Goal: Information Seeking & Learning: Learn about a topic

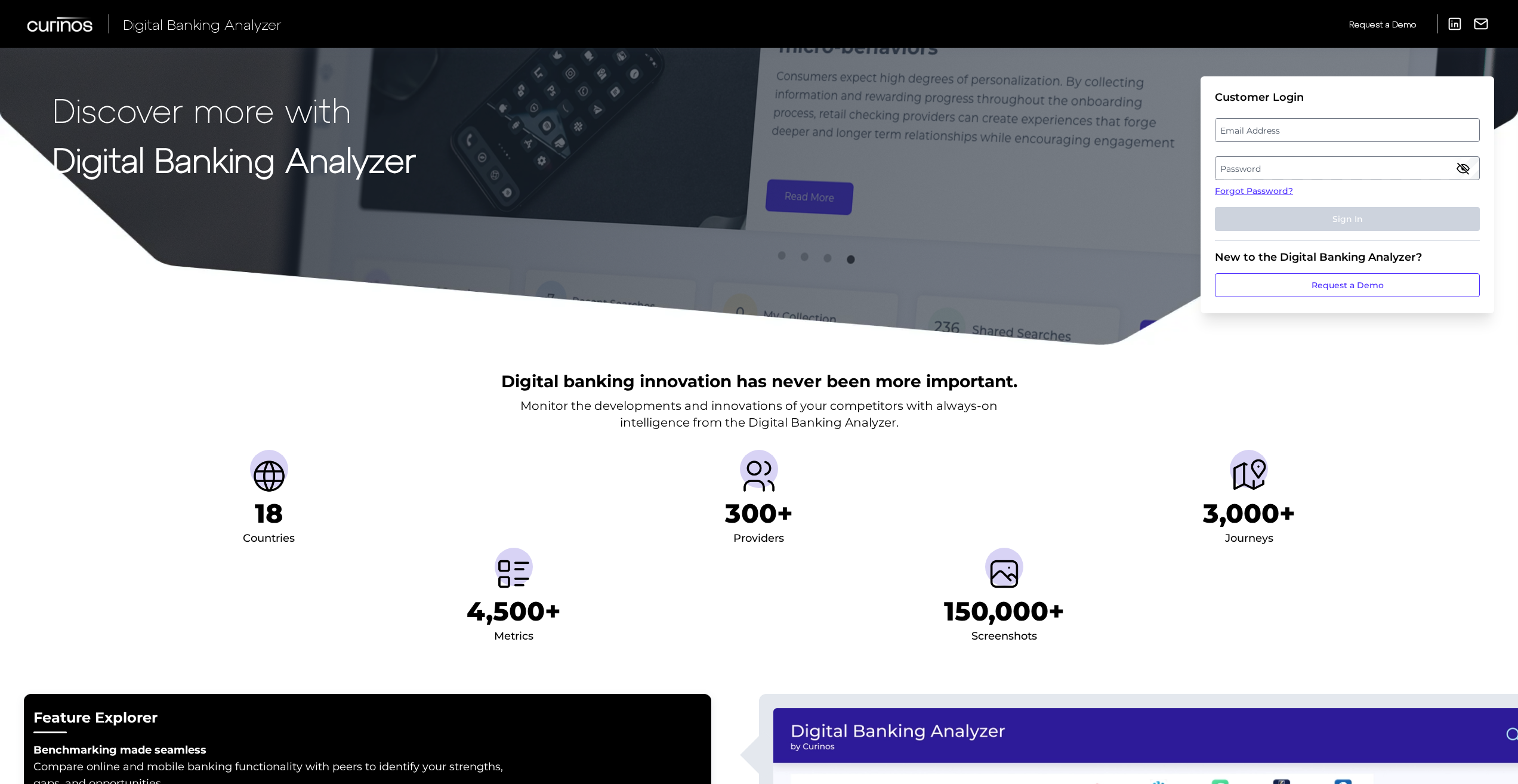
click at [1251, 140] on label "Email Address" at bounding box center [1348, 130] width 263 height 21
click at [1251, 140] on input "email" at bounding box center [1348, 130] width 265 height 24
type input "[EMAIL_ADDRESS][DOMAIN_NAME]"
click at [1297, 169] on label "Password" at bounding box center [1348, 169] width 263 height 21
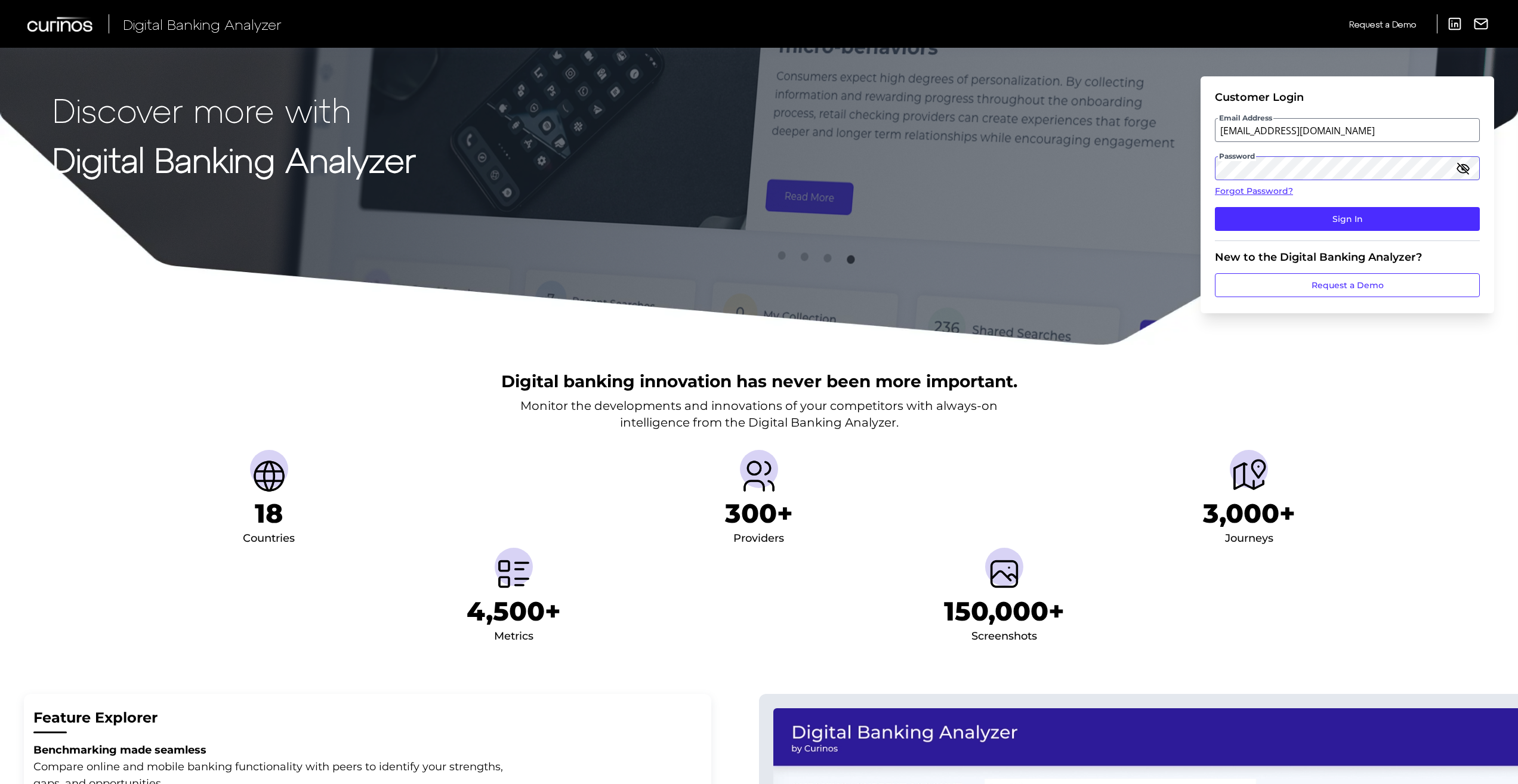
click at [1215, 207] on button "Sign In" at bounding box center [1348, 219] width 265 height 24
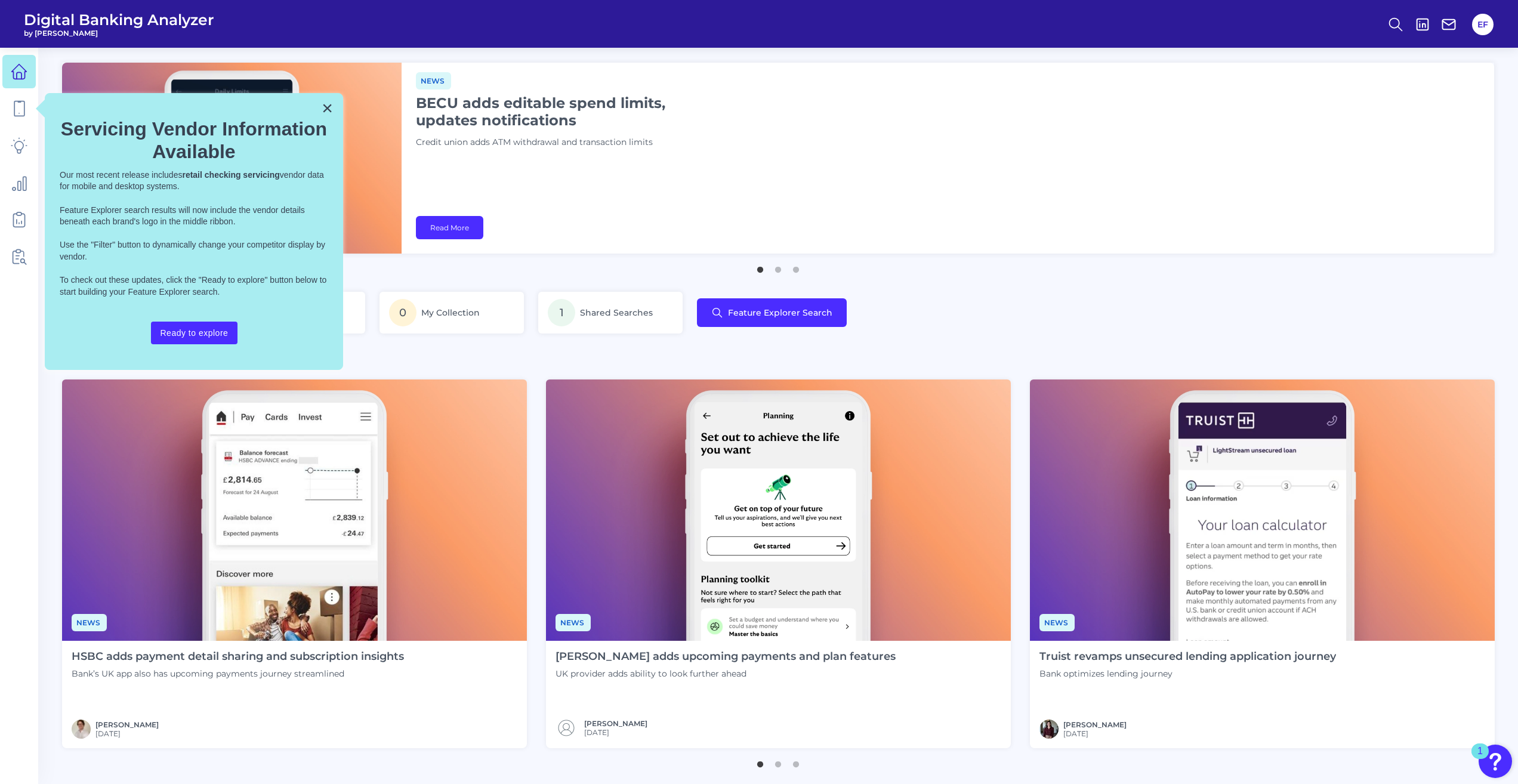
click at [327, 105] on button "×" at bounding box center [327, 108] width 12 height 19
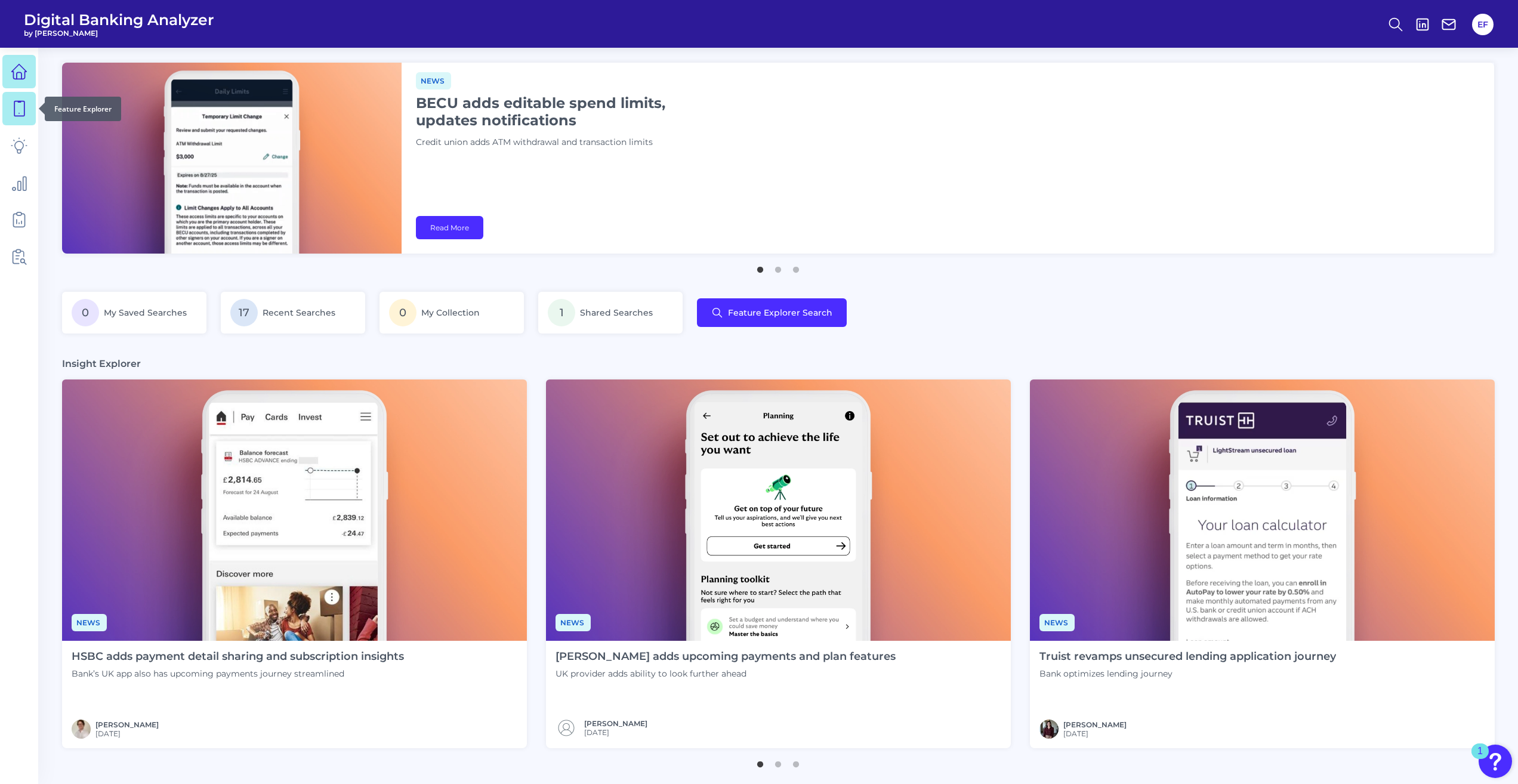
click at [16, 121] on link at bounding box center [19, 109] width 34 height 34
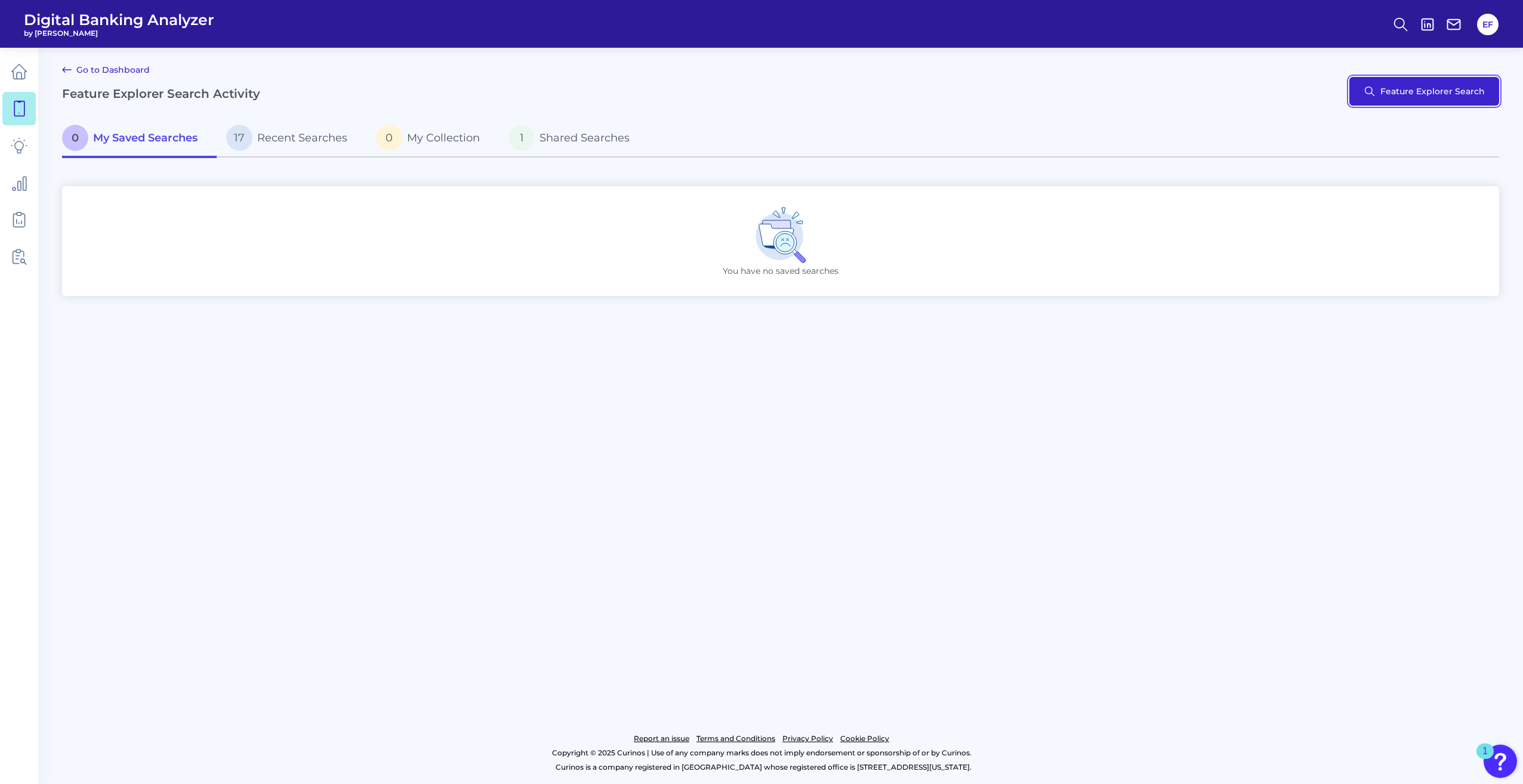
click at [1398, 86] on button "Feature Explorer Search" at bounding box center [1424, 91] width 150 height 29
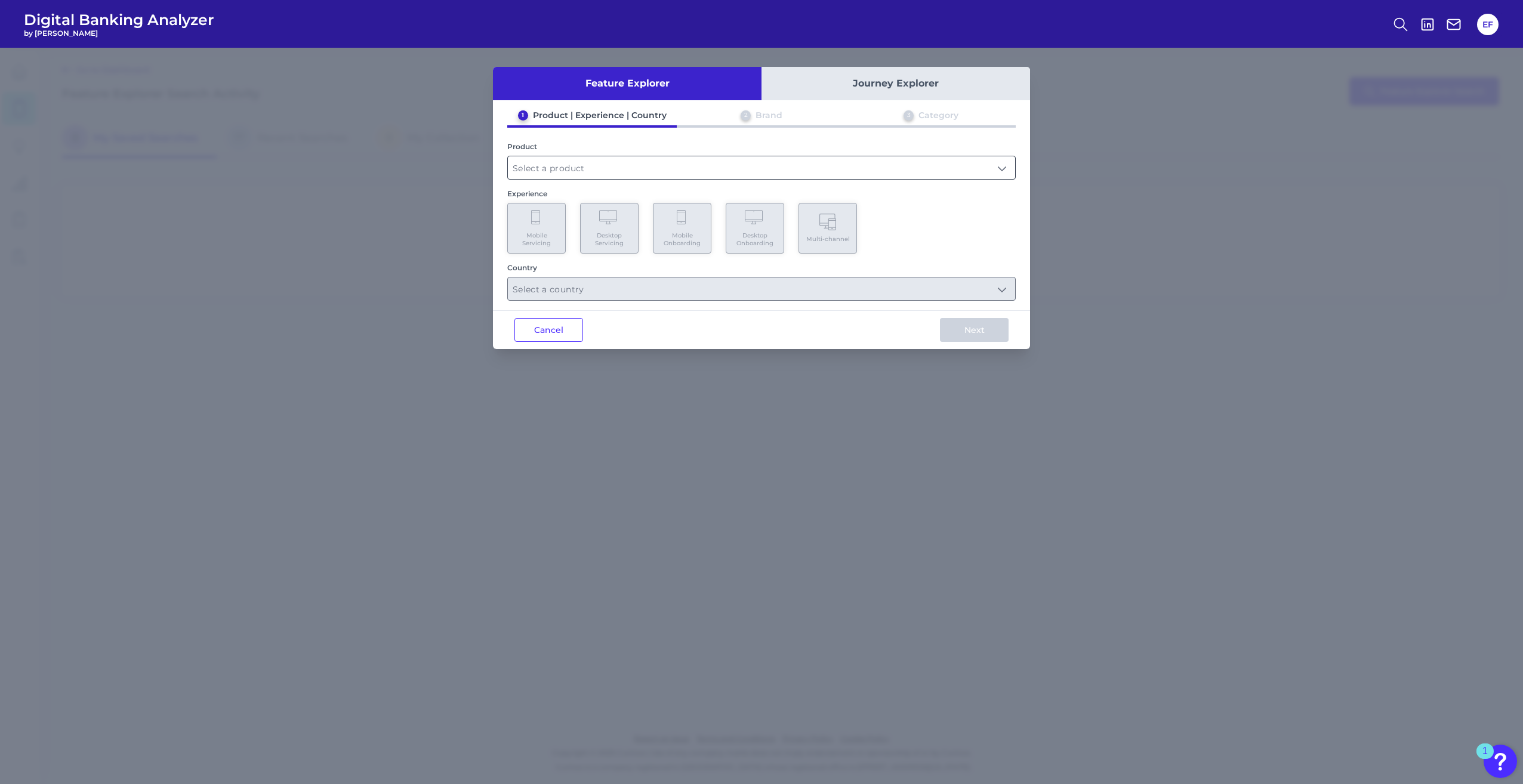
drag, startPoint x: 531, startPoint y: 153, endPoint x: 532, endPoint y: 163, distance: 10.0
click at [531, 154] on div "Product" at bounding box center [762, 161] width 508 height 38
click at [532, 164] on input "text" at bounding box center [761, 168] width 508 height 23
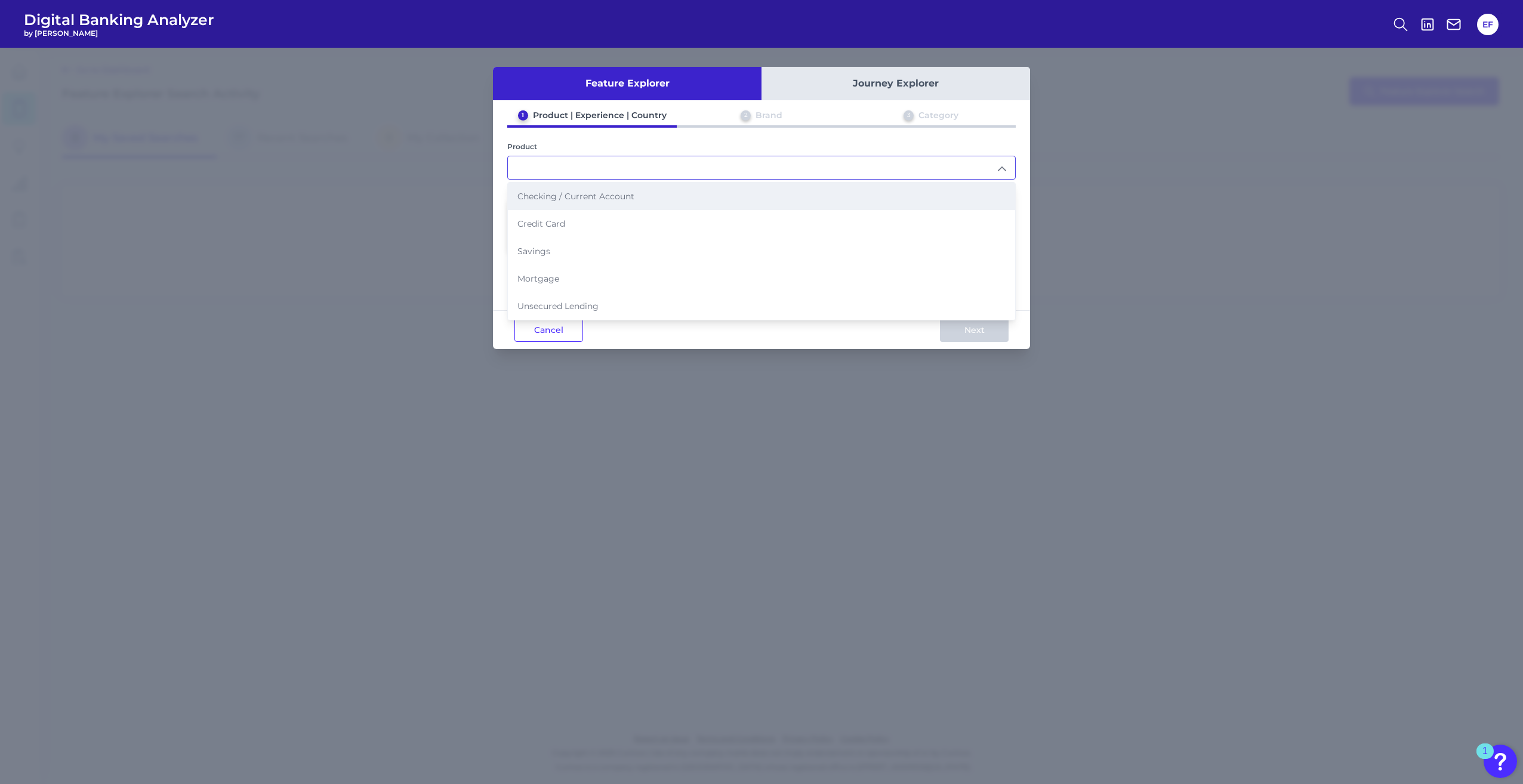
click at [617, 197] on span "Checking / Current Account" at bounding box center [576, 196] width 117 height 11
type input "Checking / Current Account"
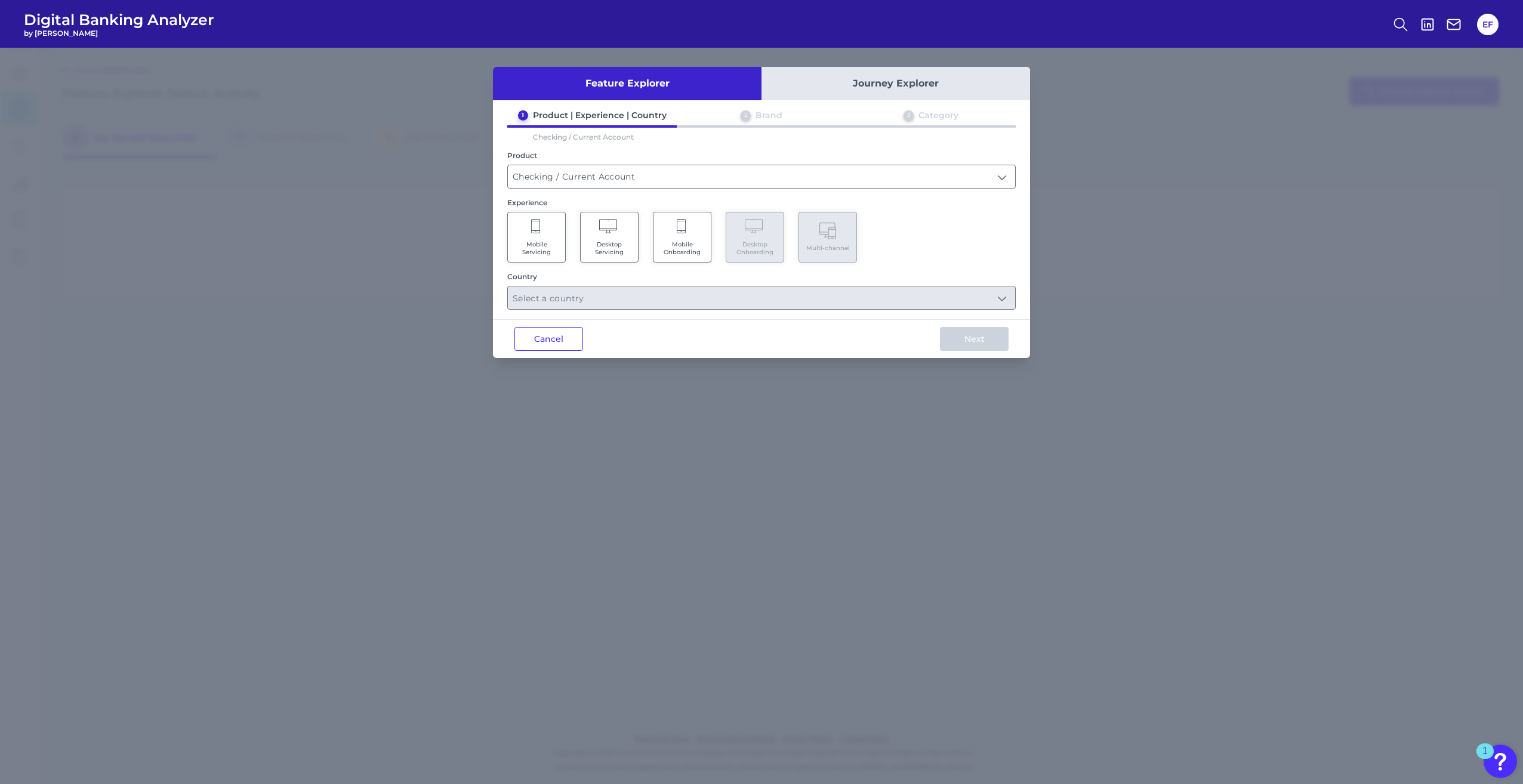
click at [550, 234] on Servicing "Mobile Servicing" at bounding box center [536, 238] width 58 height 51
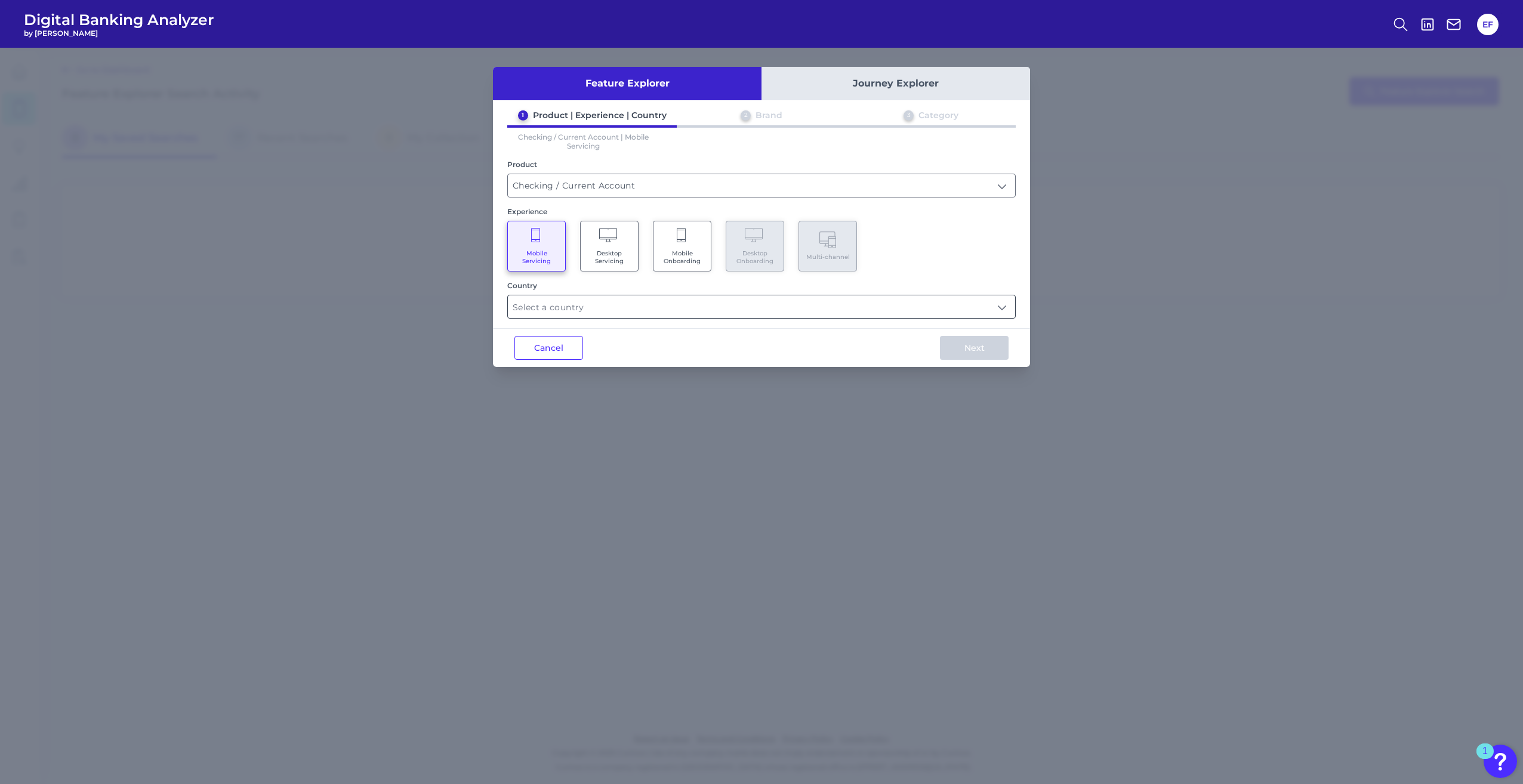
click at [558, 312] on input "text" at bounding box center [761, 307] width 508 height 23
click at [560, 360] on label "[GEOGRAPHIC_DATA]" at bounding box center [579, 363] width 91 height 11
type input "Select all Countries"
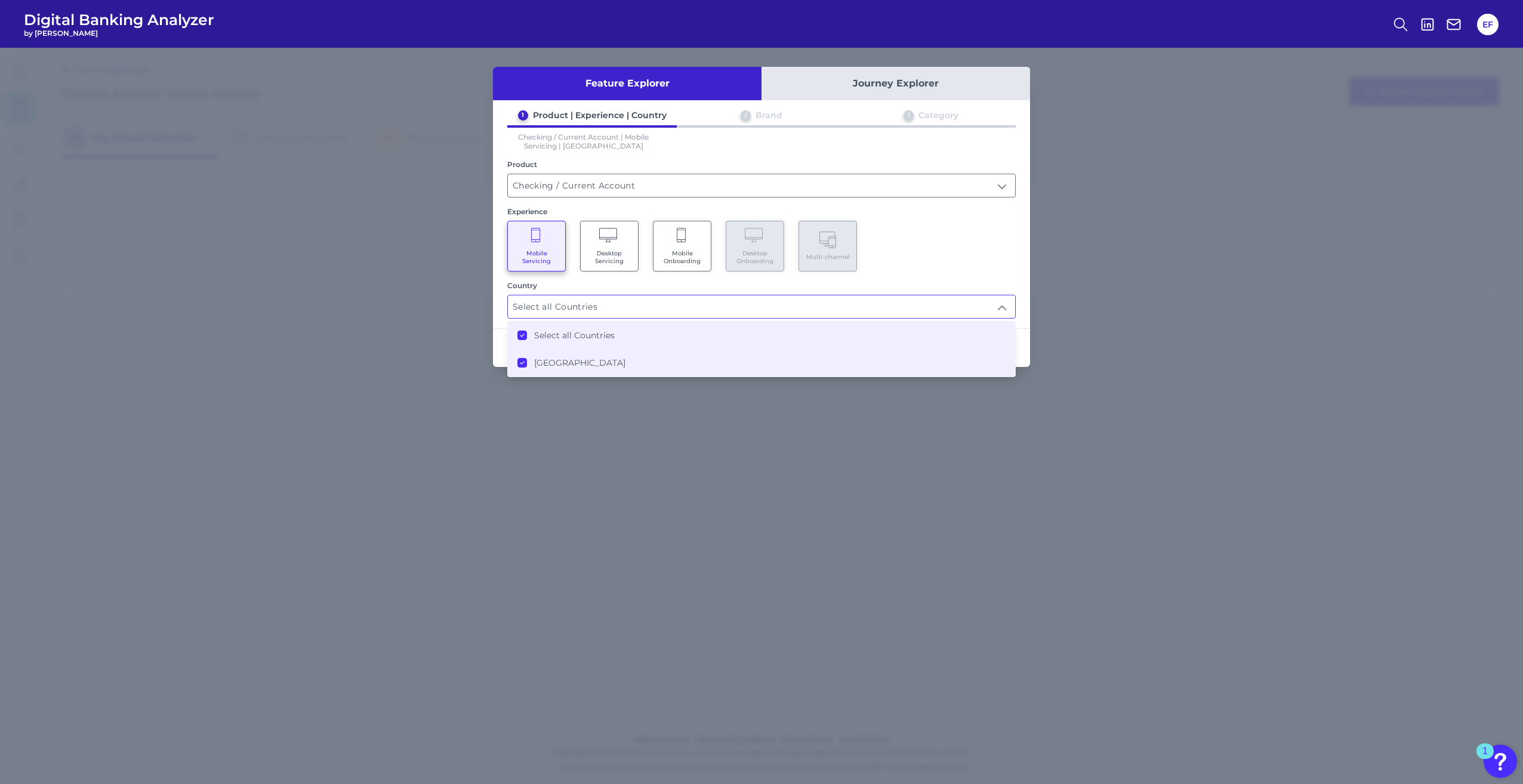
click at [950, 268] on div "Mobile Servicing Desktop Servicing Mobile Onboarding Desktop Onboarding Multi-c…" at bounding box center [762, 246] width 508 height 51
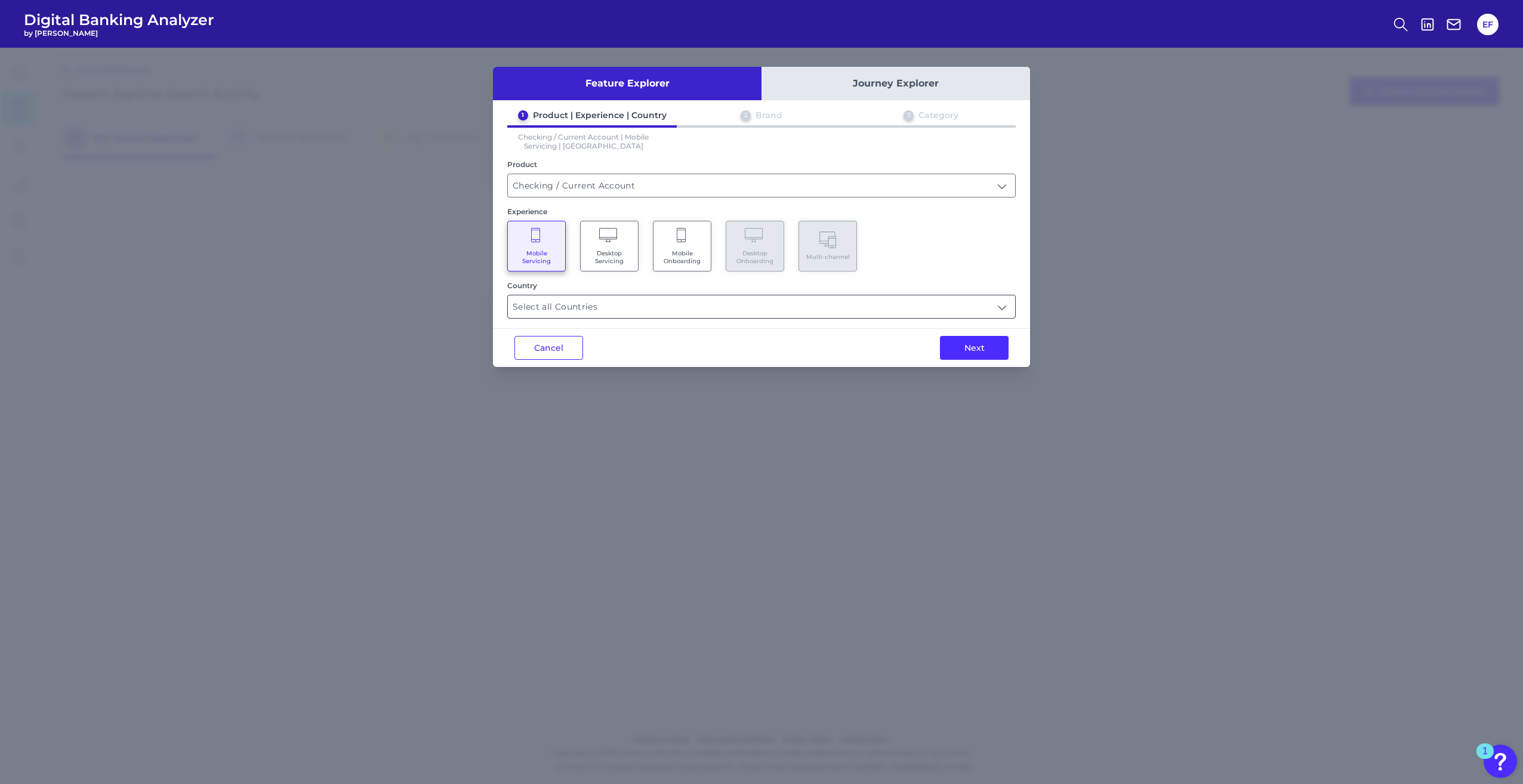
click at [874, 311] on input "Select all Countries" at bounding box center [761, 307] width 508 height 23
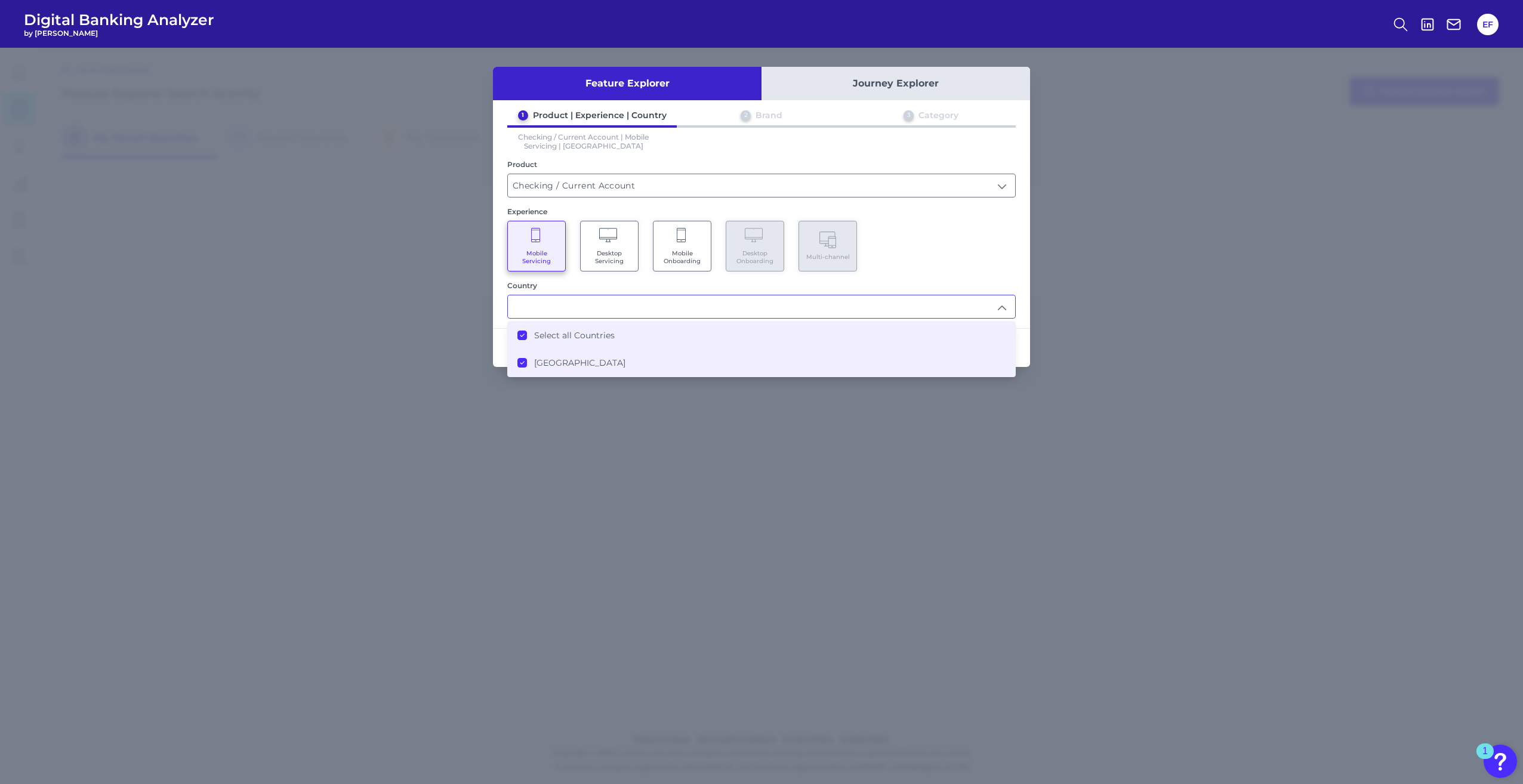
click at [937, 312] on input "text" at bounding box center [761, 307] width 508 height 23
type input "Select all Countries"
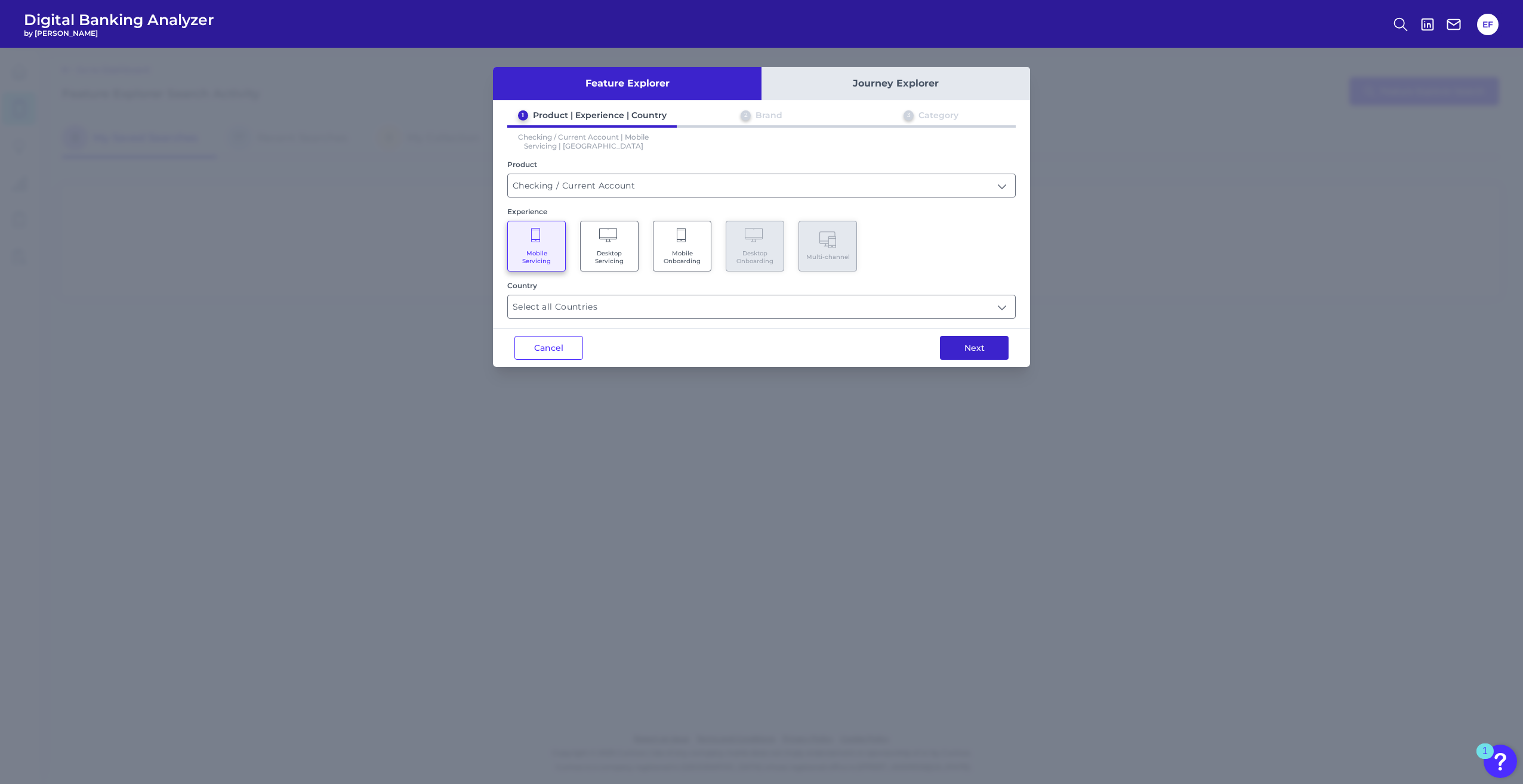
click at [961, 347] on button "Next" at bounding box center [973, 347] width 68 height 24
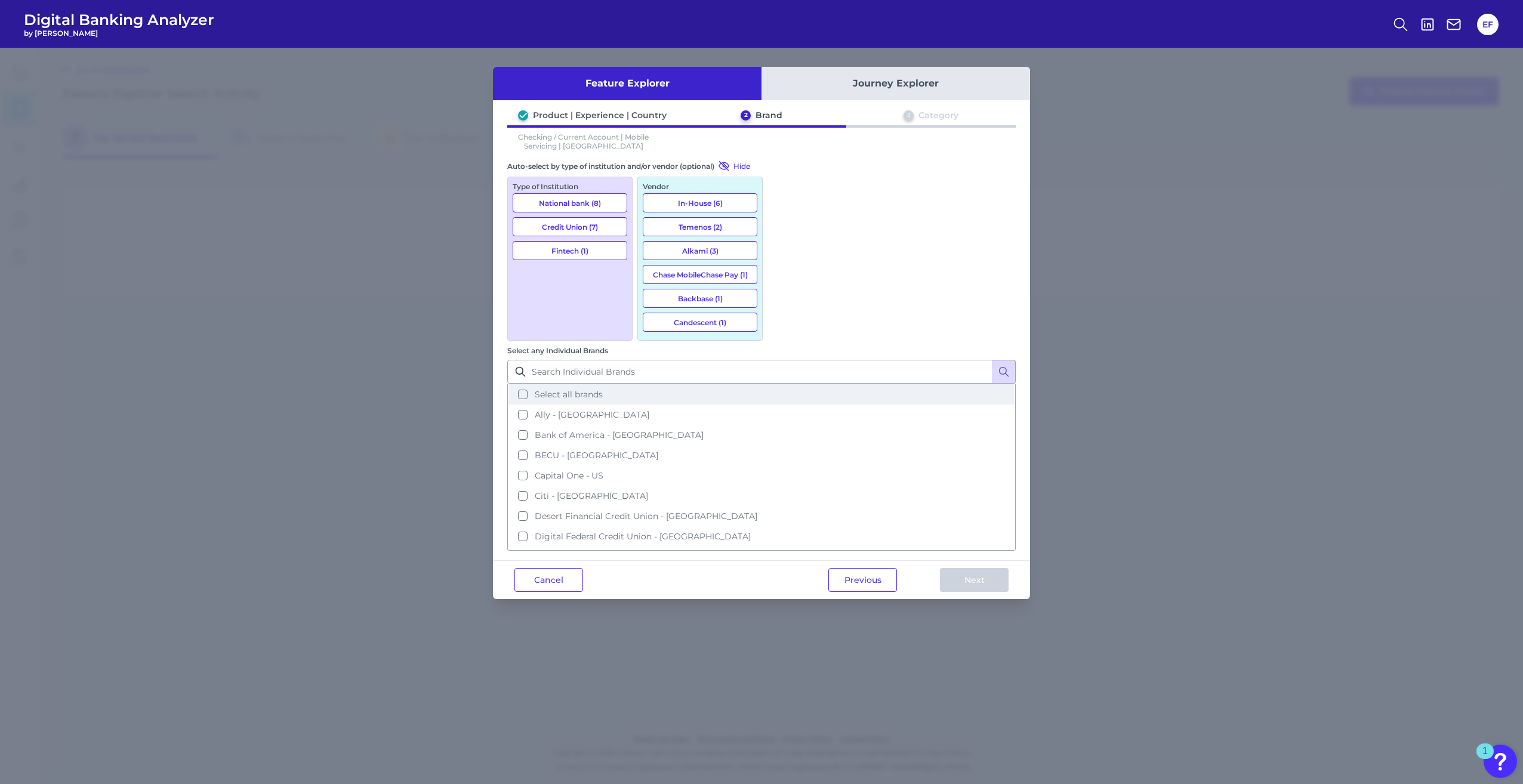
click at [783, 384] on button "Select all brands" at bounding box center [761, 394] width 506 height 21
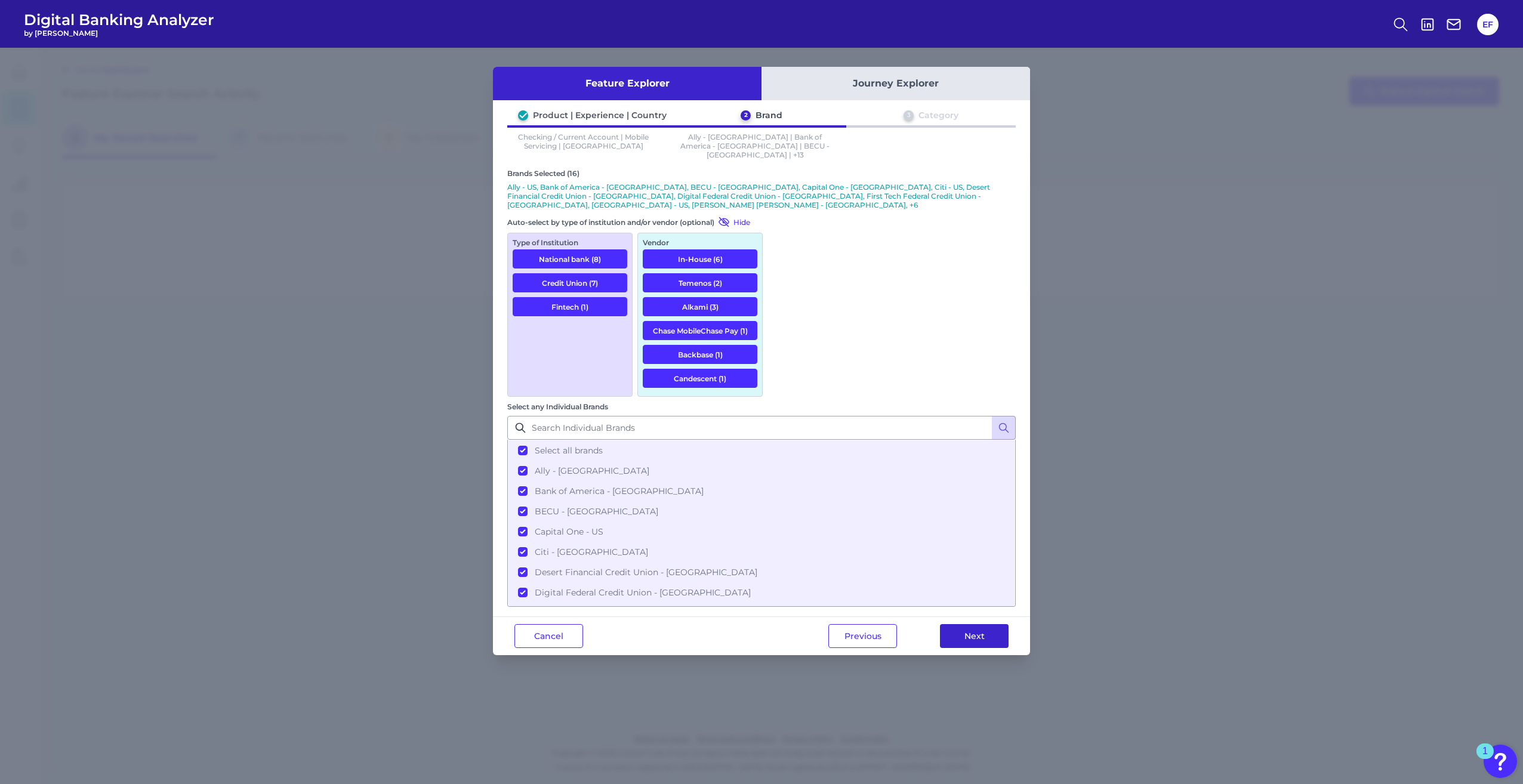
click at [985, 624] on button "Next" at bounding box center [973, 636] width 68 height 24
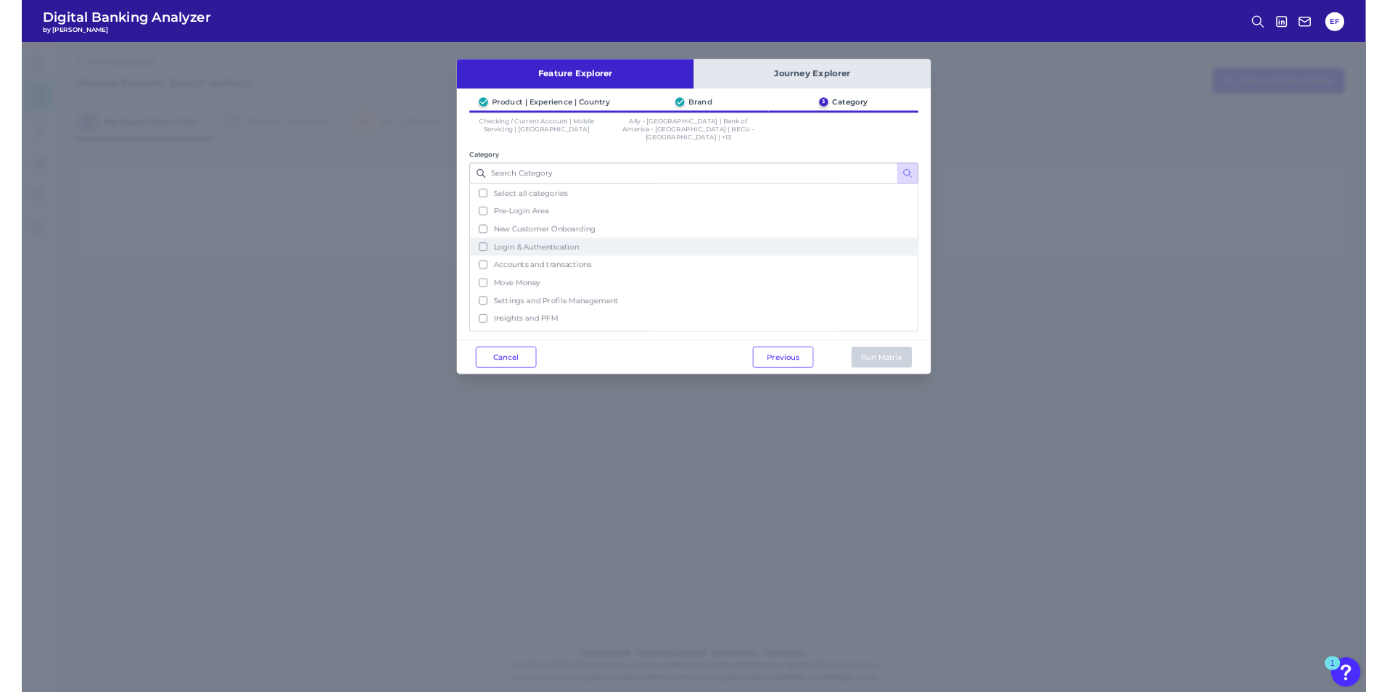
scroll to position [70, 0]
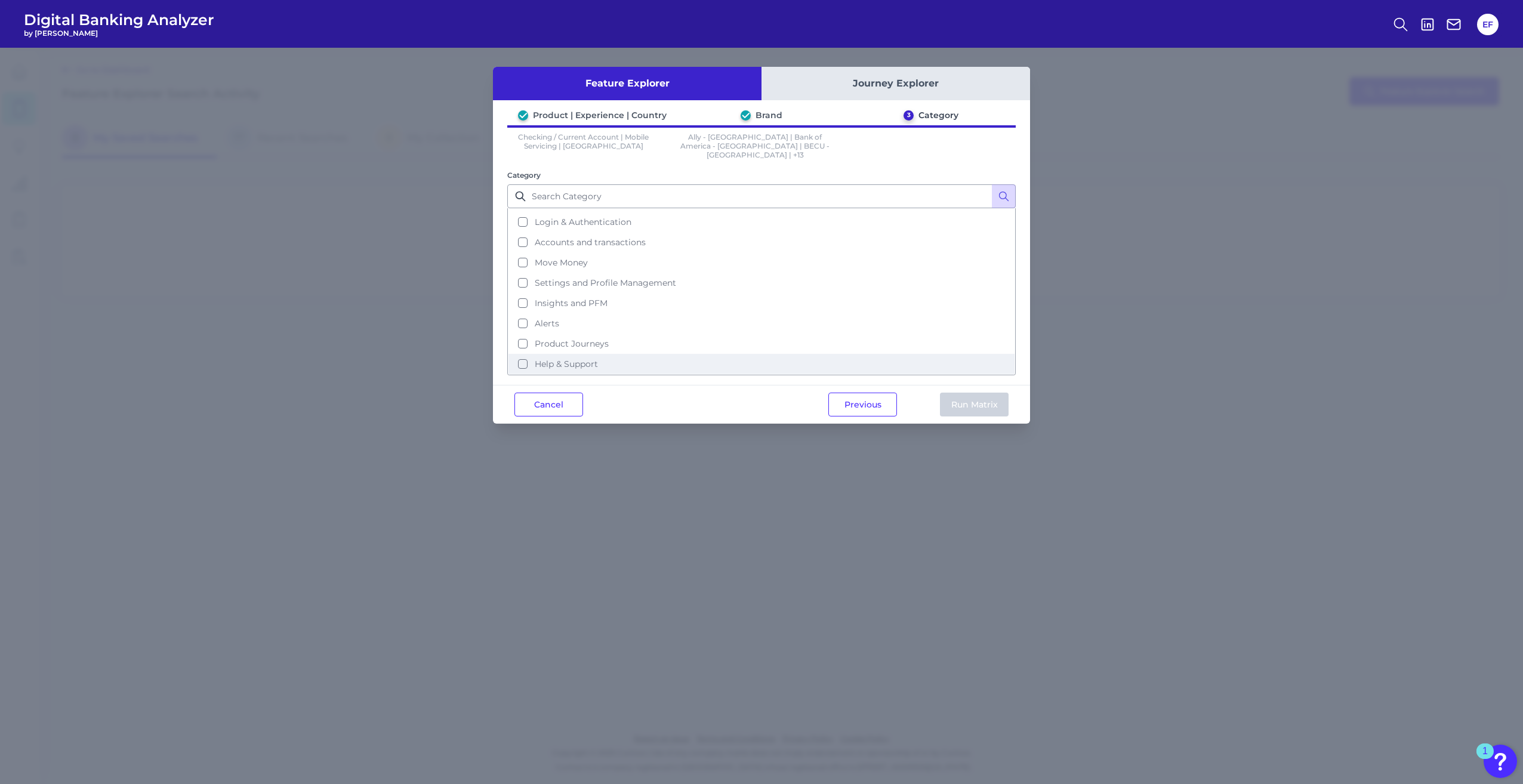
click at [590, 359] on span "Help & Support" at bounding box center [566, 364] width 63 height 11
click at [978, 392] on button "Run Matrix" at bounding box center [973, 404] width 68 height 24
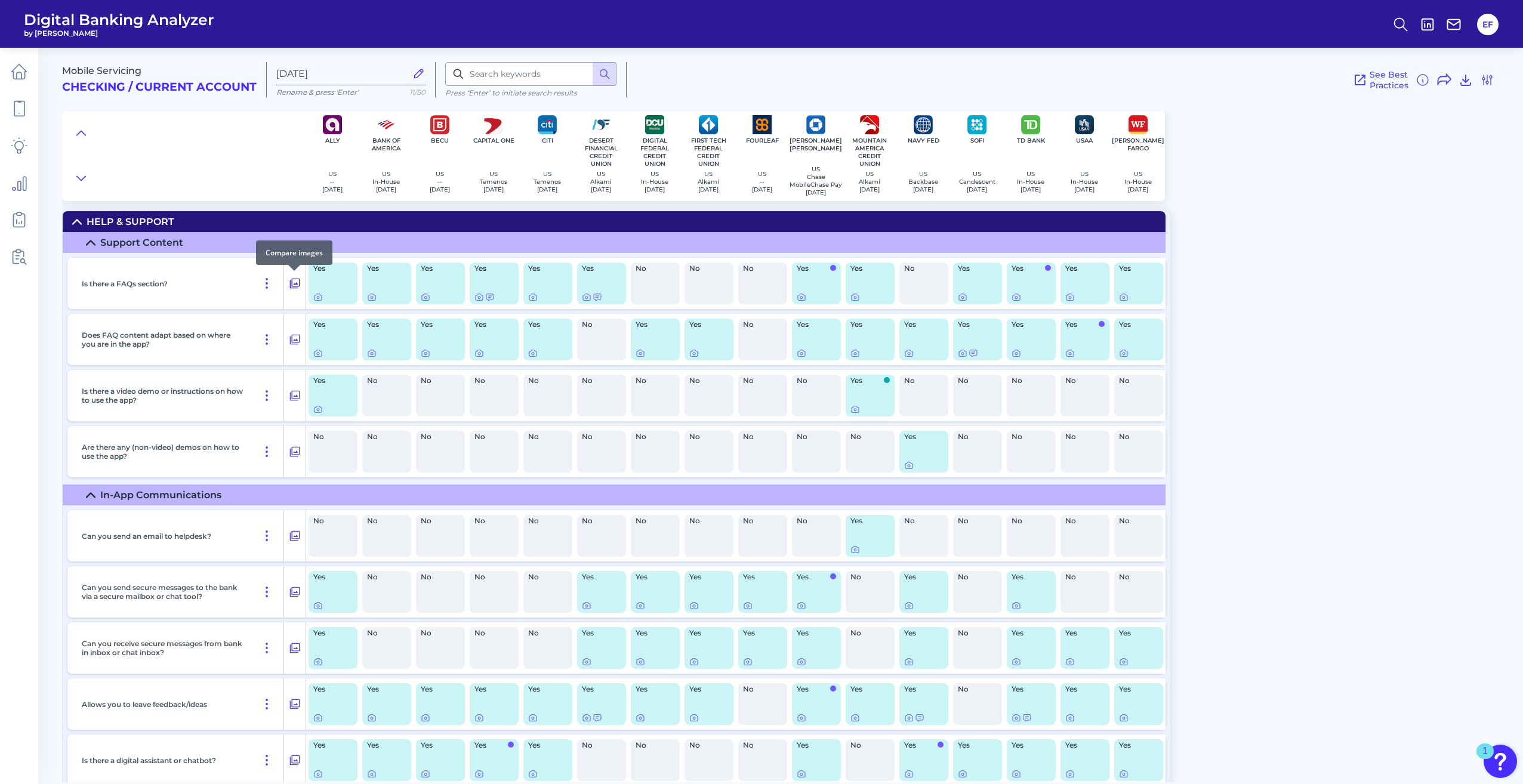
click at [299, 285] on icon at bounding box center [295, 283] width 12 height 14
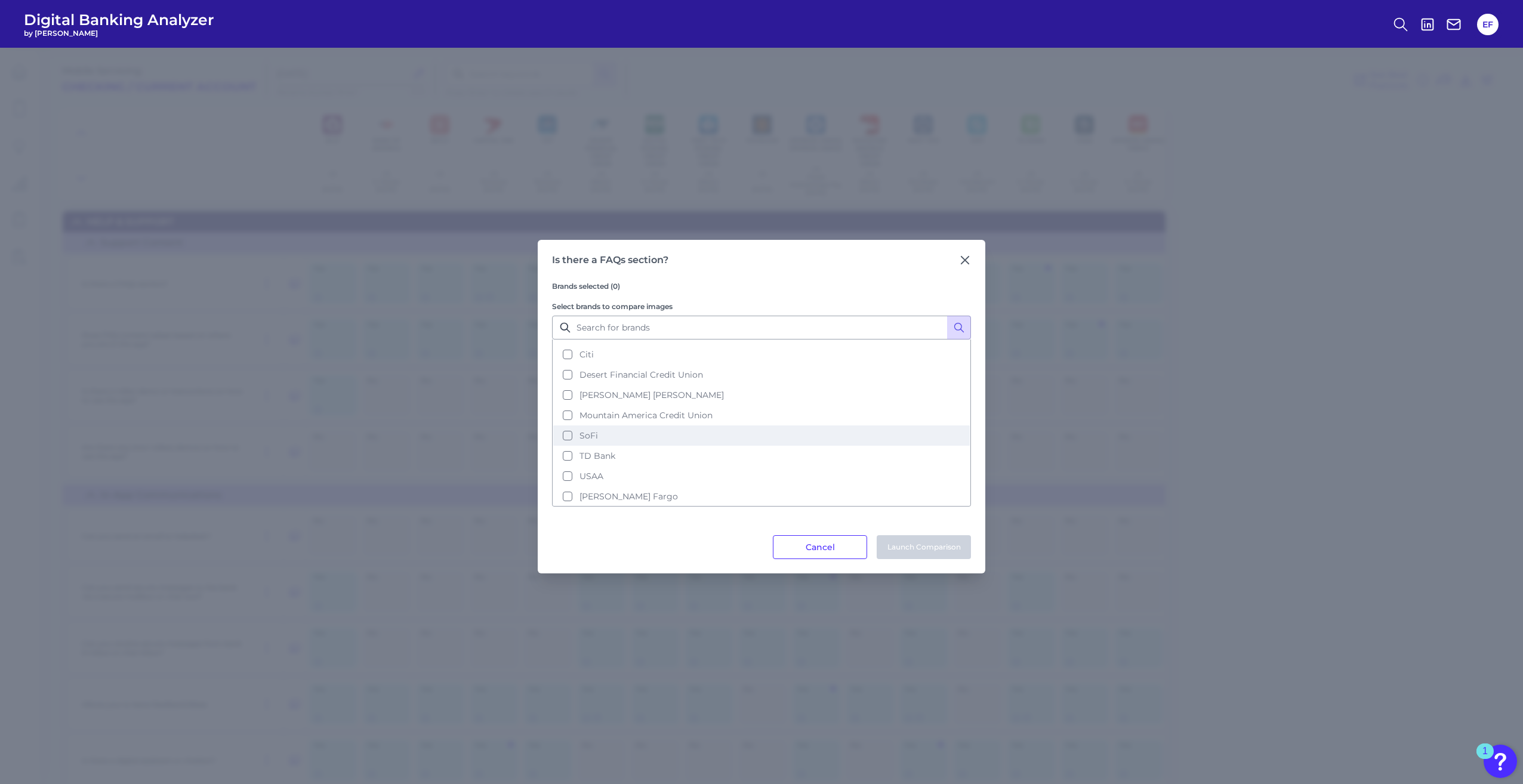
scroll to position [99, 0]
click at [570, 377] on button "Desert Financial Credit Union" at bounding box center [761, 373] width 416 height 21
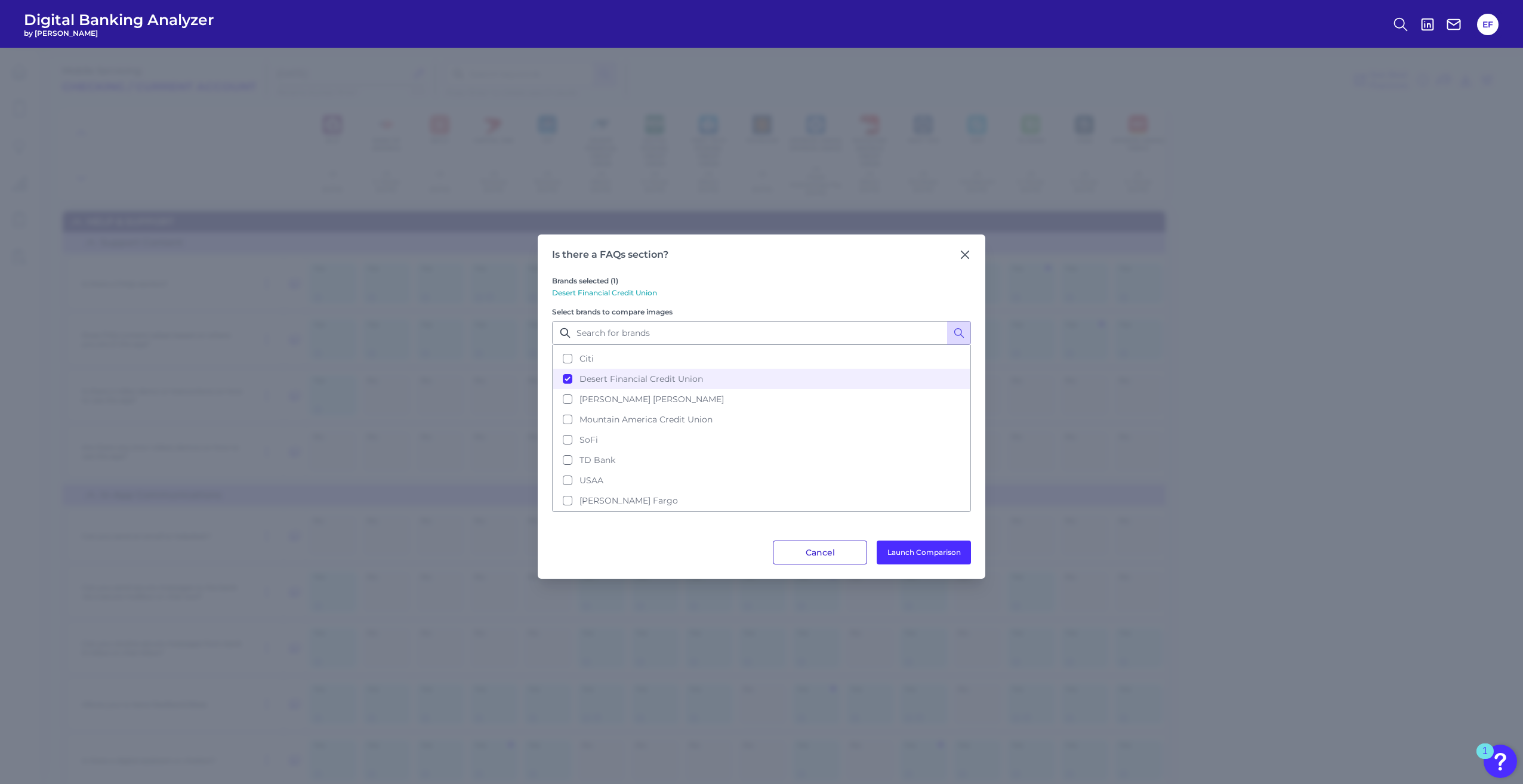
click at [820, 552] on button "Cancel" at bounding box center [820, 552] width 95 height 24
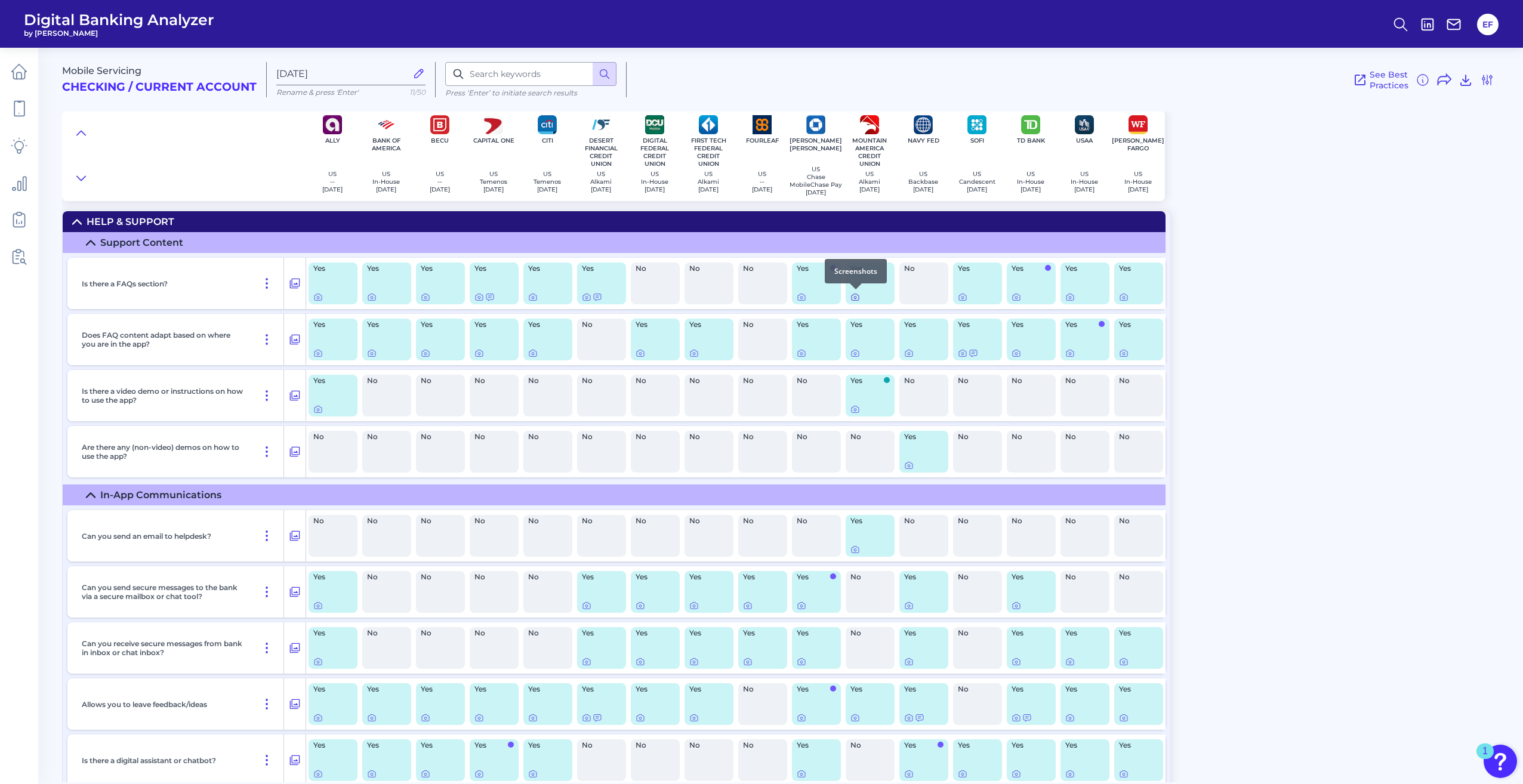
click at [859, 298] on icon at bounding box center [855, 298] width 7 height 7
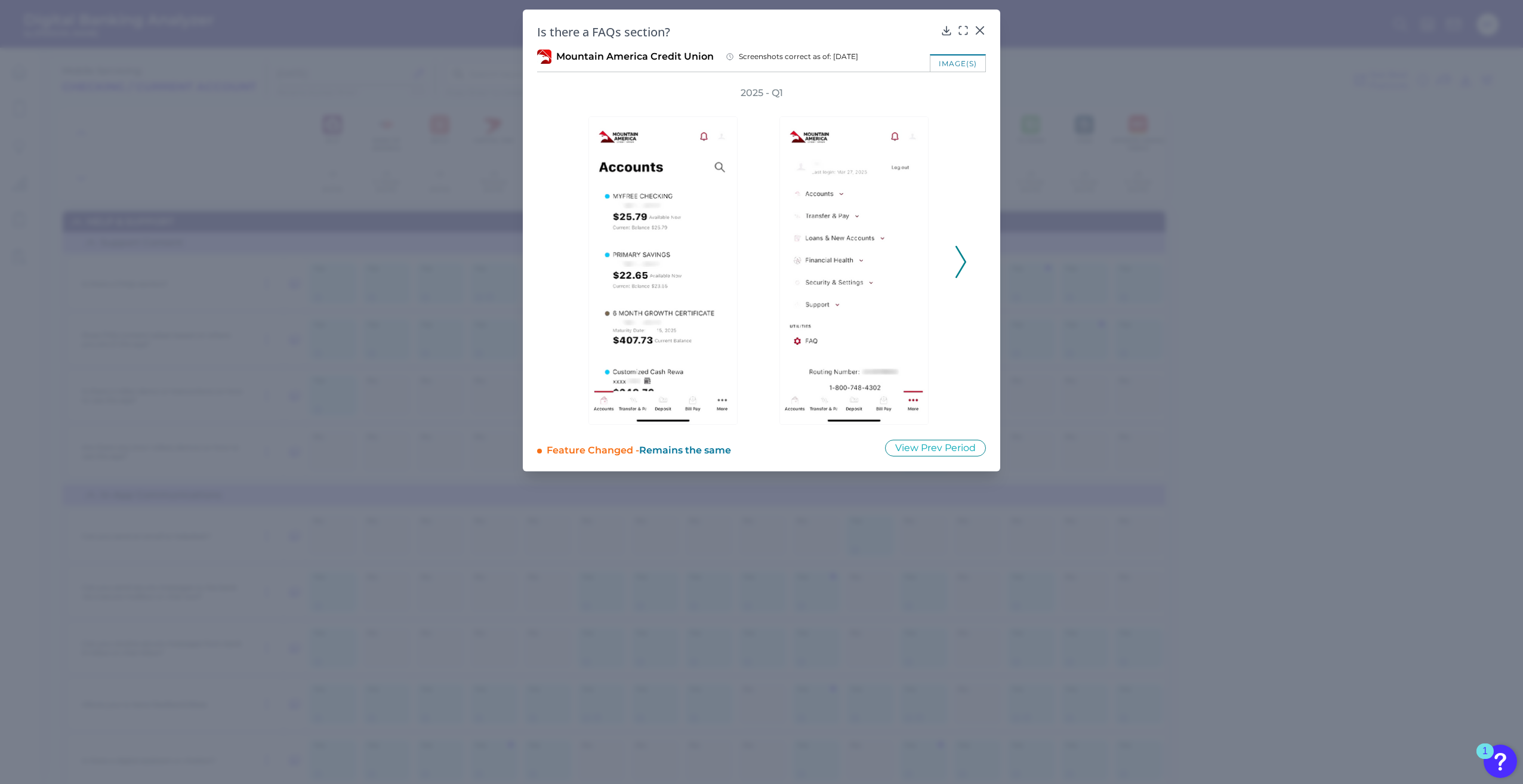
click at [958, 262] on icon at bounding box center [960, 262] width 11 height 32
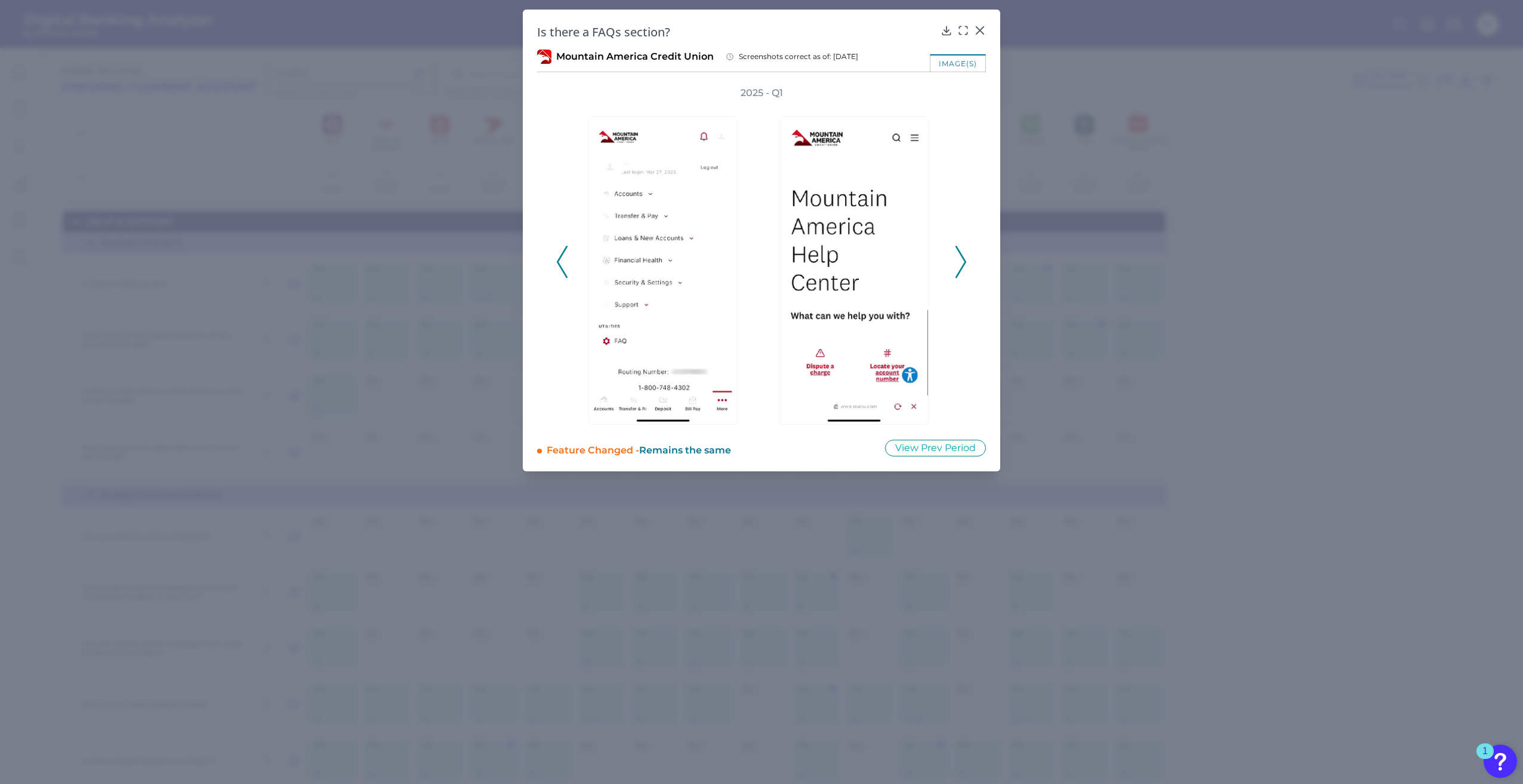
click at [955, 257] on icon at bounding box center [960, 262] width 11 height 32
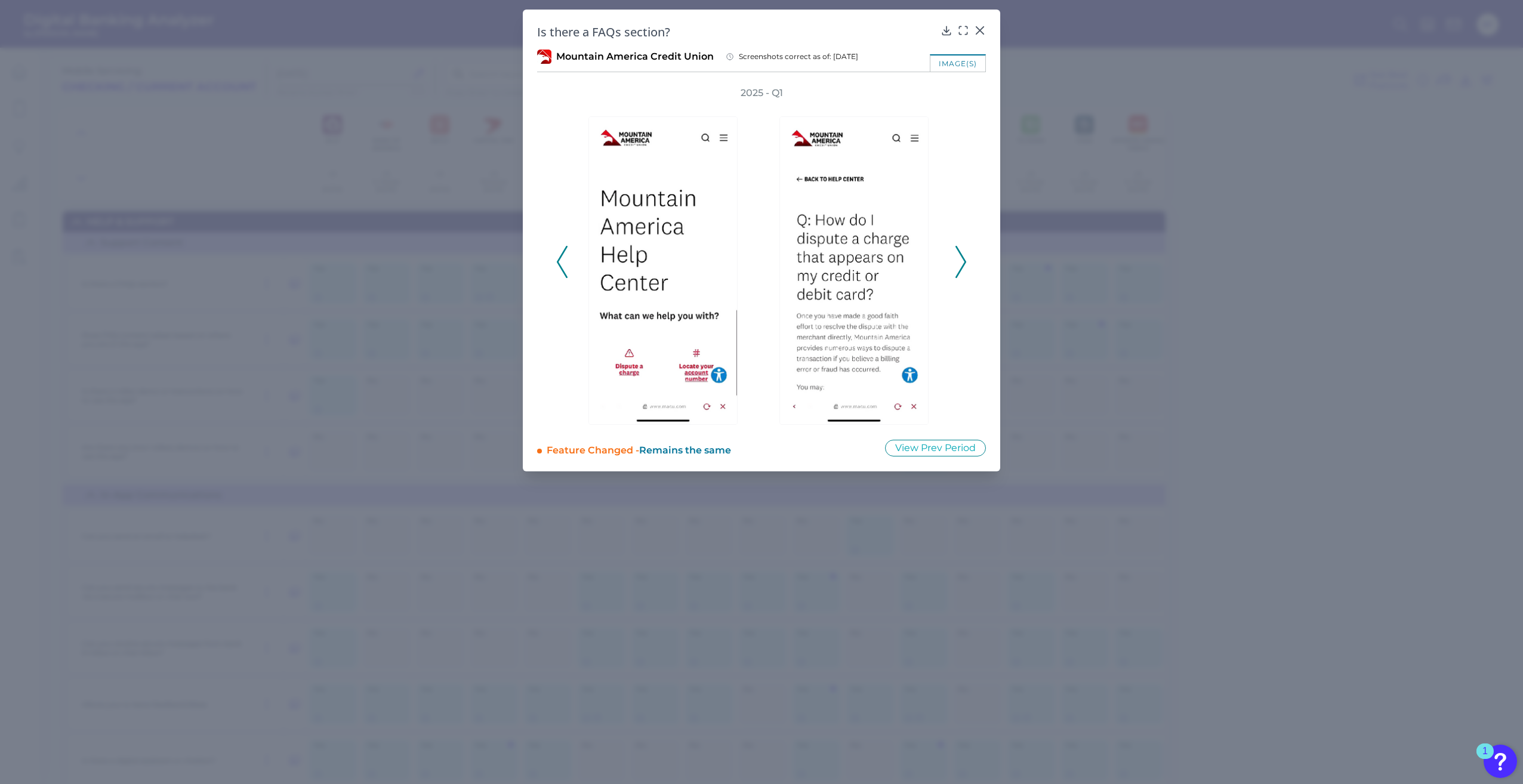
click at [955, 257] on icon at bounding box center [960, 262] width 11 height 32
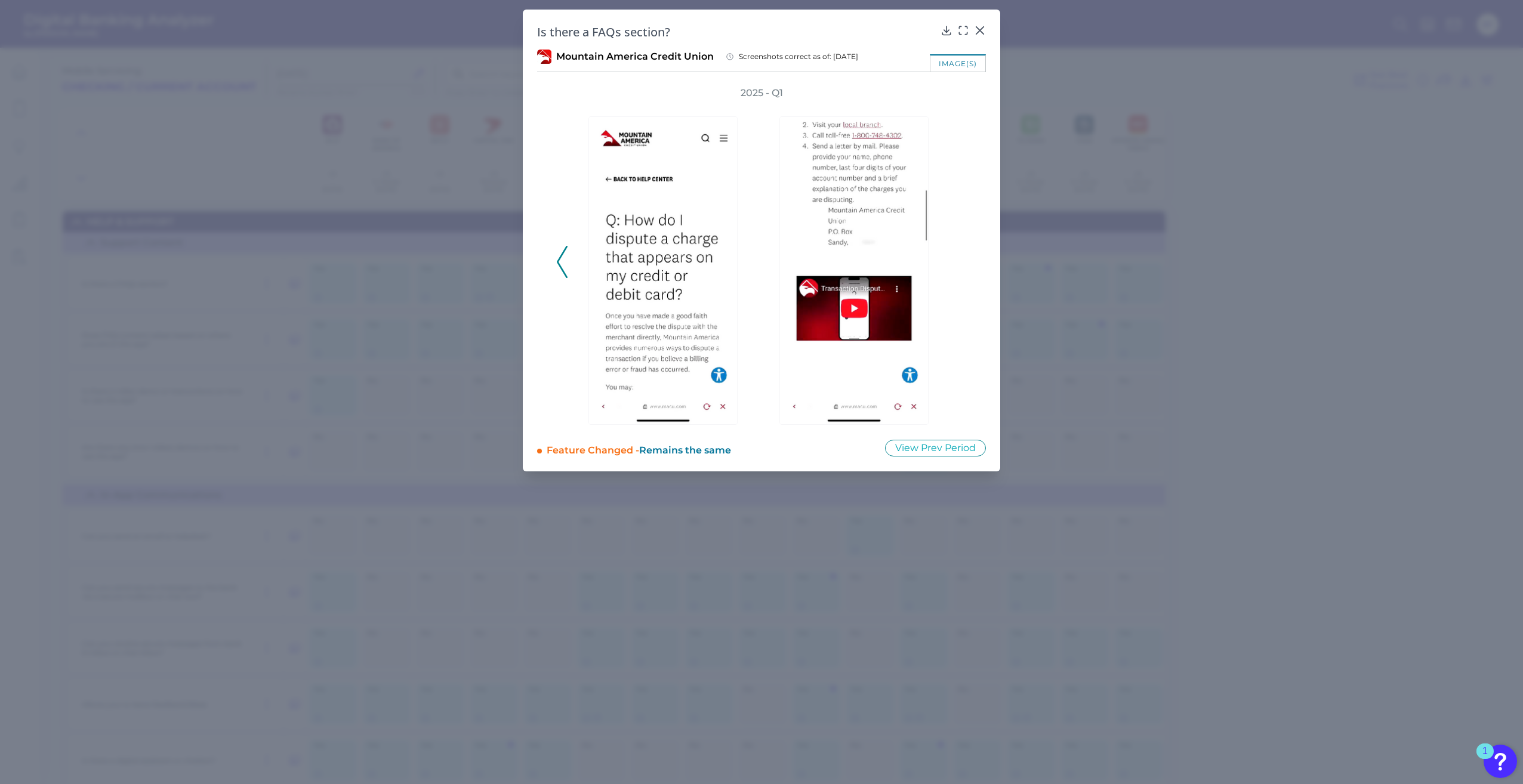
click at [555, 267] on div "2025 - Q1" at bounding box center [761, 255] width 448 height 338
click at [558, 262] on polyline at bounding box center [562, 262] width 9 height 30
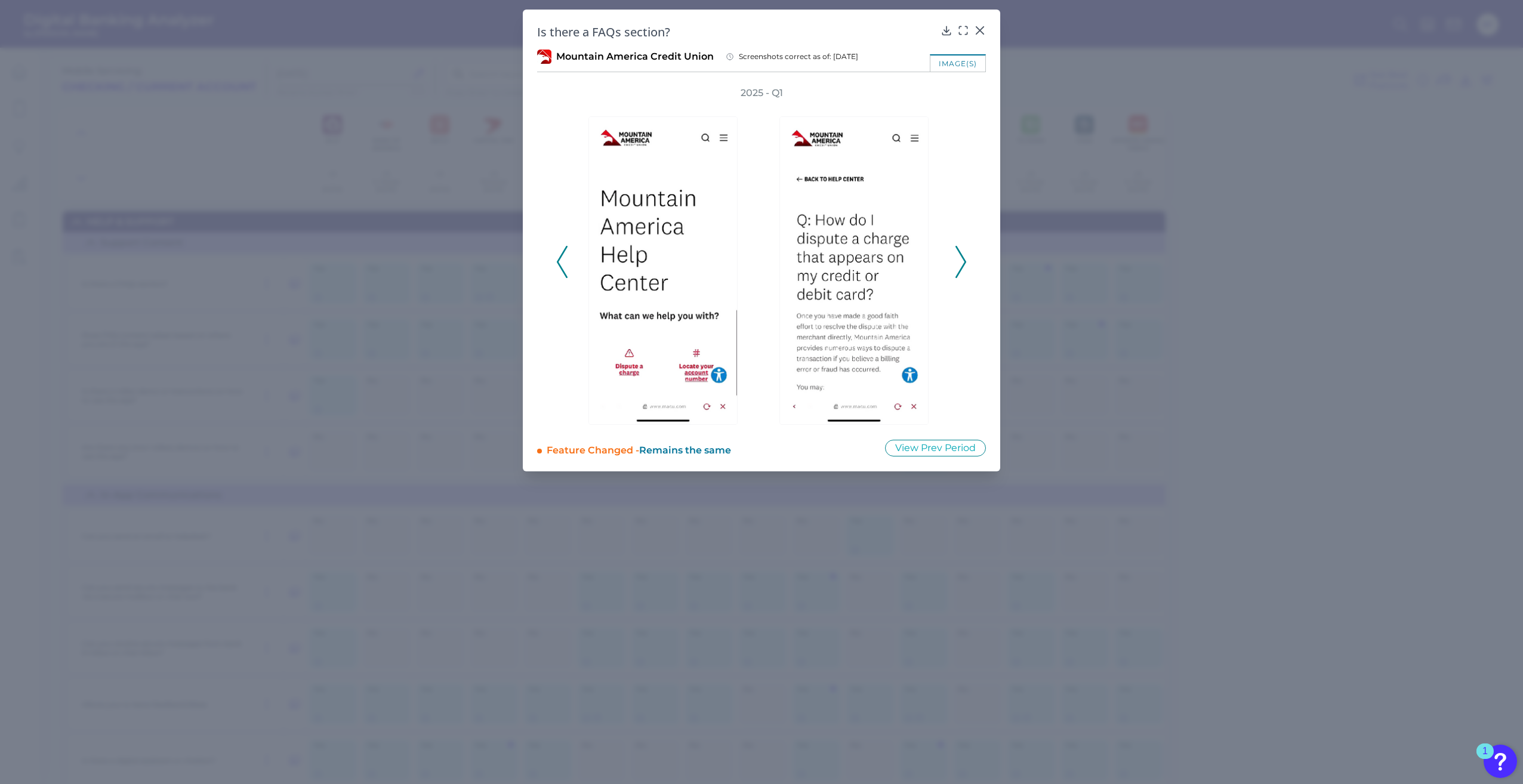
click at [558, 262] on polyline at bounding box center [562, 262] width 9 height 30
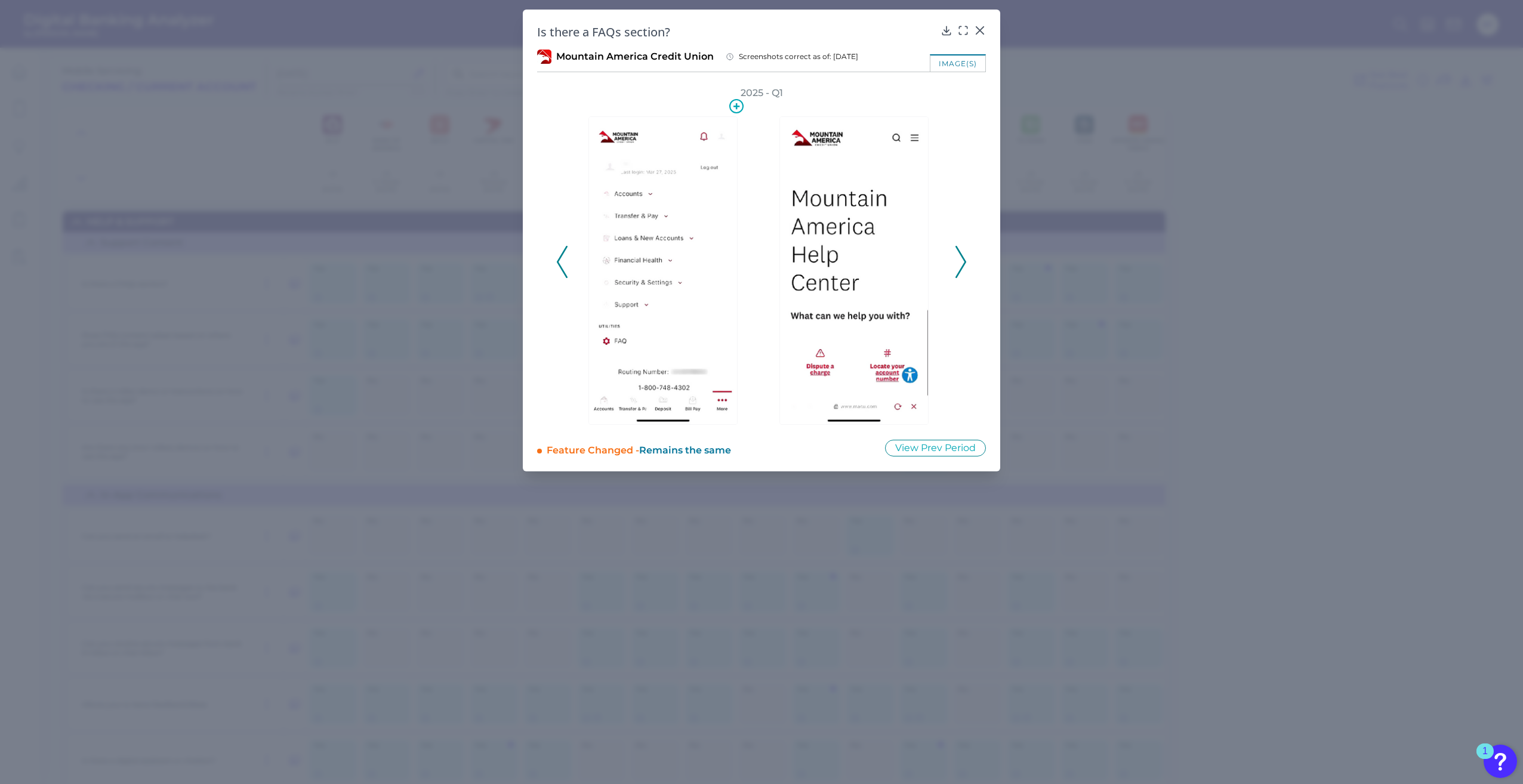
click at [619, 340] on img at bounding box center [662, 270] width 149 height 308
click at [741, 109] on icon at bounding box center [736, 105] width 14 height 14
click at [738, 108] on icon at bounding box center [736, 106] width 9 height 9
click at [662, 230] on img at bounding box center [662, 270] width 149 height 308
click at [663, 230] on img at bounding box center [662, 270] width 149 height 308
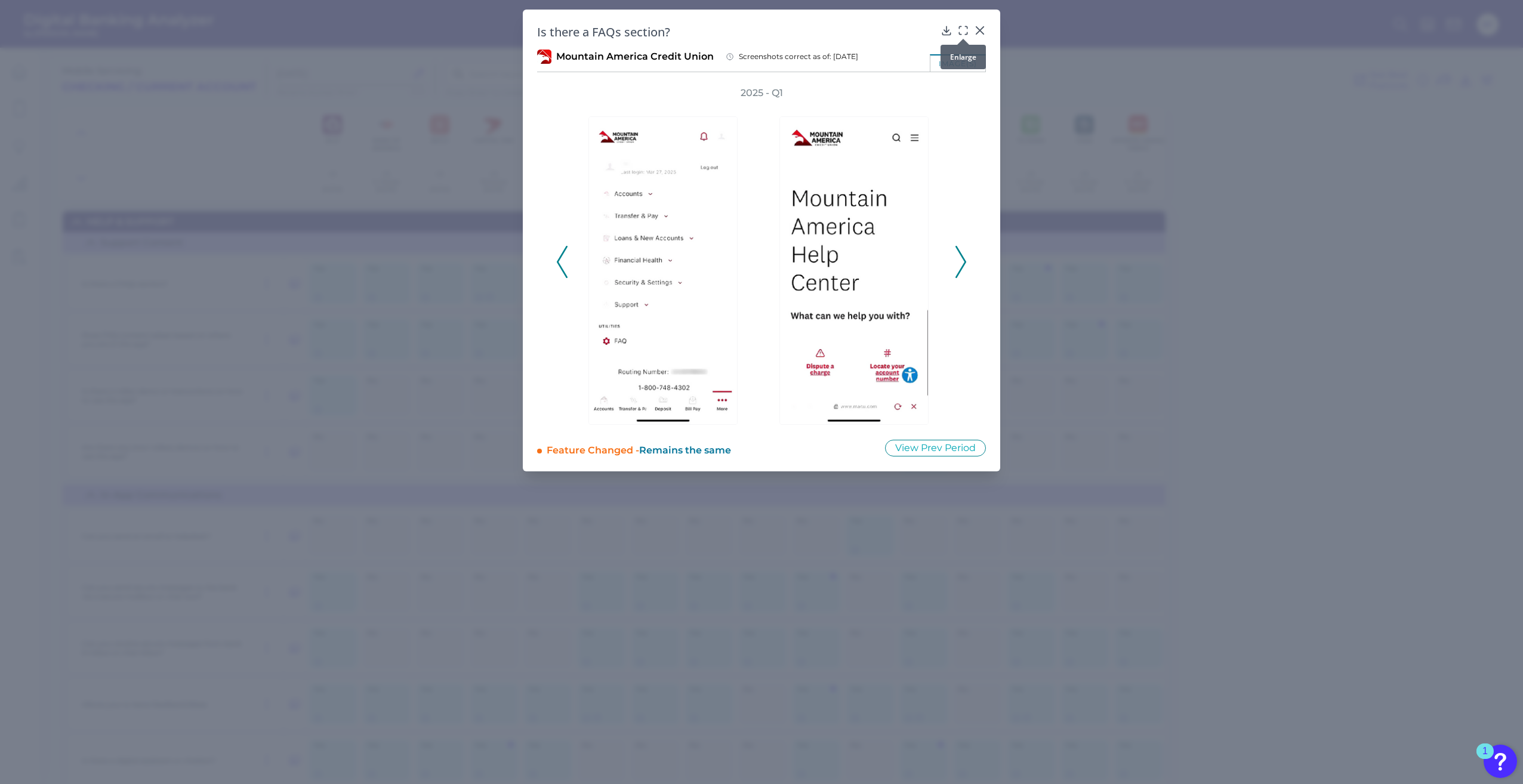
click at [963, 31] on icon at bounding box center [963, 30] width 12 height 12
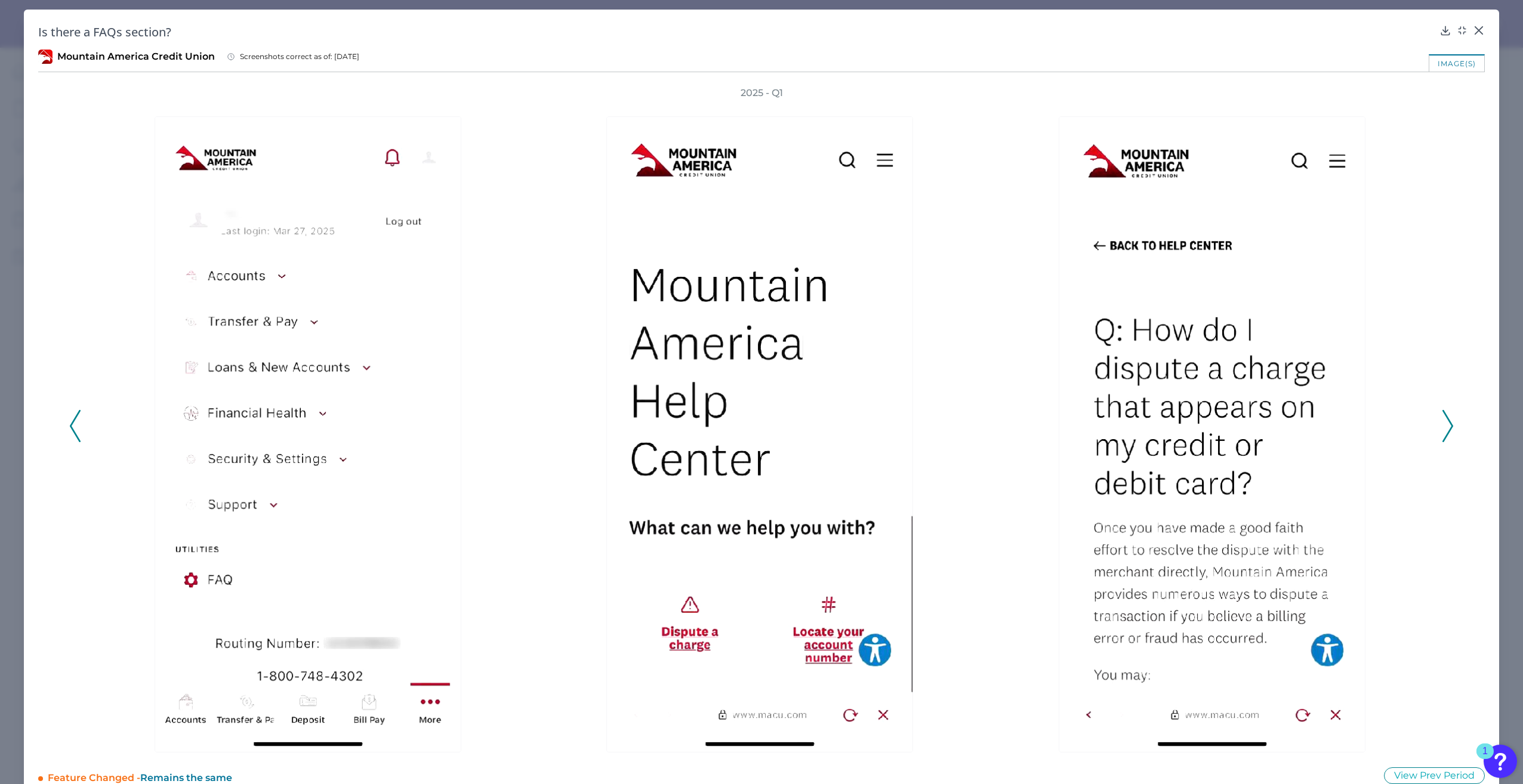
drag, startPoint x: 282, startPoint y: 365, endPoint x: 144, endPoint y: 542, distance: 224.4
click at [144, 542] on div at bounding box center [310, 426] width 440 height 653
drag, startPoint x: 265, startPoint y: 496, endPoint x: 77, endPoint y: 515, distance: 189.0
click at [77, 515] on div "2025 - Q1" at bounding box center [761, 420] width 1385 height 666
click at [1442, 424] on icon at bounding box center [1447, 425] width 11 height 32
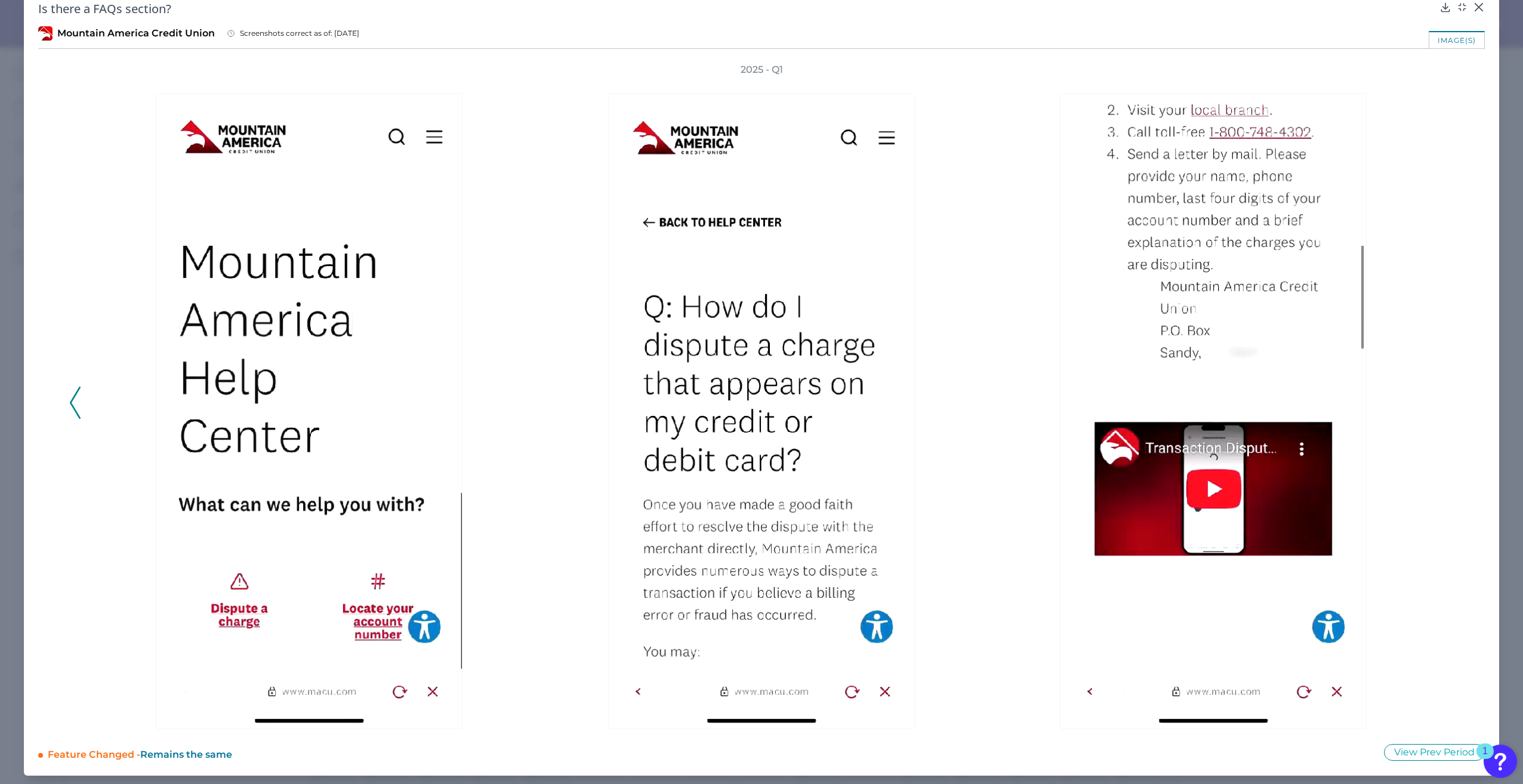
scroll to position [25, 0]
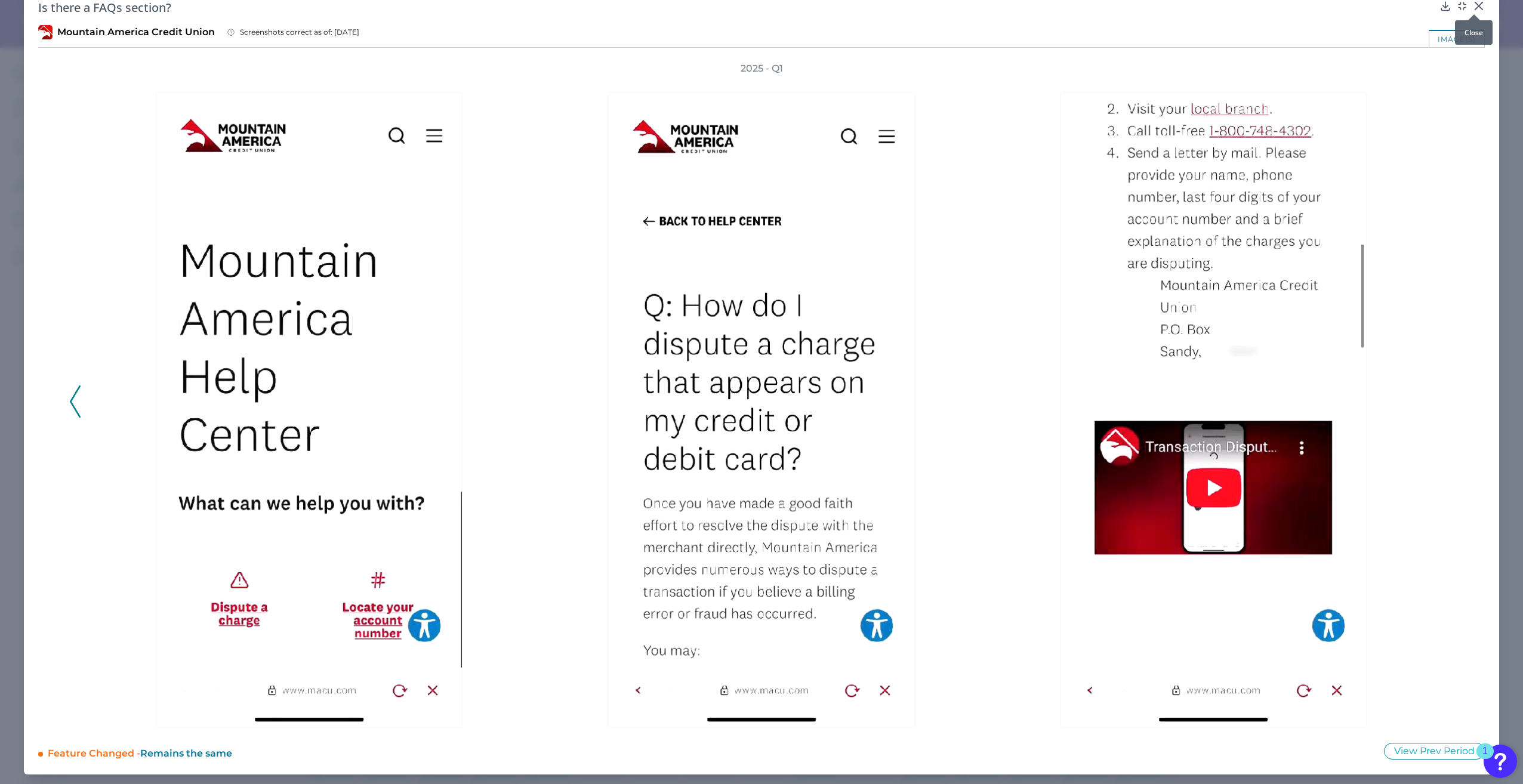
click at [1479, 7] on icon at bounding box center [1479, 6] width 12 height 12
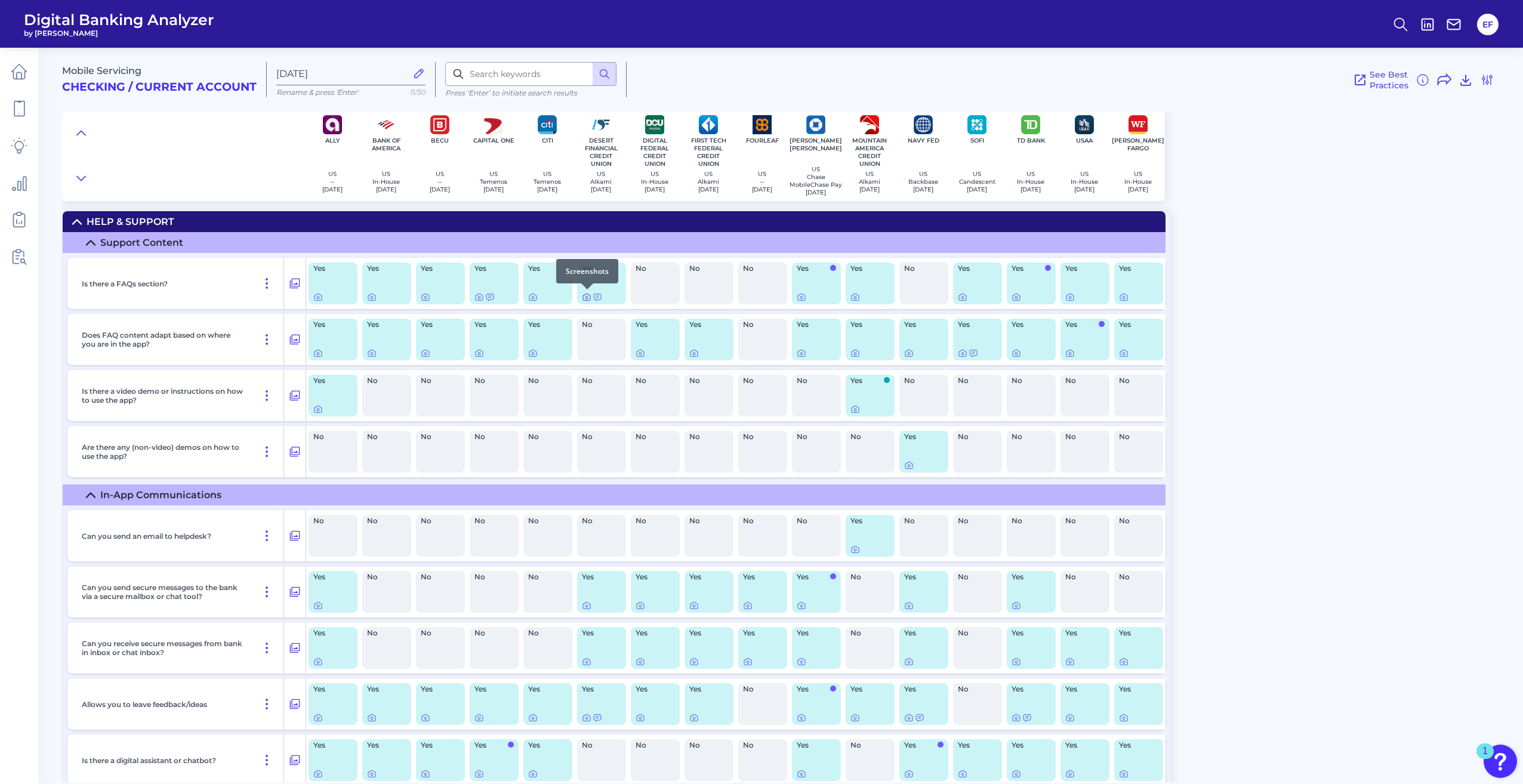
click at [586, 297] on icon at bounding box center [587, 298] width 2 height 2
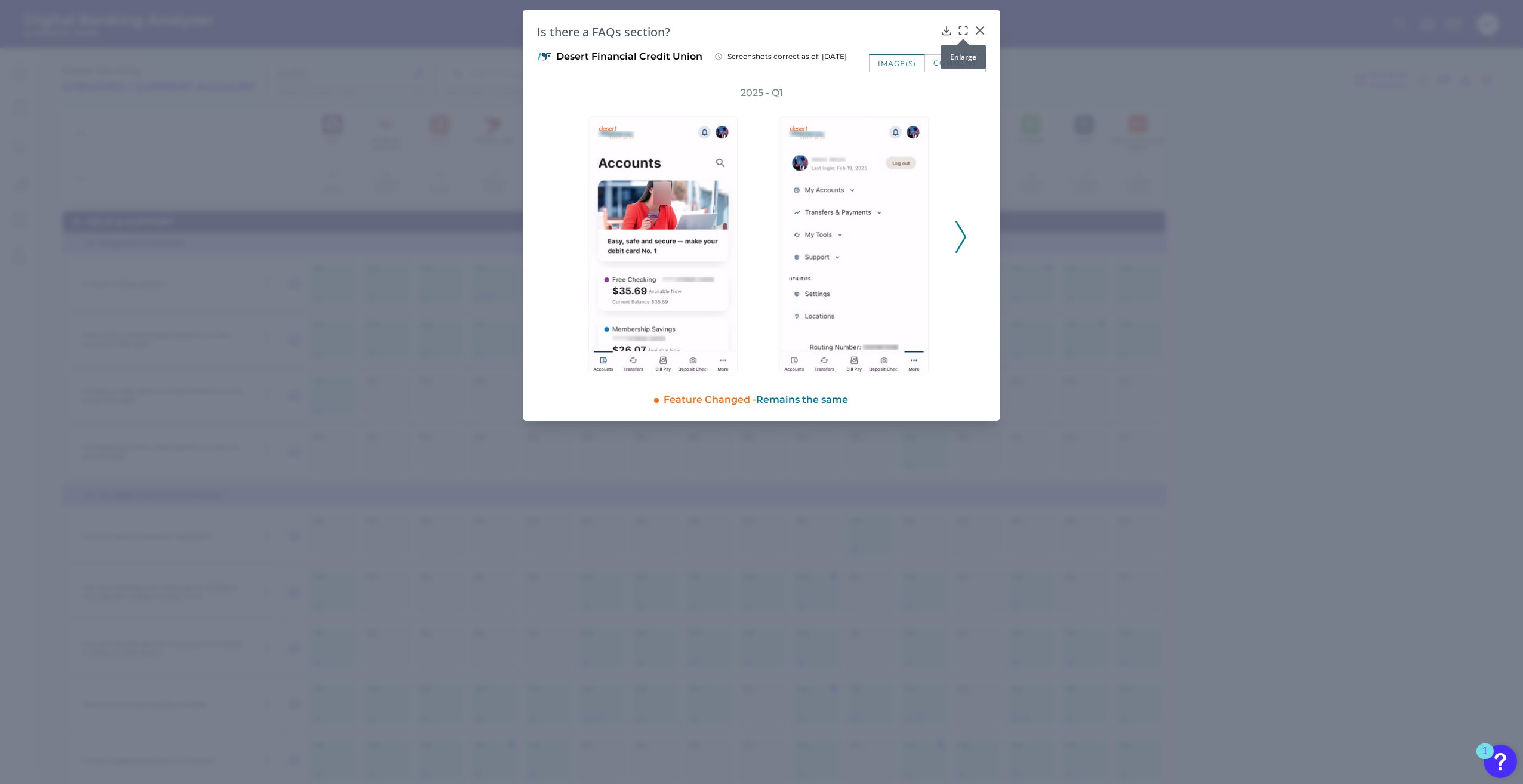
click at [966, 32] on icon at bounding box center [963, 30] width 12 height 12
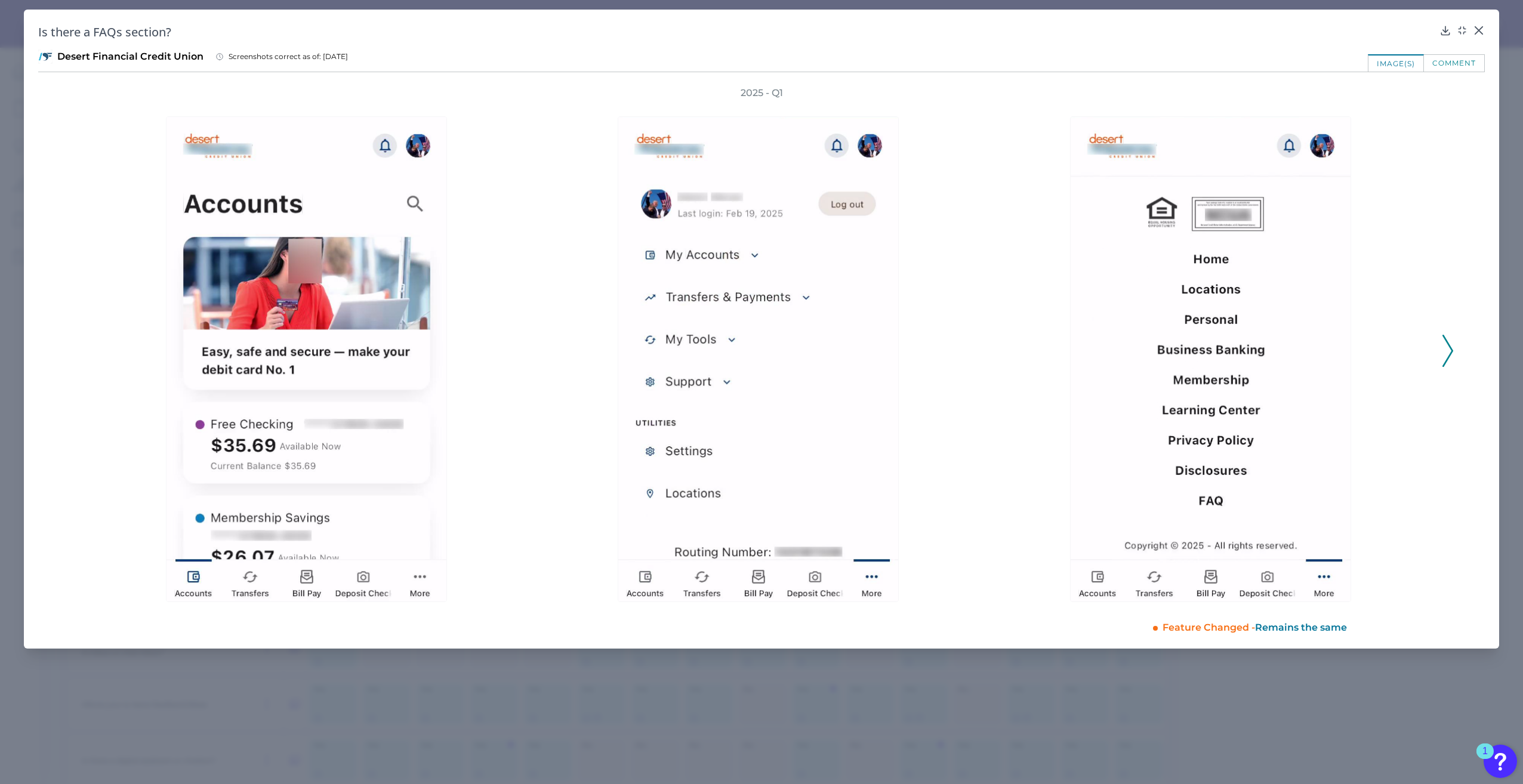
click at [1442, 346] on icon at bounding box center [1447, 350] width 11 height 32
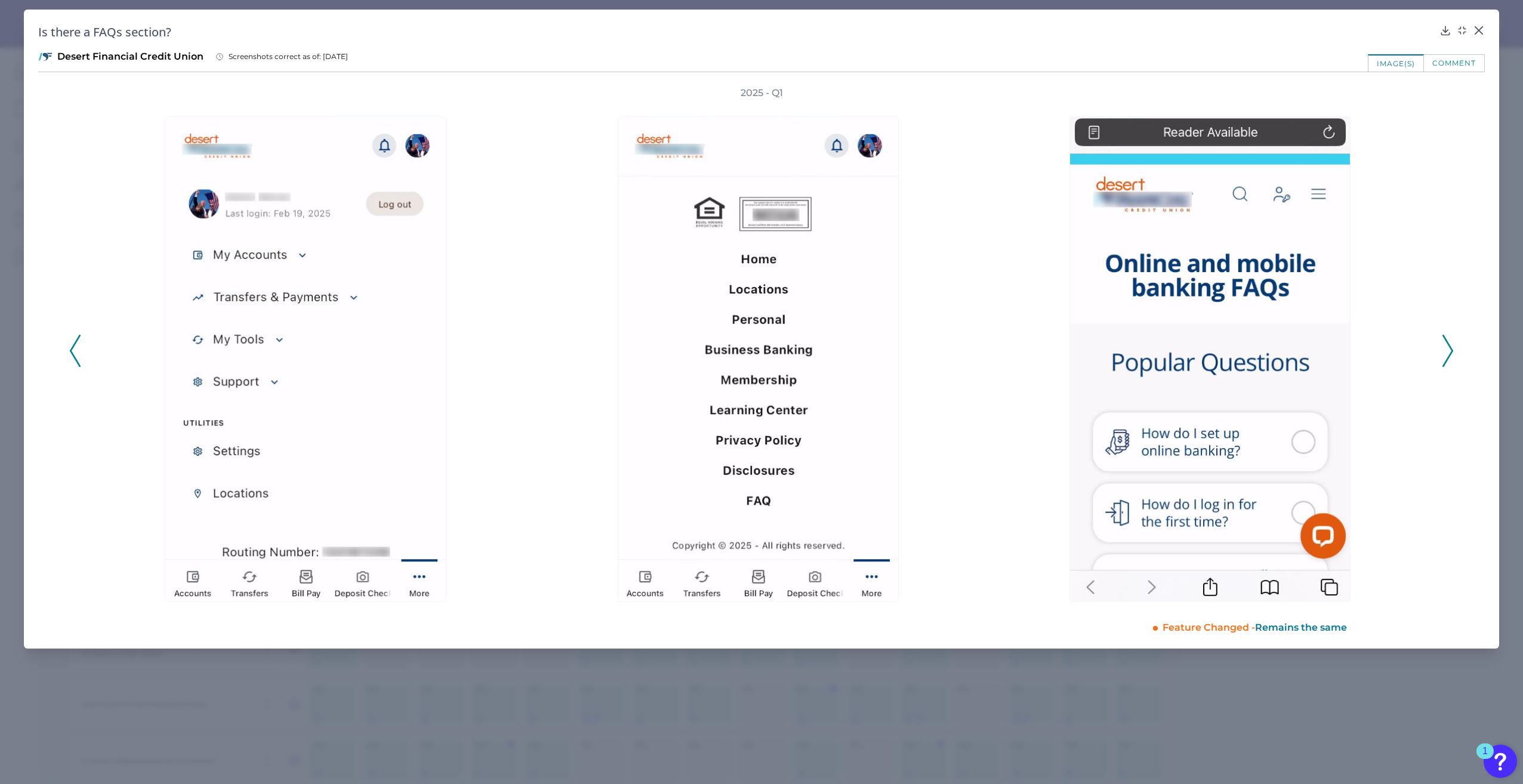
click at [1442, 346] on div "2025 - Q1" at bounding box center [761, 344] width 1385 height 516
click at [1447, 350] on icon at bounding box center [1447, 350] width 11 height 32
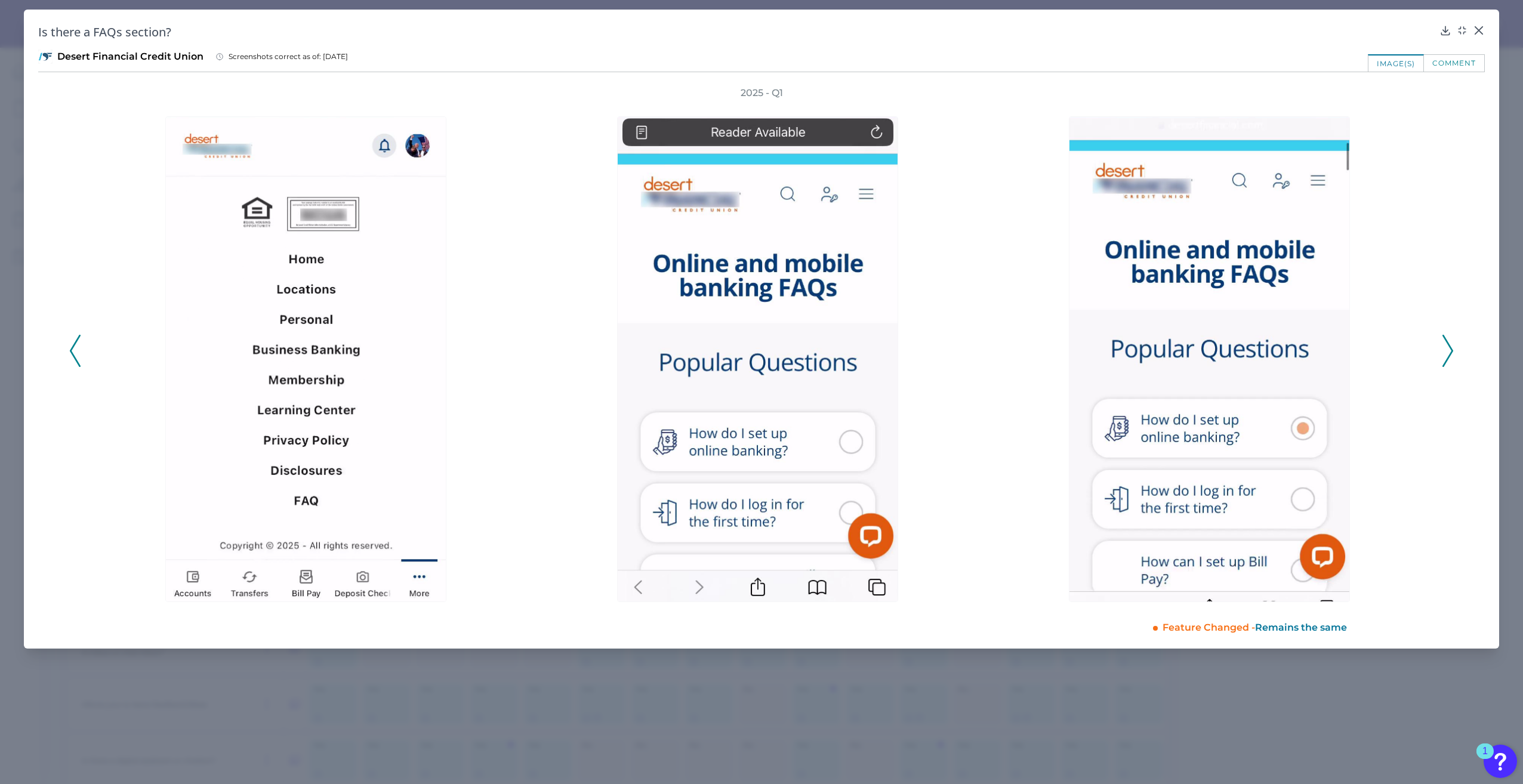
click at [1447, 350] on icon at bounding box center [1447, 350] width 11 height 32
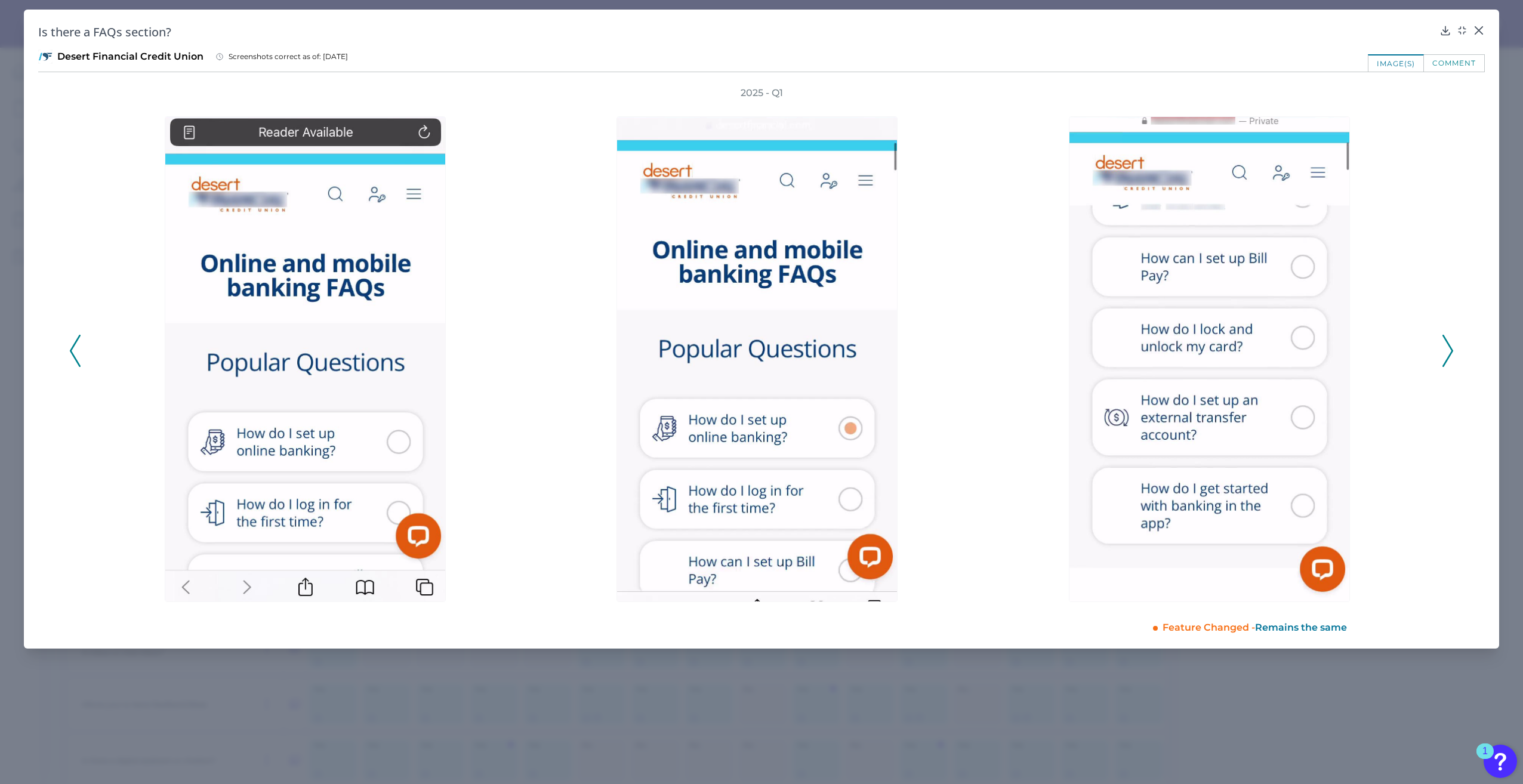
click at [70, 355] on icon at bounding box center [75, 350] width 11 height 32
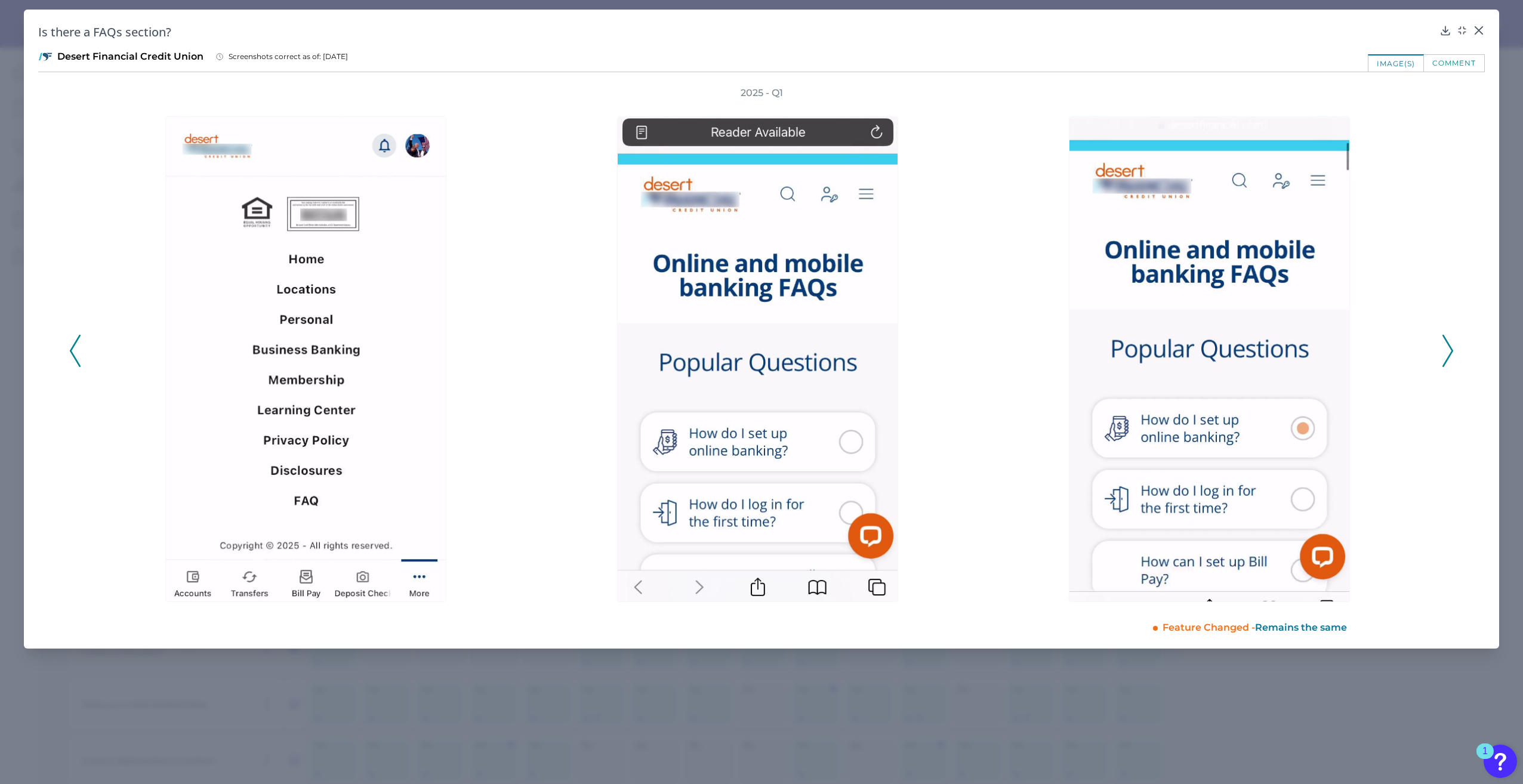
click at [70, 355] on icon at bounding box center [75, 350] width 11 height 32
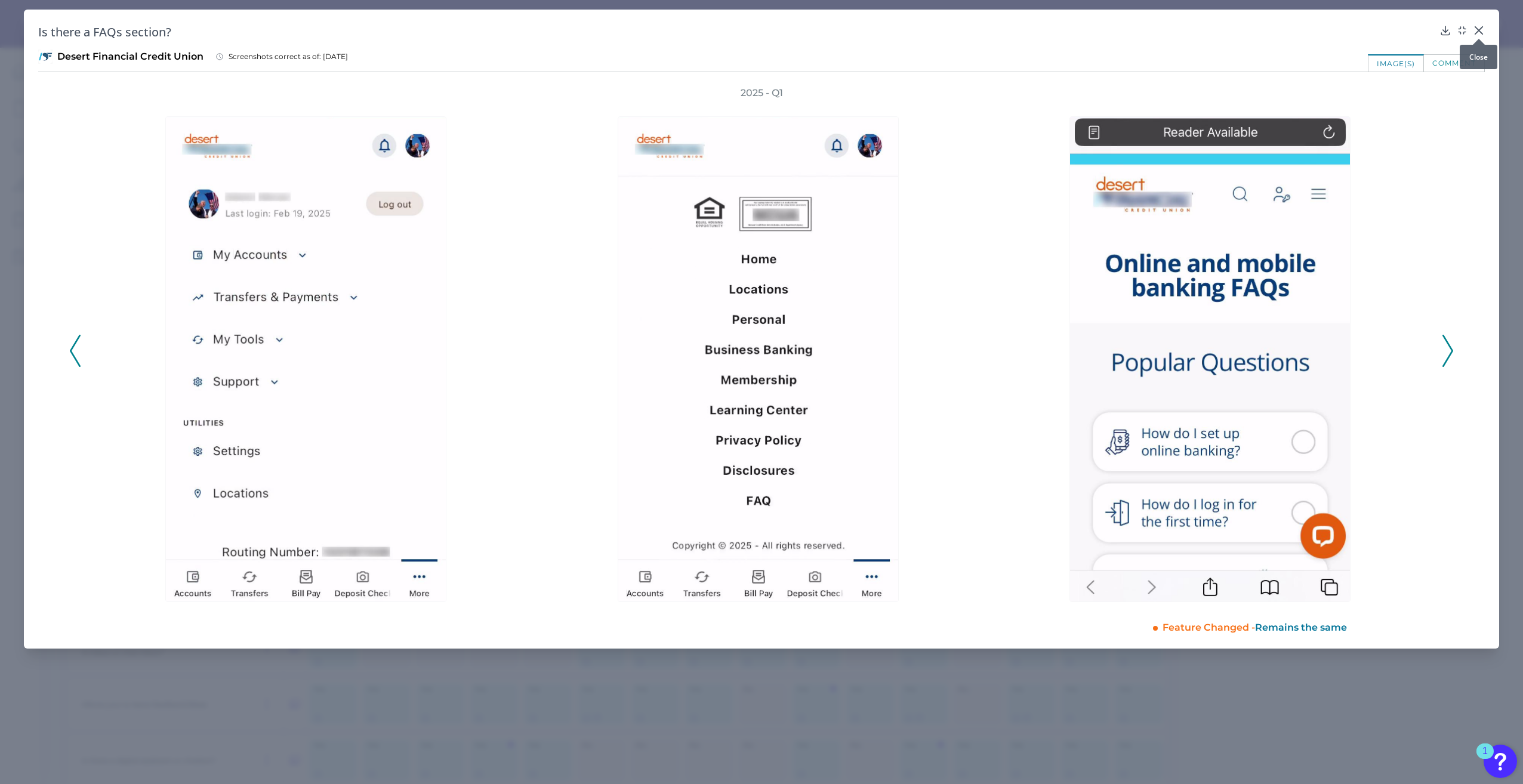
click at [1482, 29] on icon at bounding box center [1479, 30] width 12 height 12
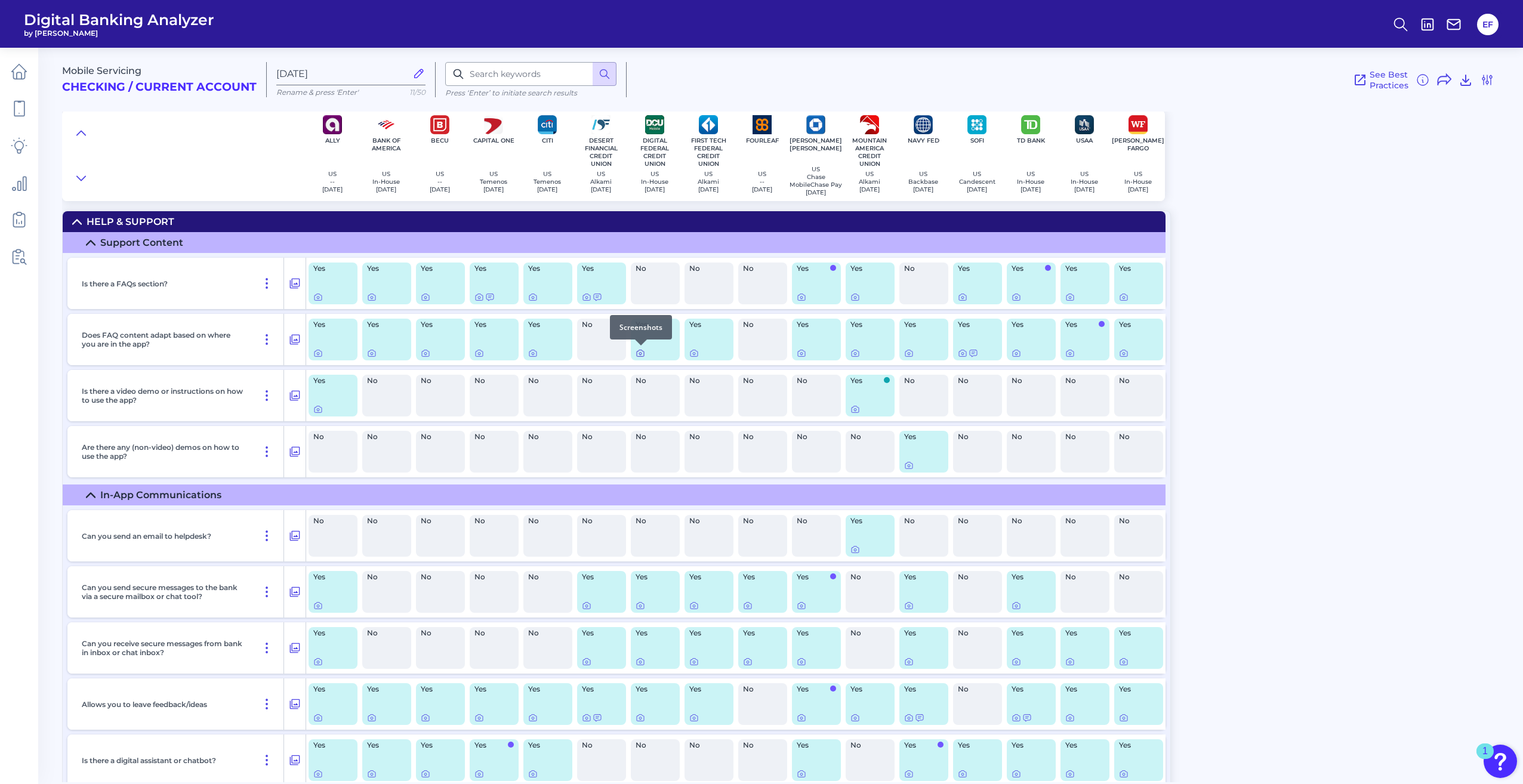
click at [640, 353] on icon at bounding box center [640, 354] width 2 height 2
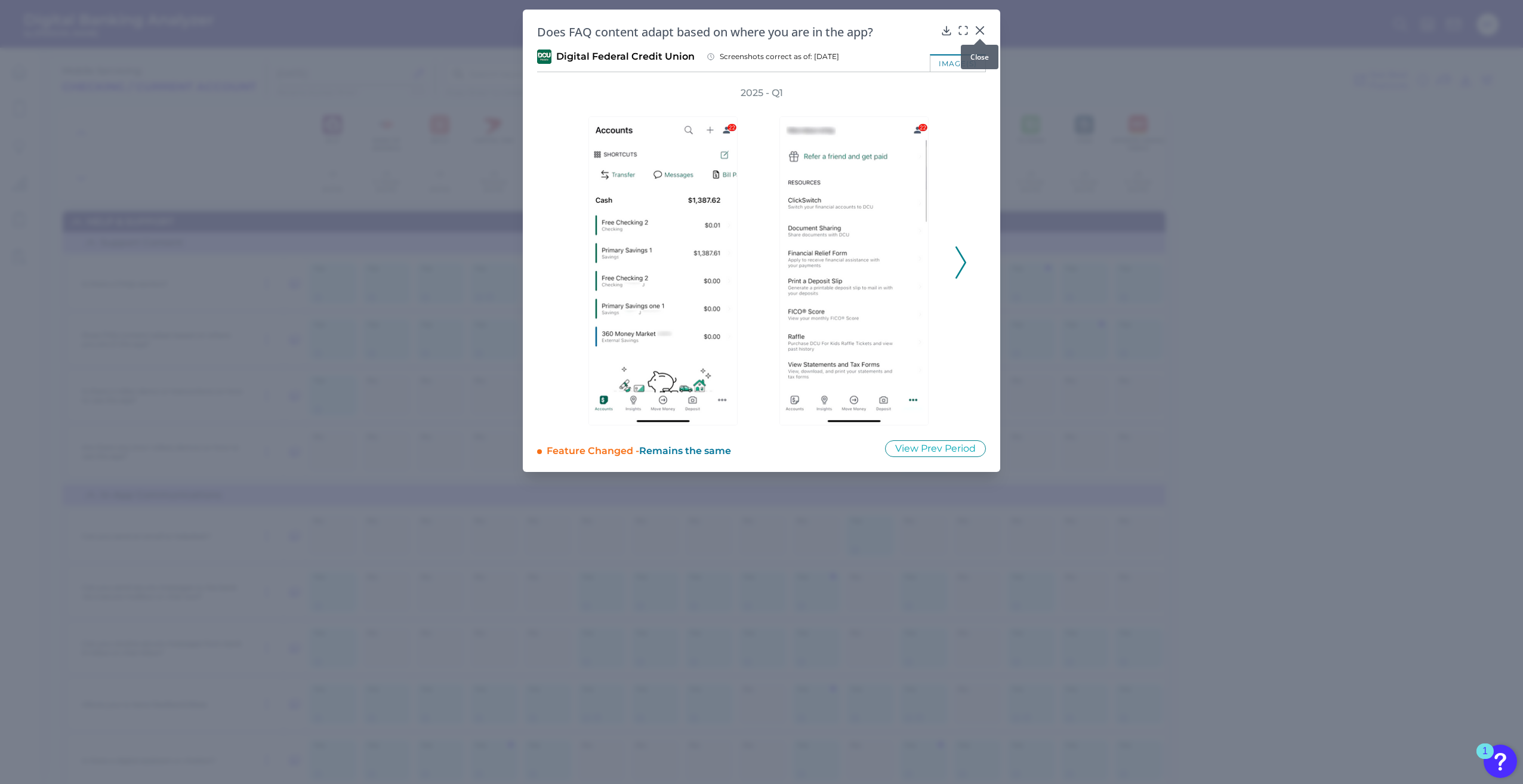
click at [978, 27] on icon at bounding box center [980, 30] width 12 height 12
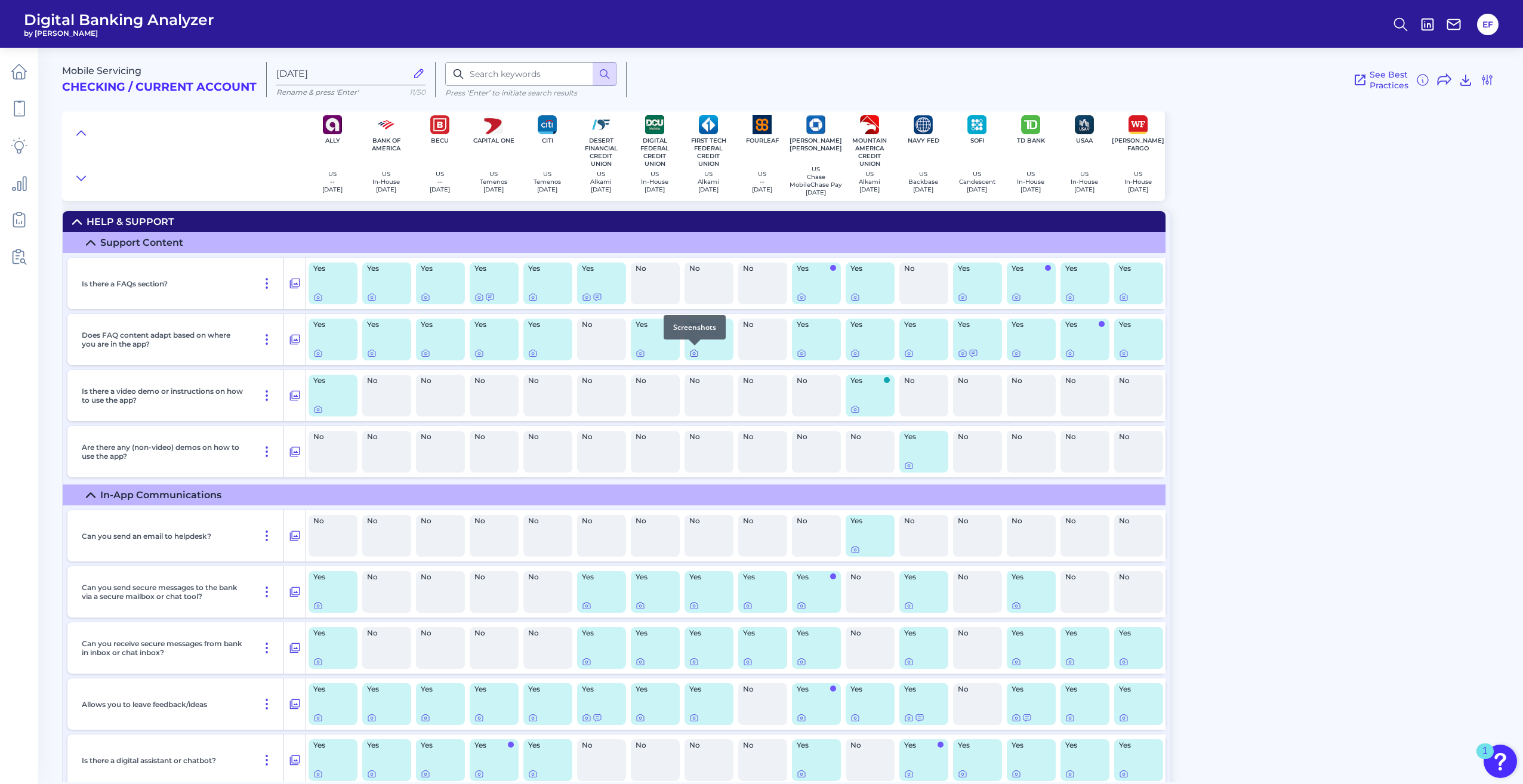
click at [690, 355] on icon at bounding box center [694, 354] width 7 height 7
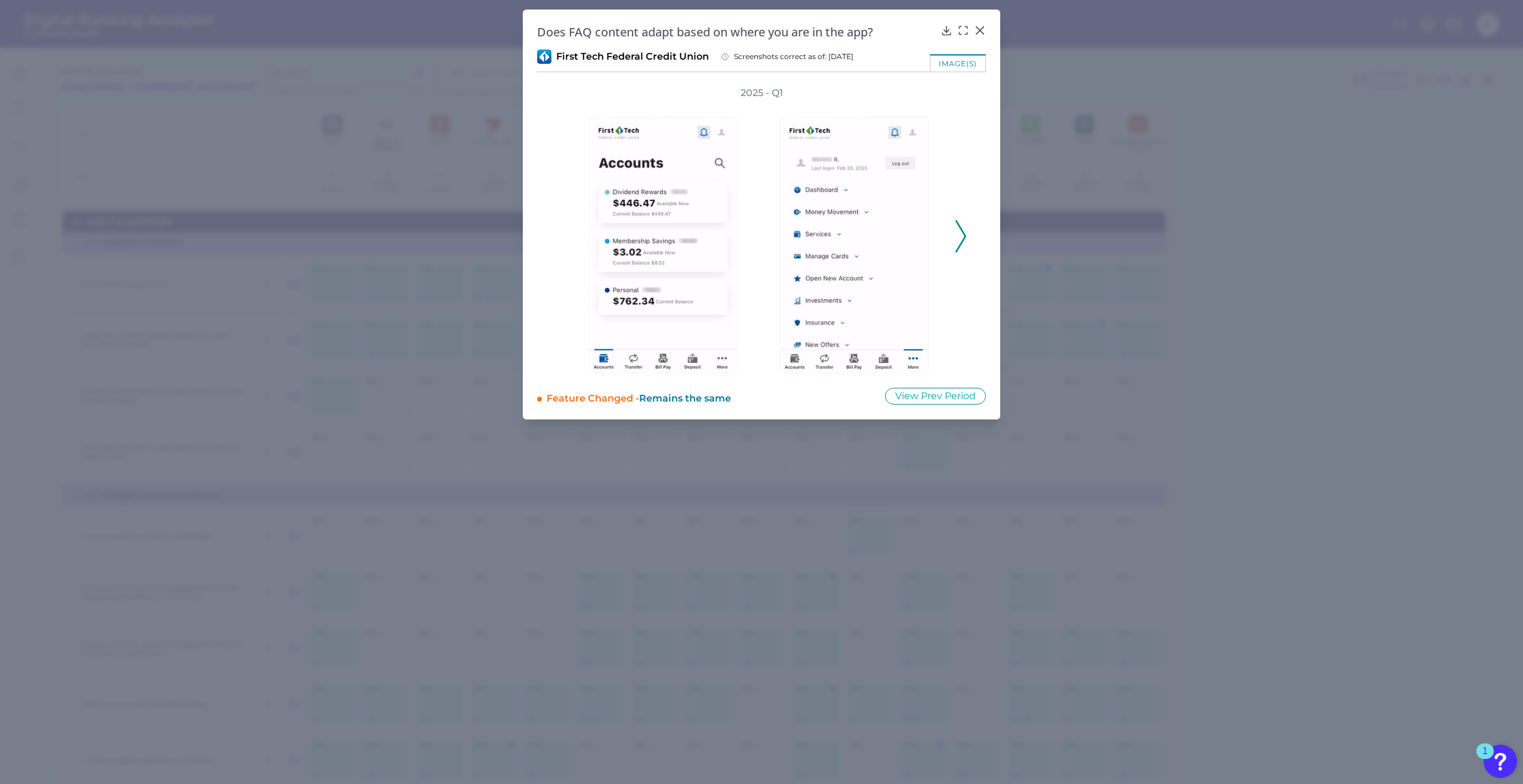
click at [961, 244] on polyline at bounding box center [960, 235] width 9 height 30
click at [959, 243] on icon at bounding box center [960, 236] width 11 height 32
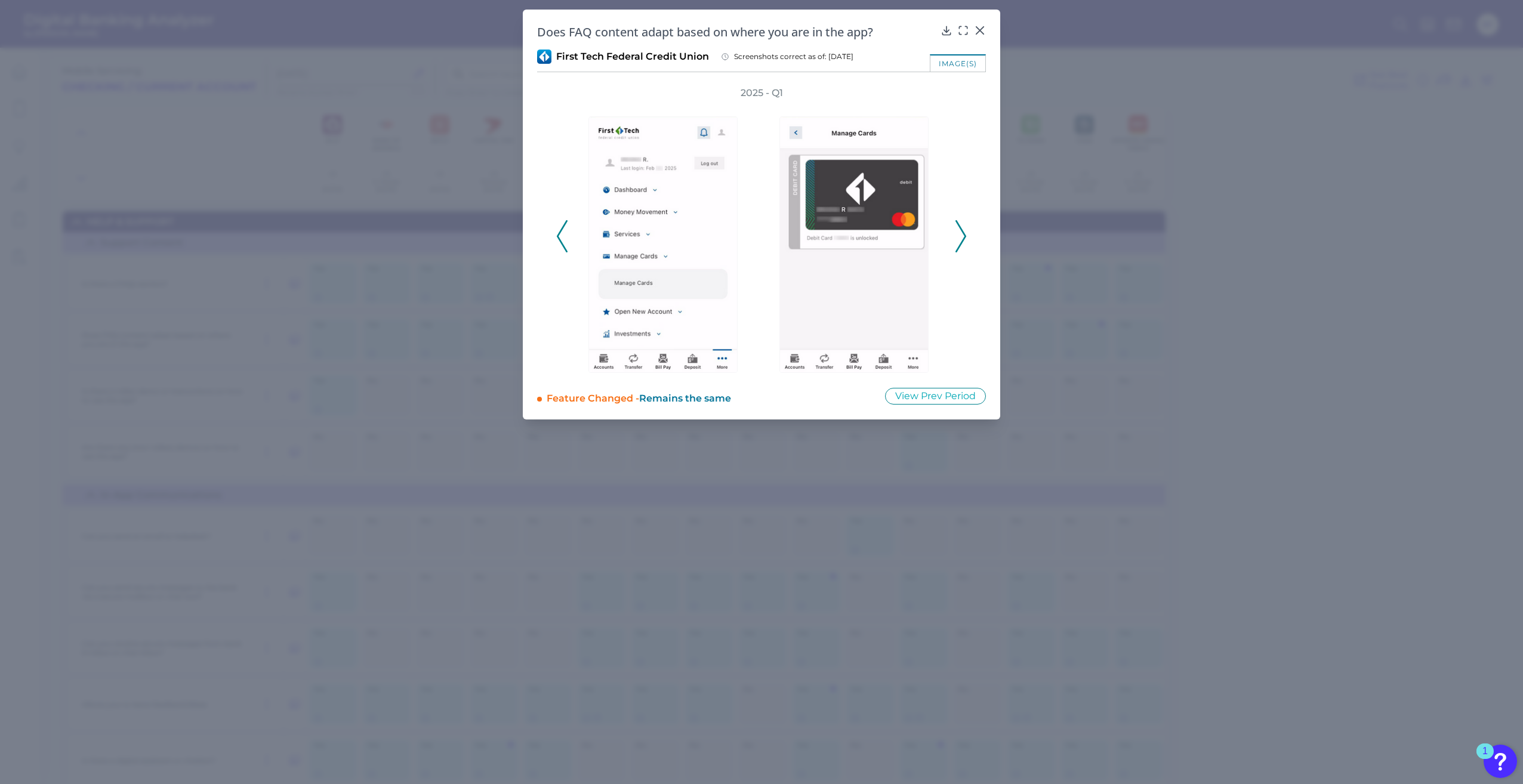
click at [959, 243] on icon at bounding box center [960, 236] width 11 height 32
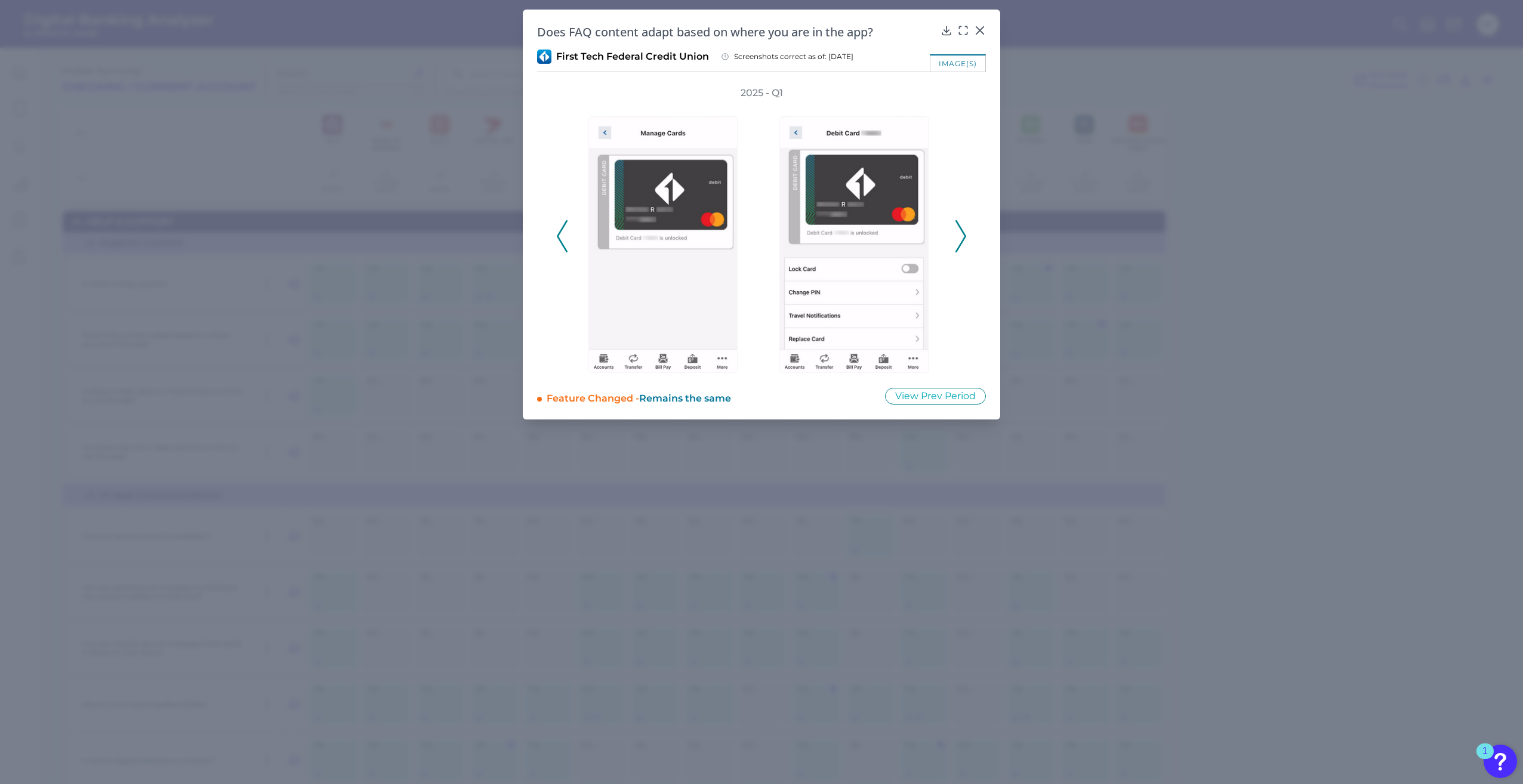
click at [959, 243] on icon at bounding box center [960, 236] width 11 height 32
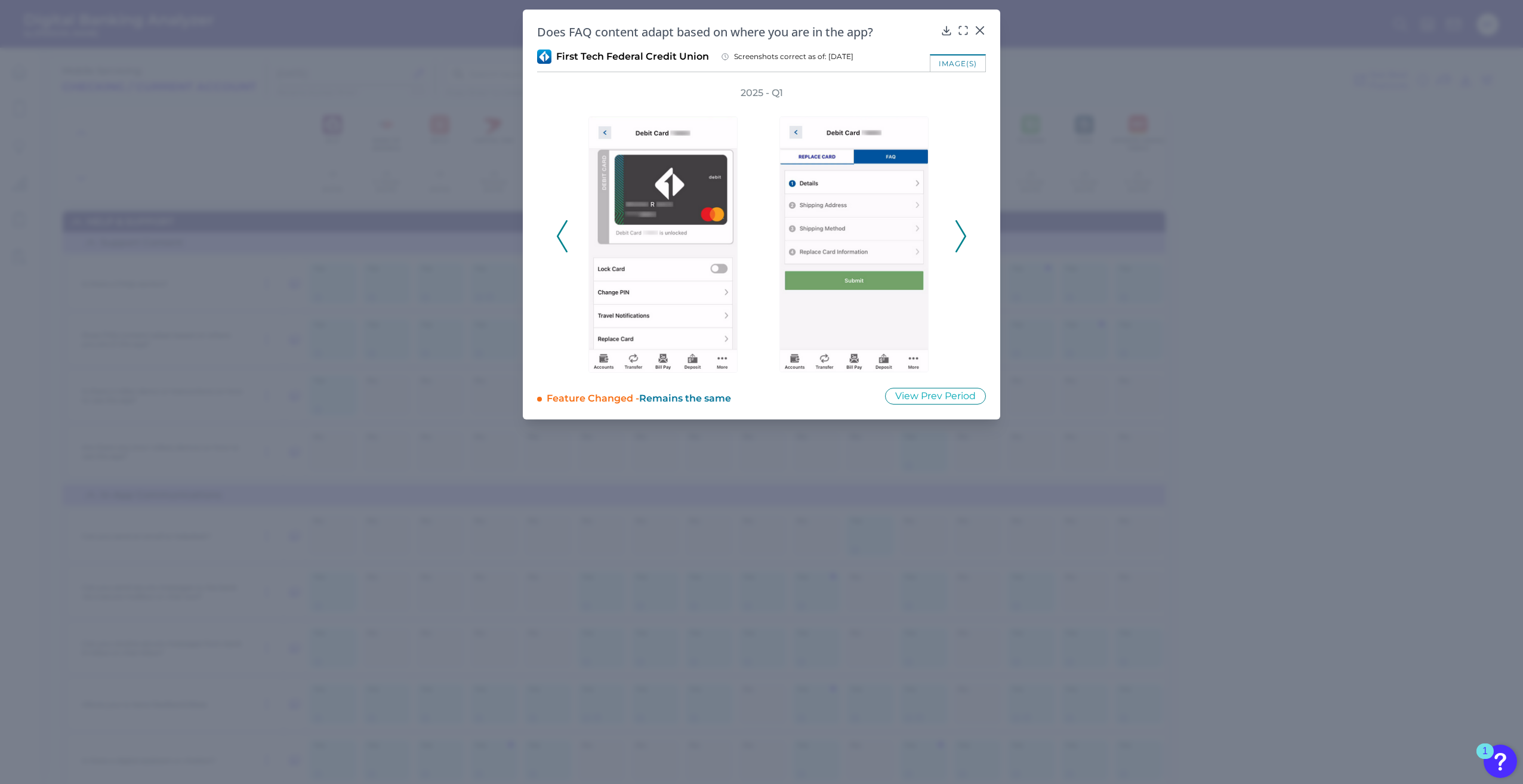
click at [959, 243] on icon at bounding box center [960, 236] width 11 height 32
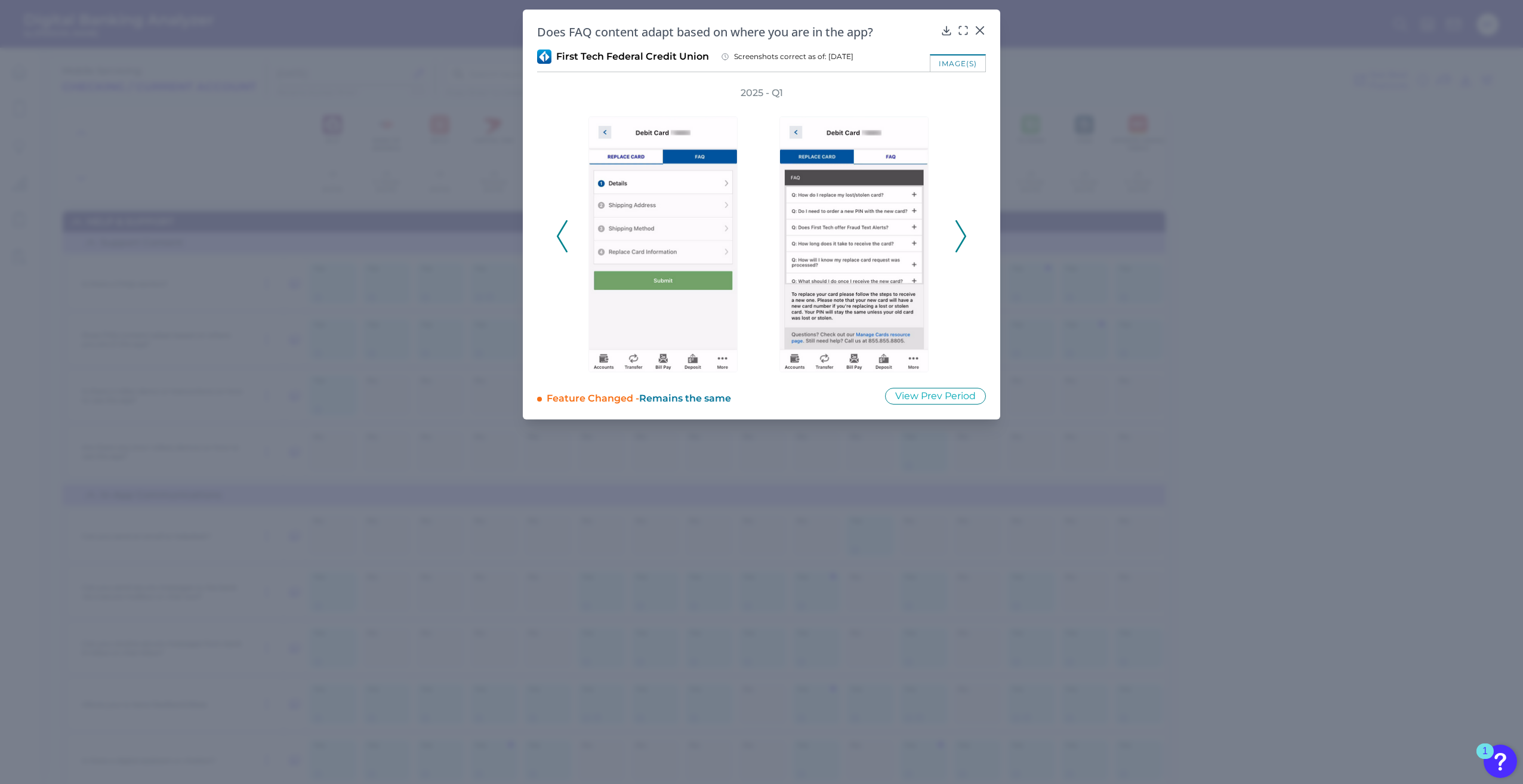
click at [959, 243] on icon at bounding box center [960, 236] width 11 height 32
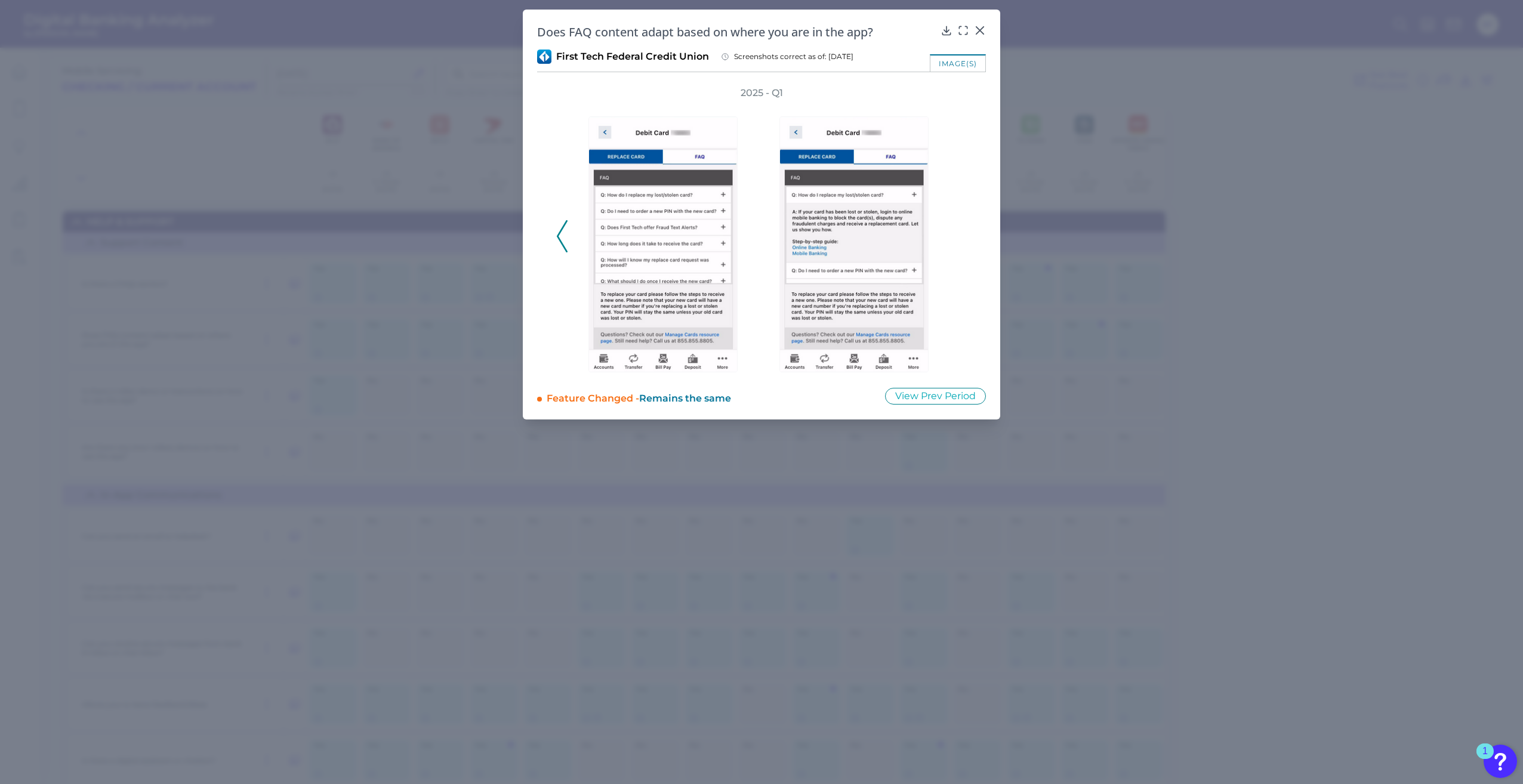
click at [959, 243] on div "2025 - Q1" at bounding box center [761, 230] width 411 height 286
click at [977, 34] on div at bounding box center [980, 39] width 12 height 12
click at [979, 30] on icon at bounding box center [980, 30] width 12 height 12
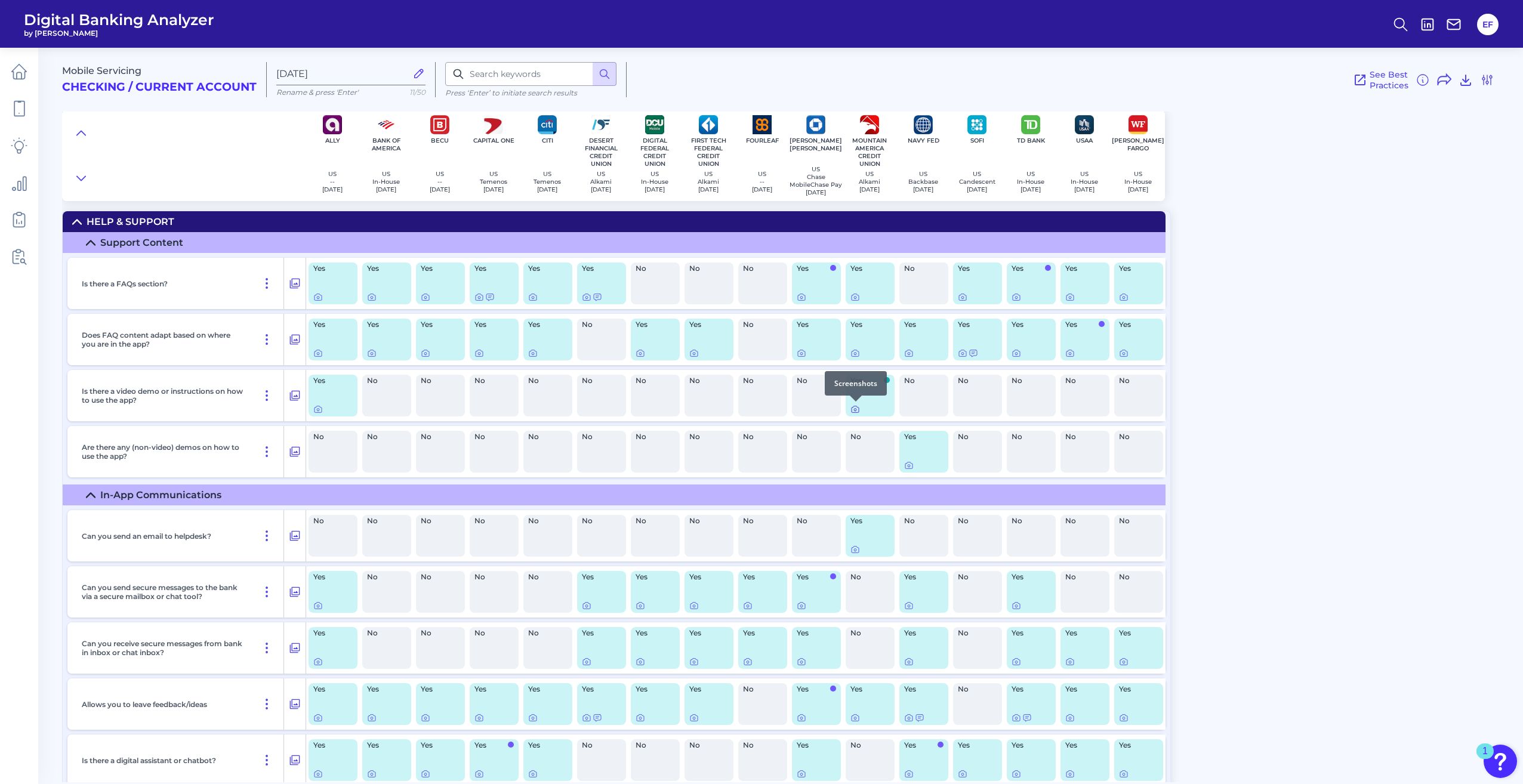
click at [859, 410] on icon at bounding box center [855, 410] width 7 height 7
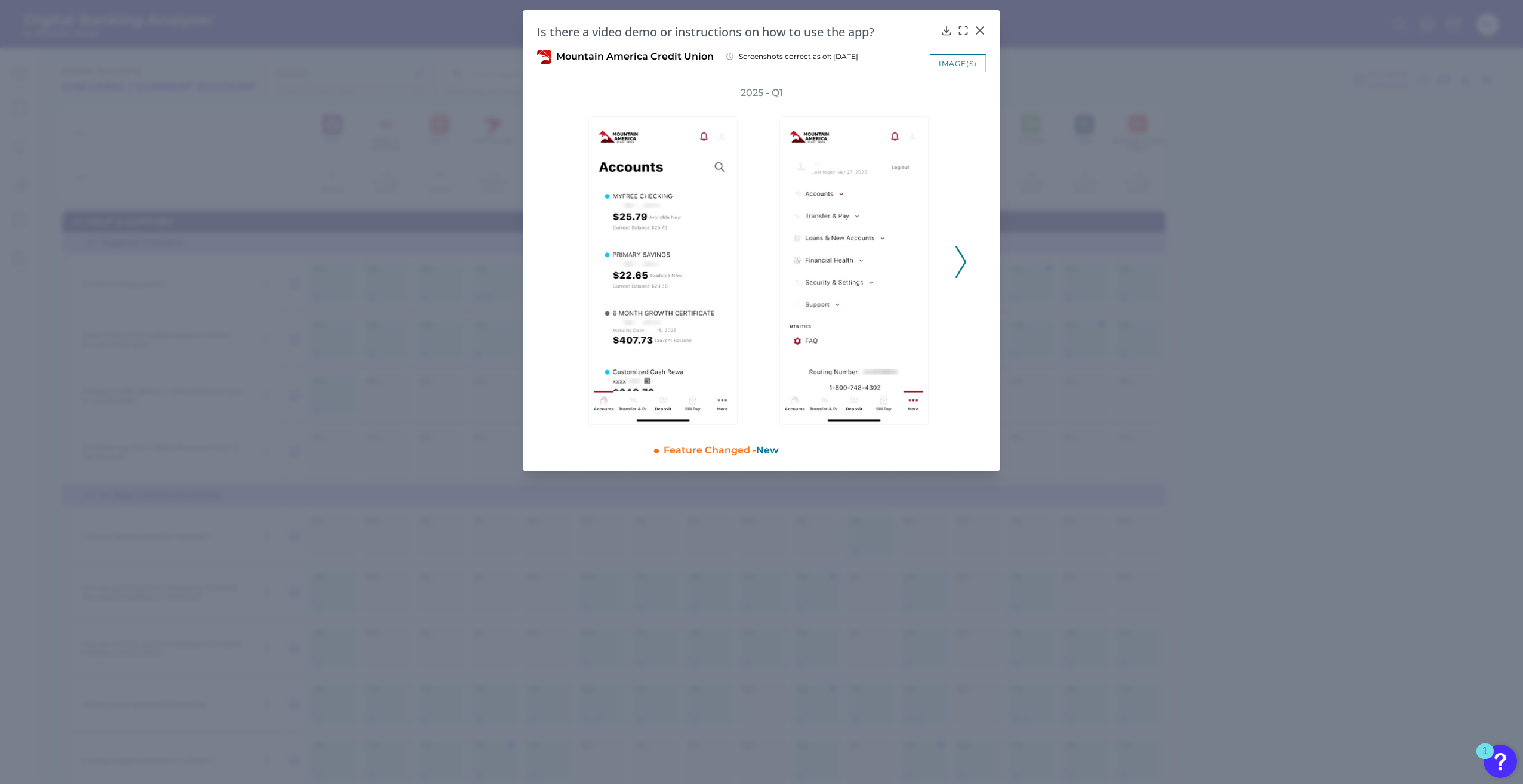
click at [968, 257] on div "2025 - Q1" at bounding box center [761, 255] width 448 height 338
click at [967, 257] on div "2025 - Q1" at bounding box center [761, 255] width 448 height 338
drag, startPoint x: 967, startPoint y: 257, endPoint x: 959, endPoint y: 261, distance: 8.9
click at [959, 261] on icon at bounding box center [960, 262] width 11 height 32
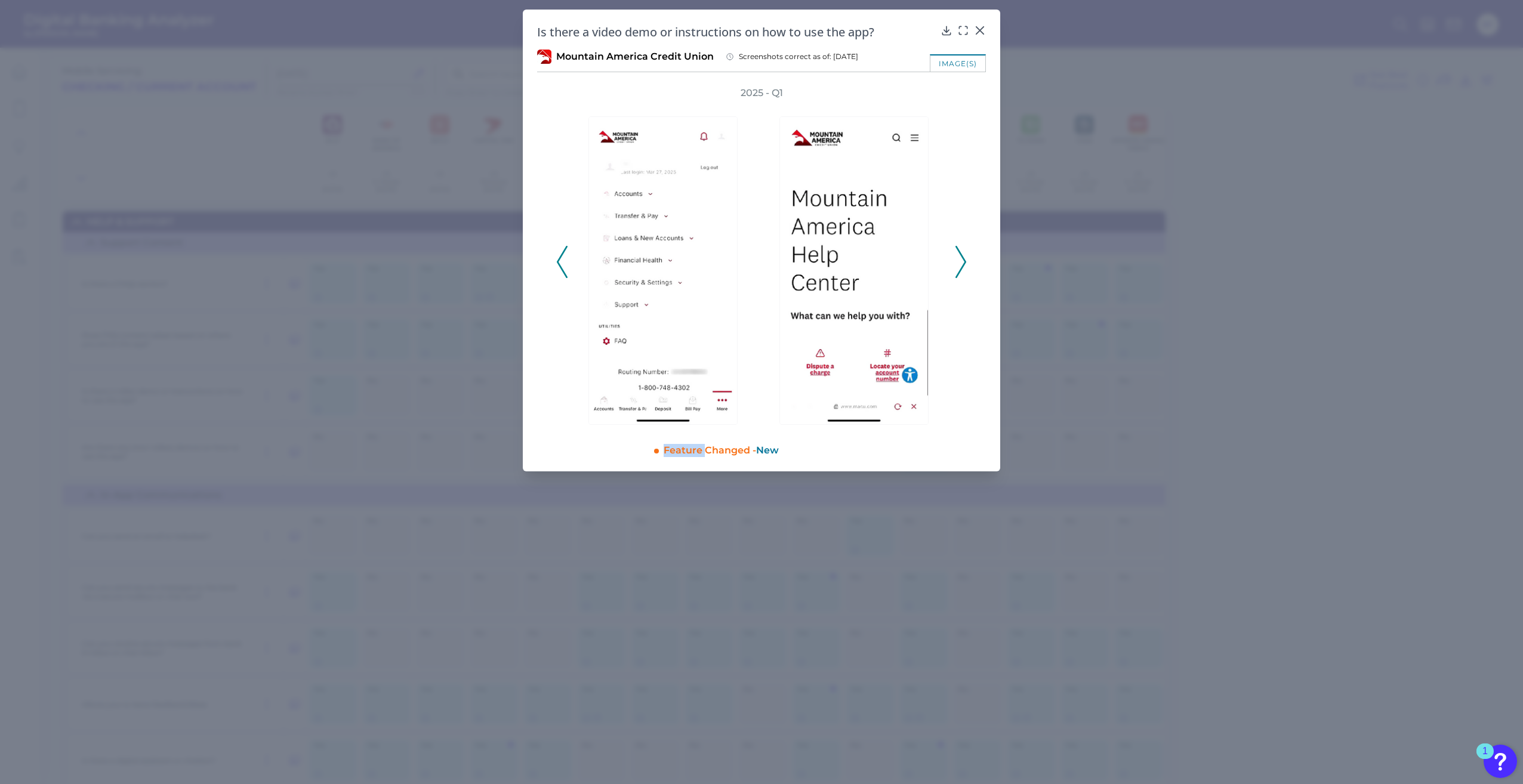
click at [959, 261] on icon at bounding box center [960, 262] width 11 height 32
click at [959, 262] on icon at bounding box center [960, 262] width 11 height 32
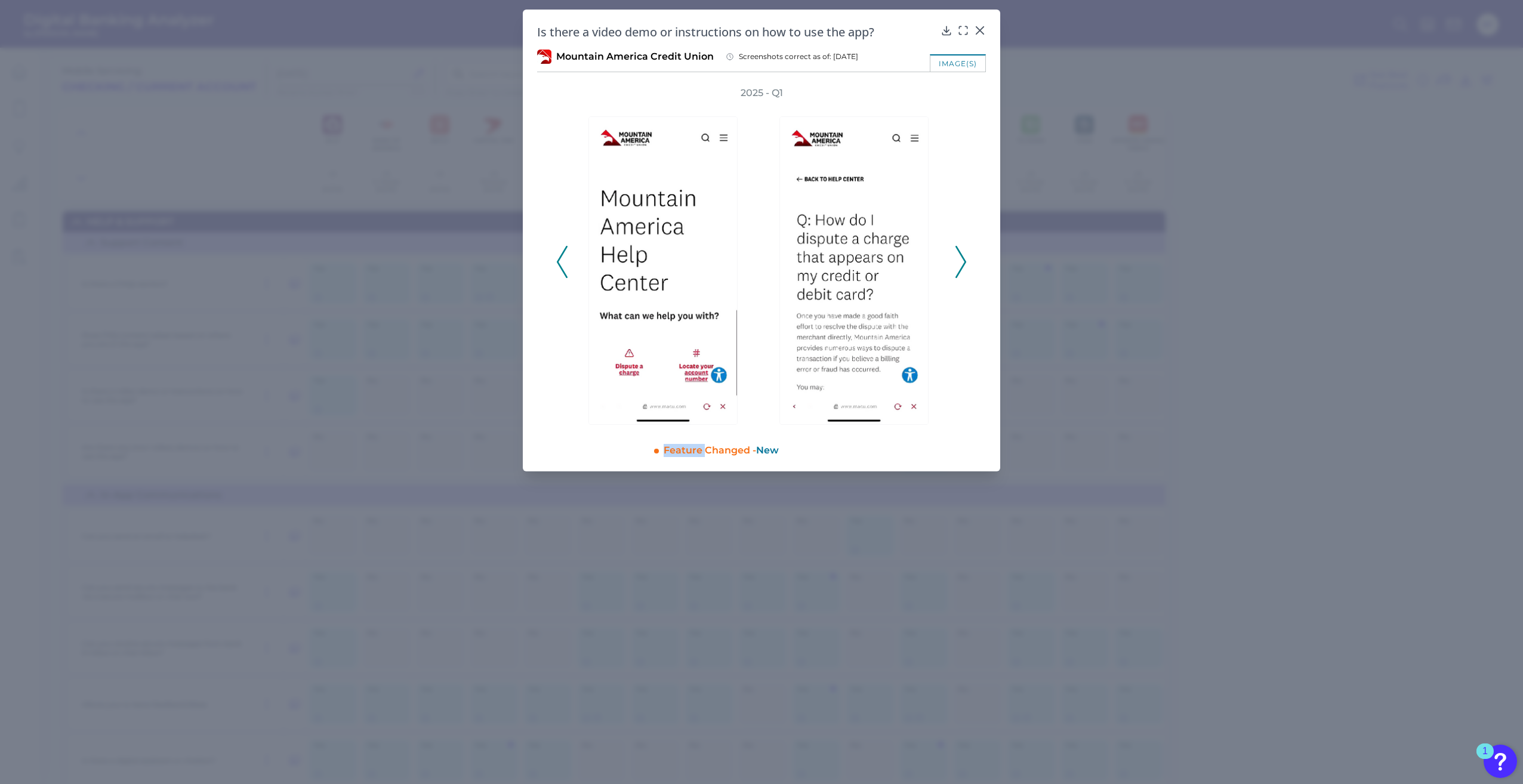
click at [959, 261] on icon at bounding box center [960, 262] width 11 height 32
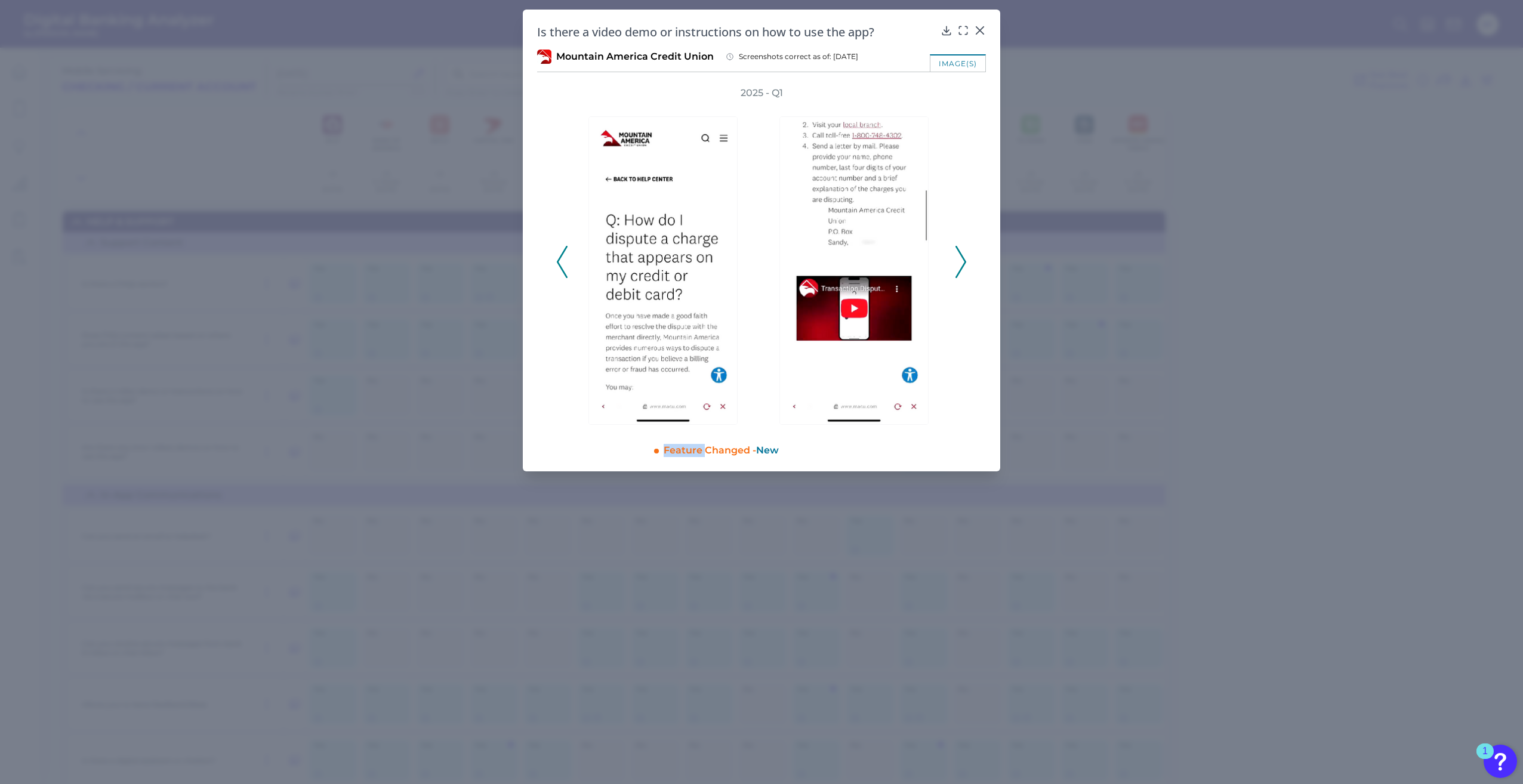
click at [571, 262] on div at bounding box center [666, 262] width 191 height 325
click at [564, 264] on icon at bounding box center [562, 262] width 11 height 32
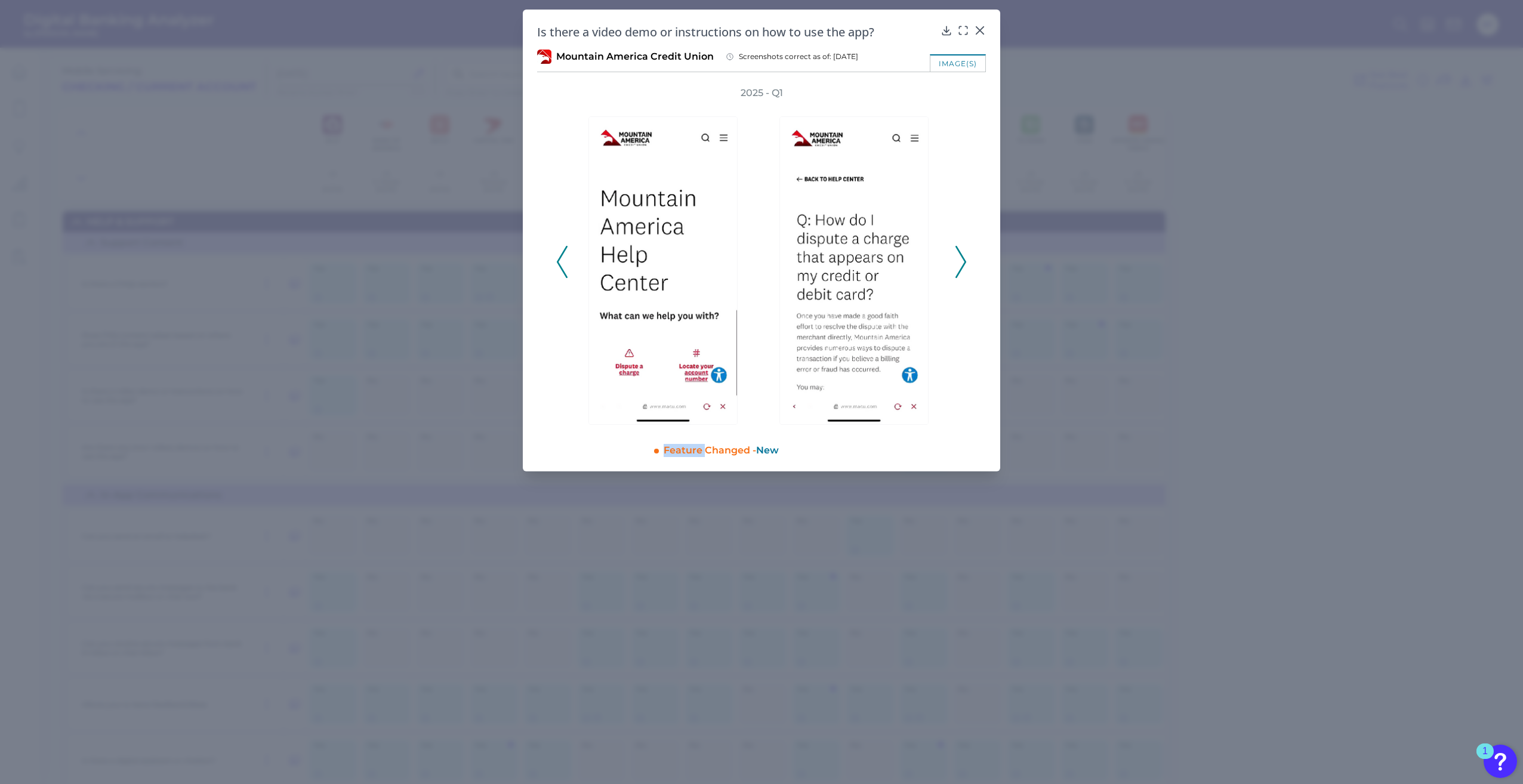
click at [564, 264] on icon at bounding box center [562, 262] width 11 height 32
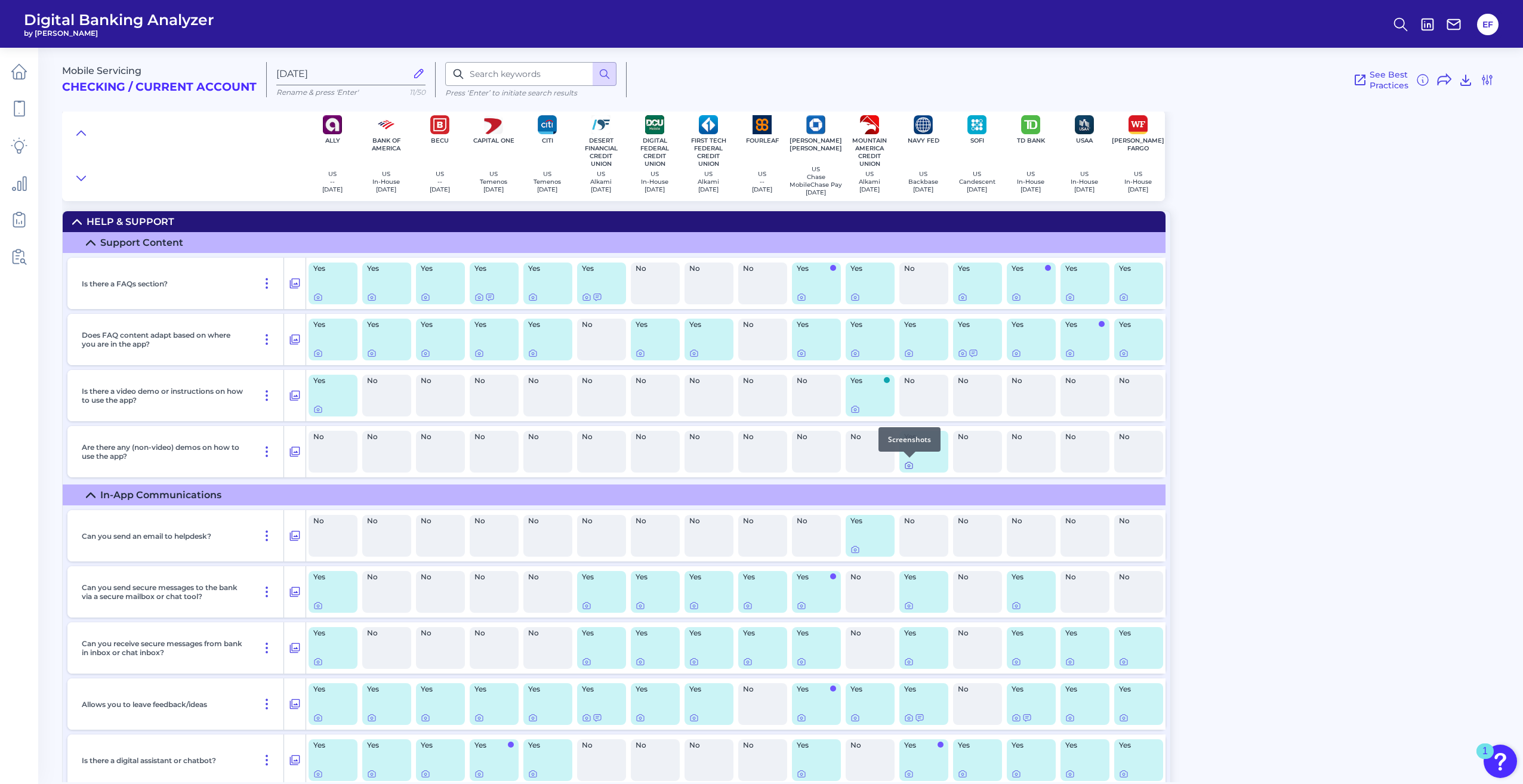
click at [912, 468] on icon at bounding box center [908, 466] width 7 height 7
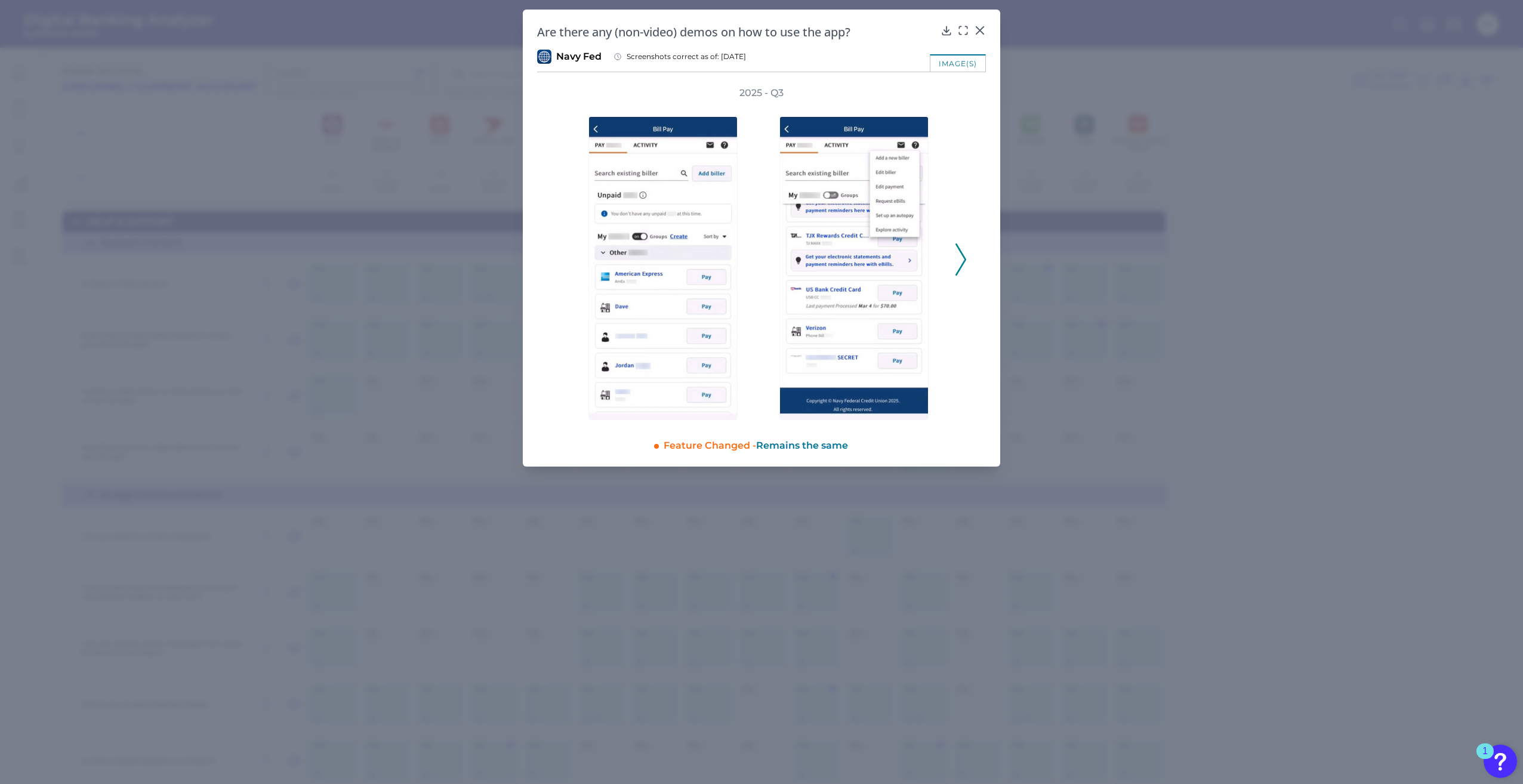
click at [958, 255] on icon at bounding box center [960, 259] width 11 height 32
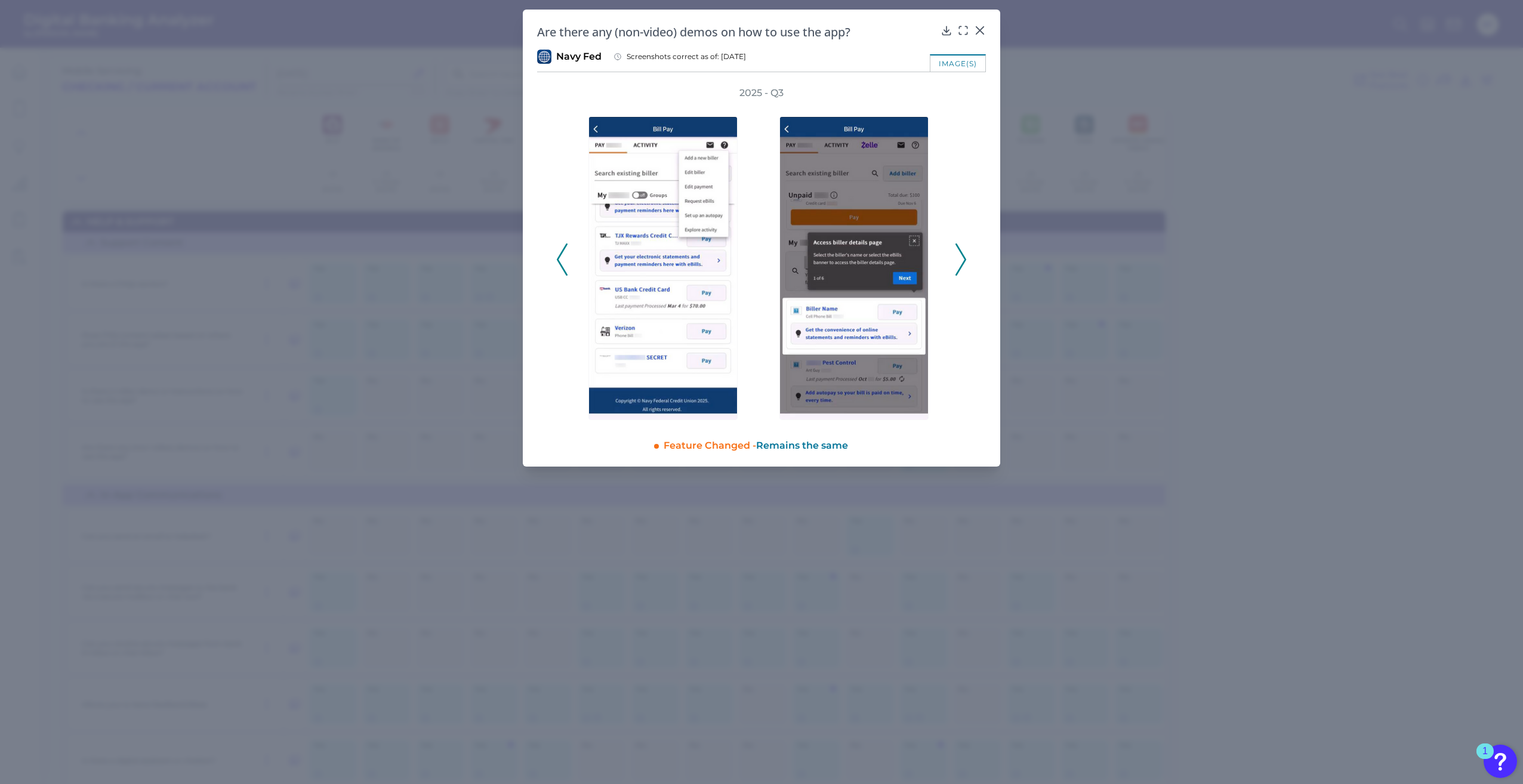
click at [958, 255] on icon at bounding box center [960, 259] width 11 height 32
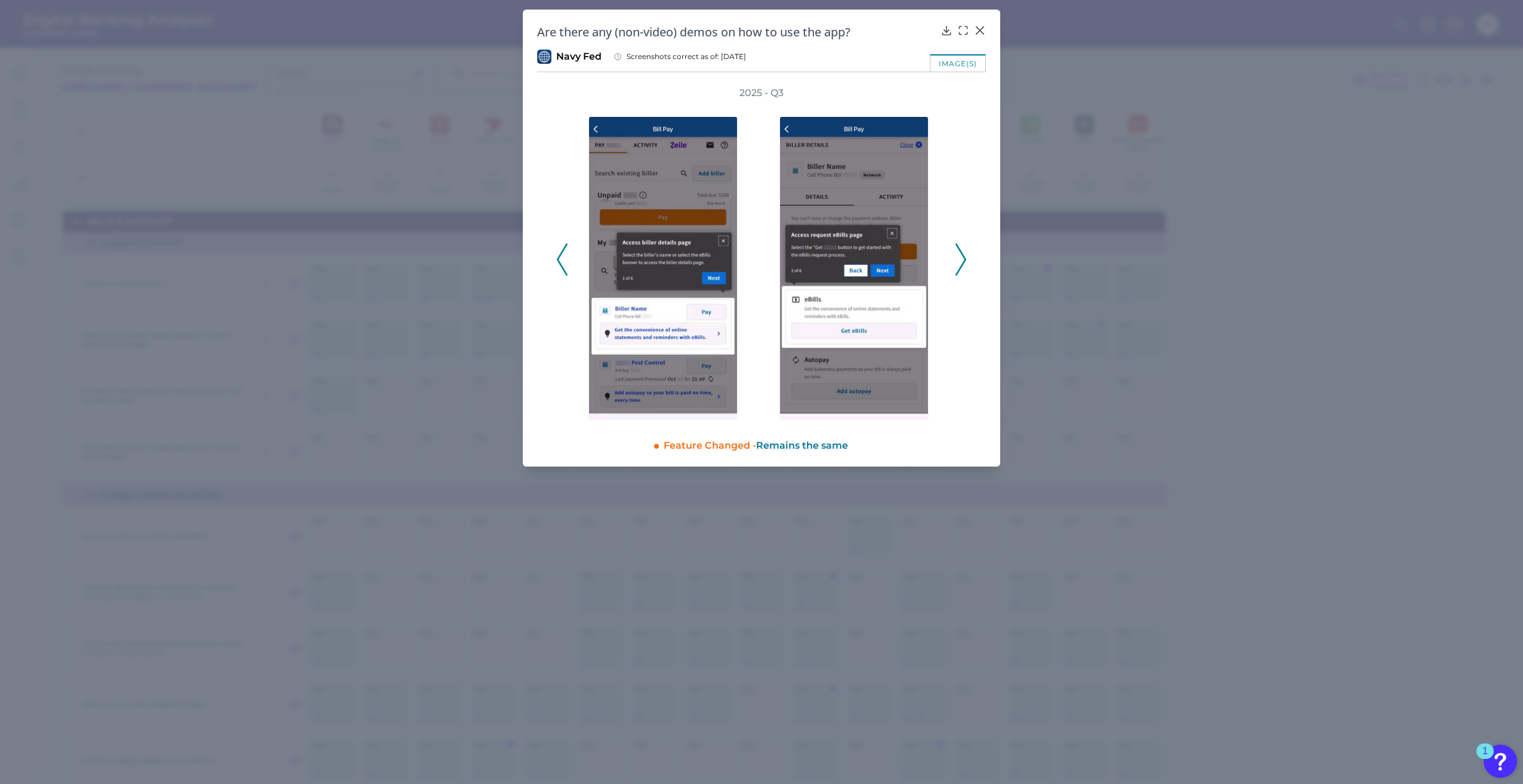
click at [958, 255] on icon at bounding box center [960, 259] width 11 height 32
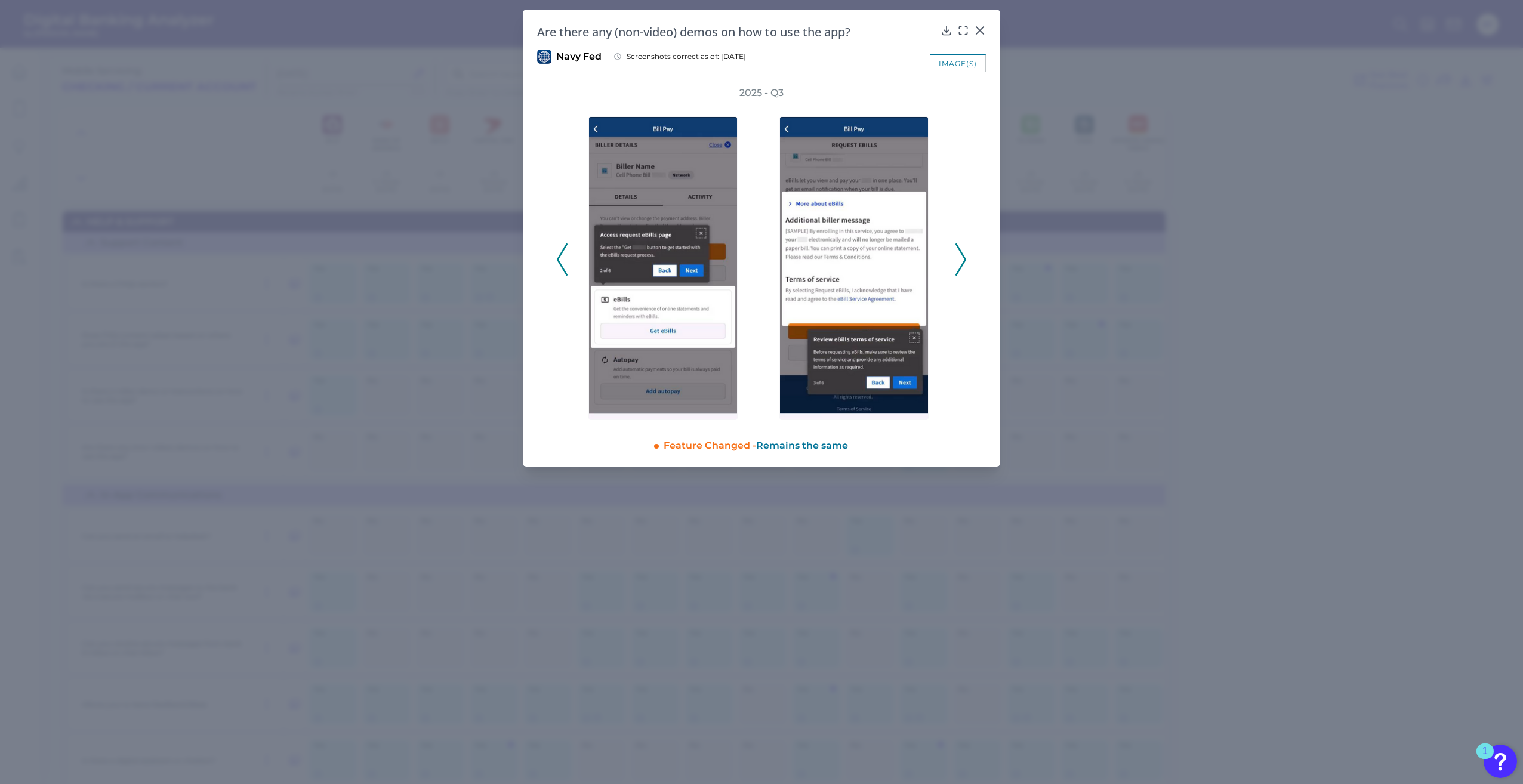
click at [957, 255] on icon at bounding box center [960, 259] width 11 height 32
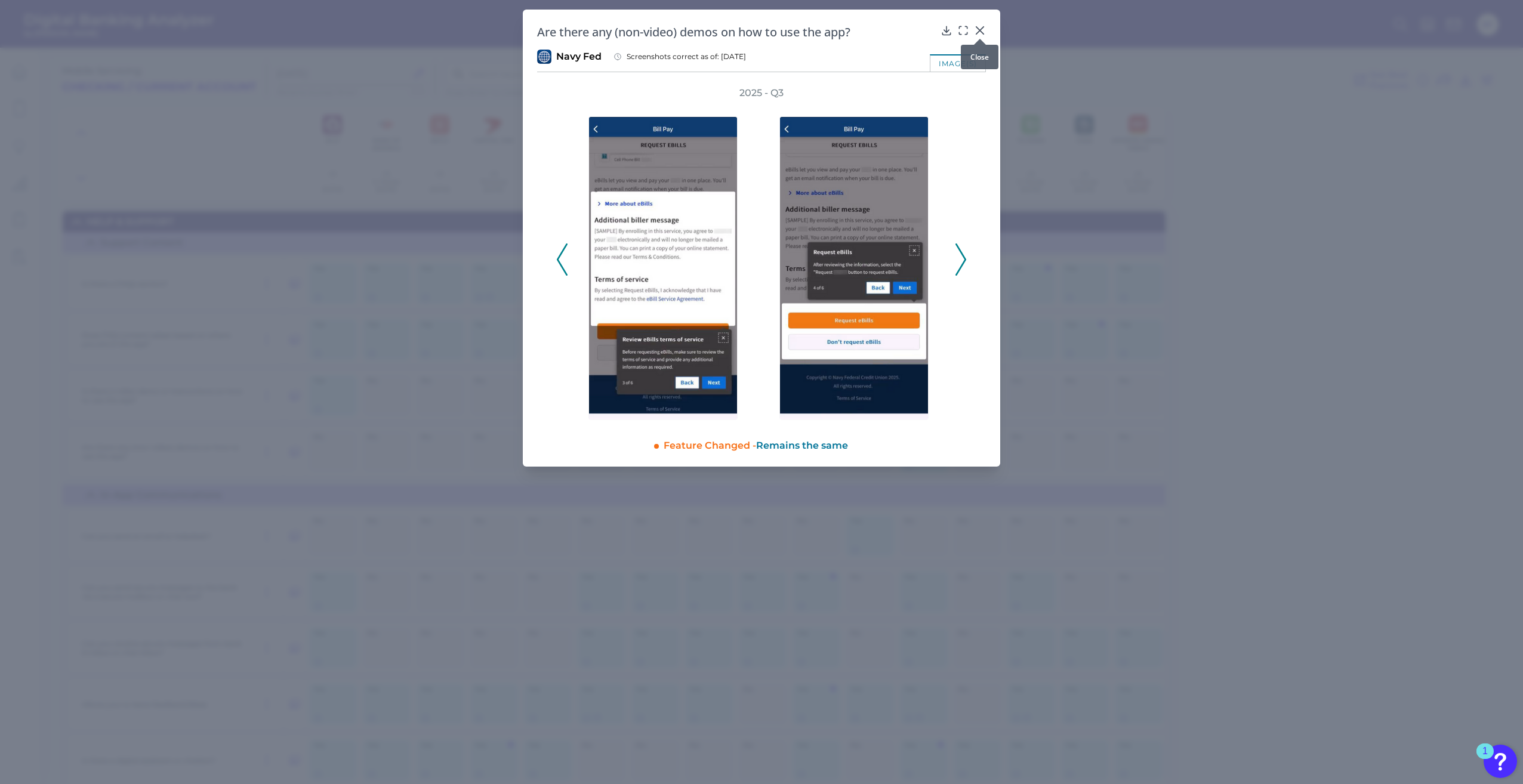
click at [975, 30] on icon at bounding box center [980, 30] width 12 height 12
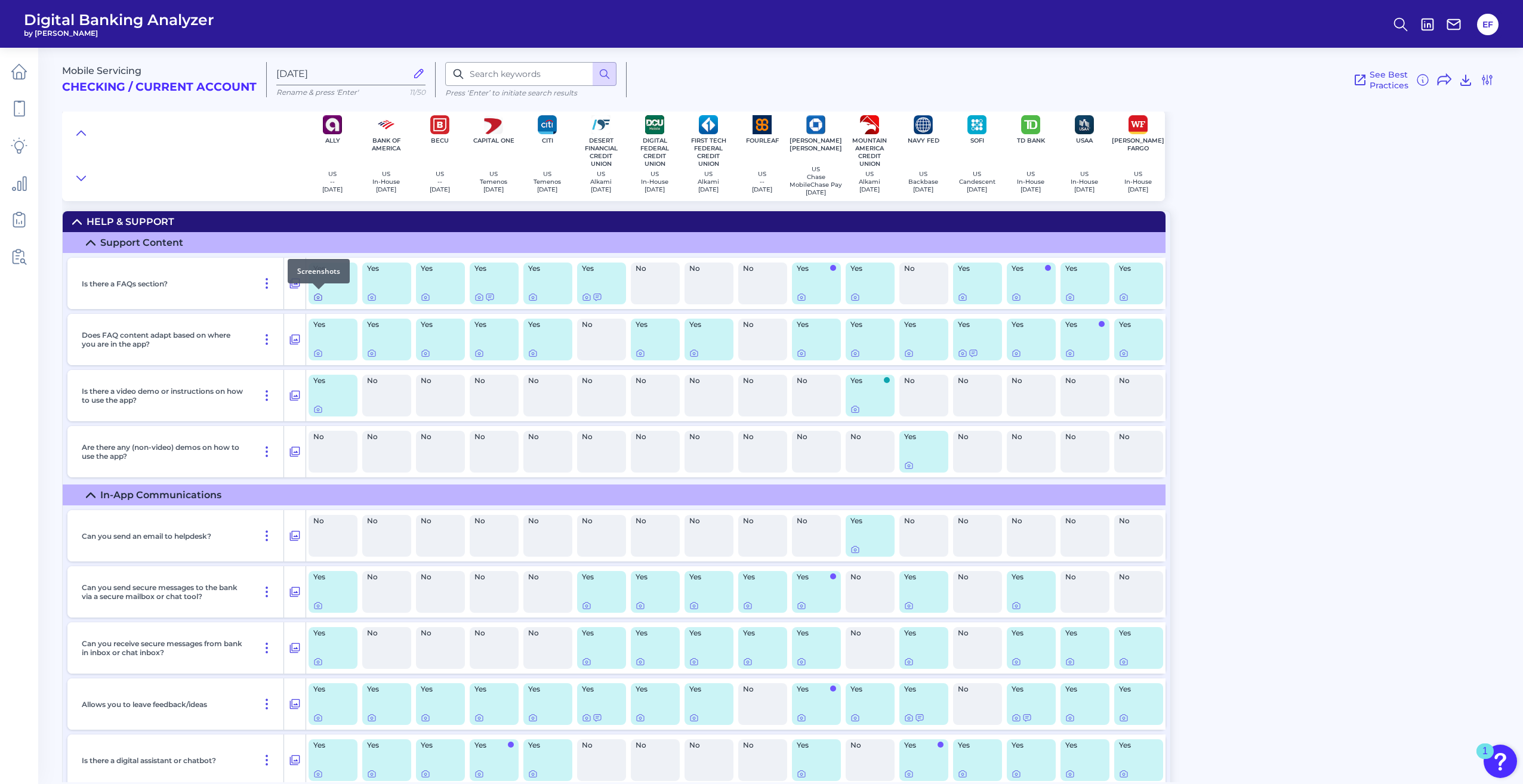
click at [317, 297] on icon at bounding box center [318, 297] width 10 height 10
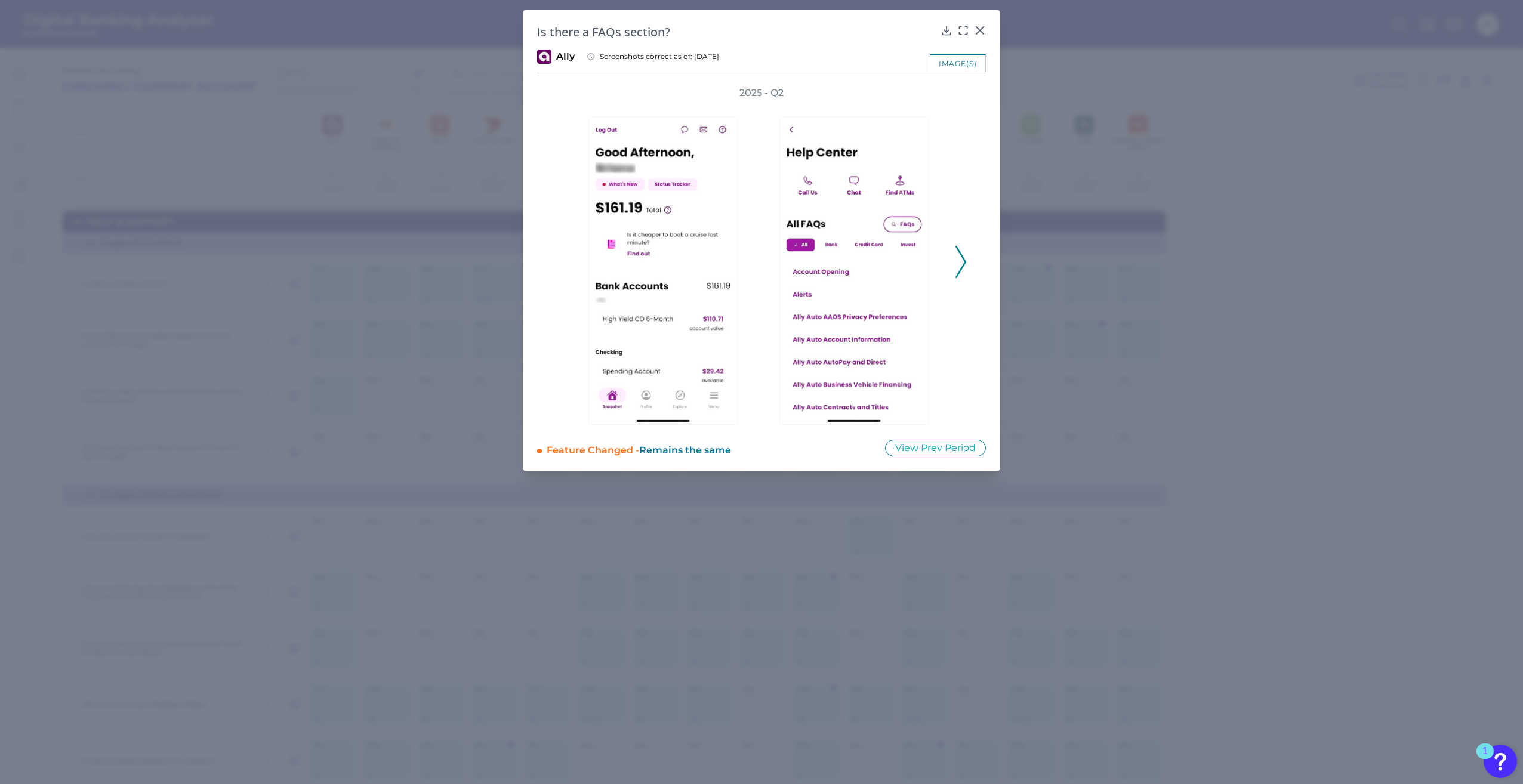
click at [957, 264] on icon at bounding box center [960, 262] width 11 height 32
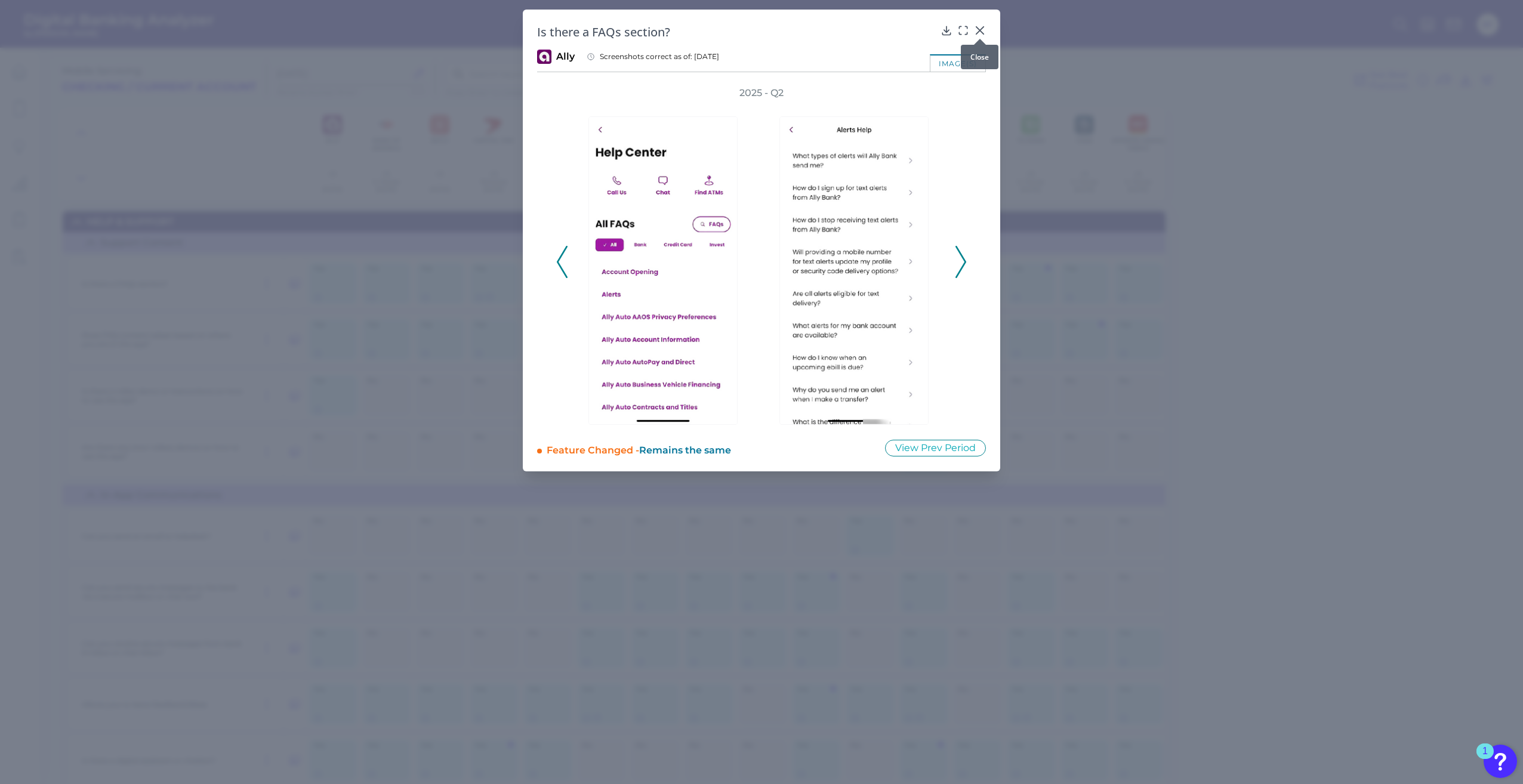
click at [984, 30] on icon at bounding box center [980, 30] width 12 height 12
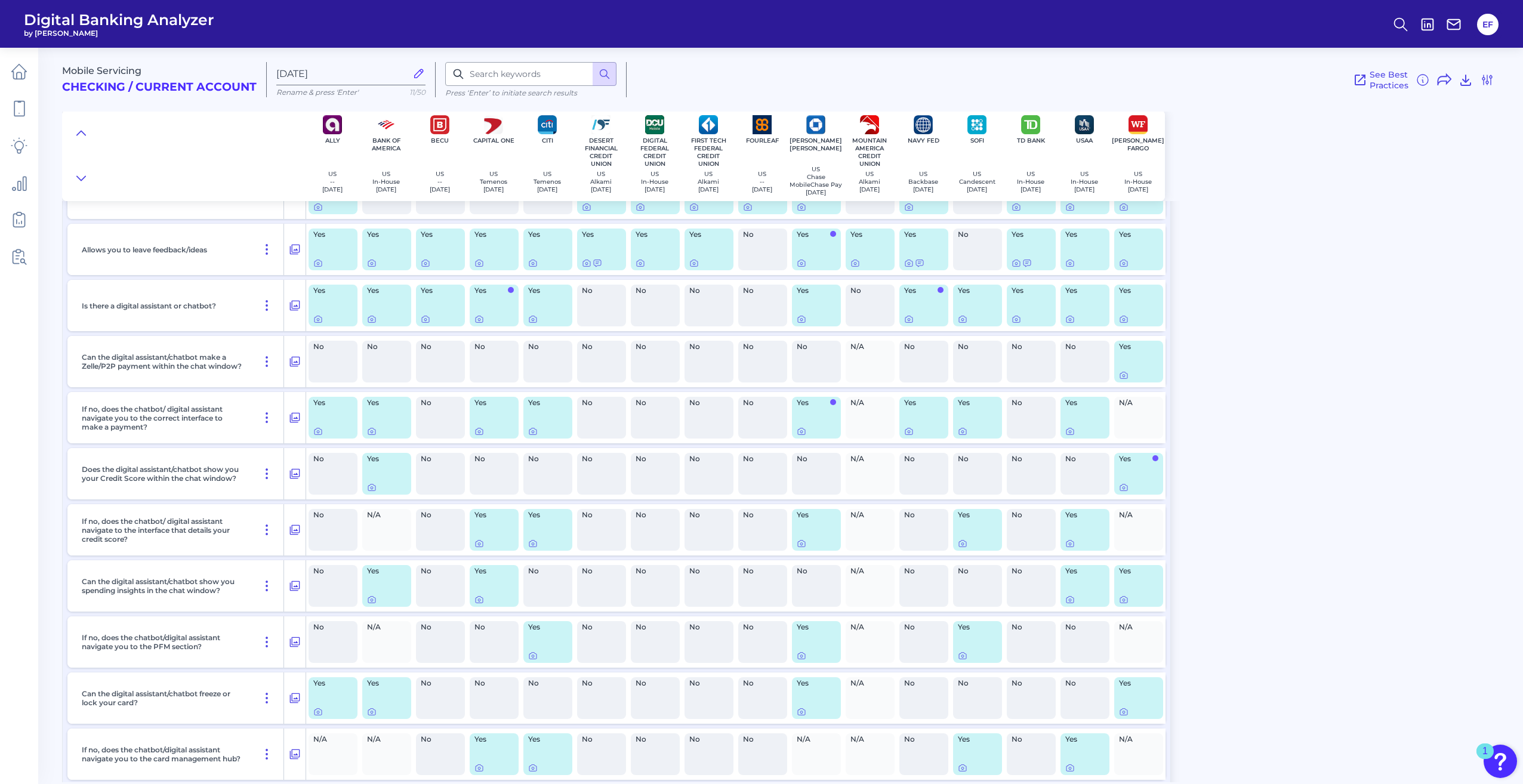
scroll to position [497, 0]
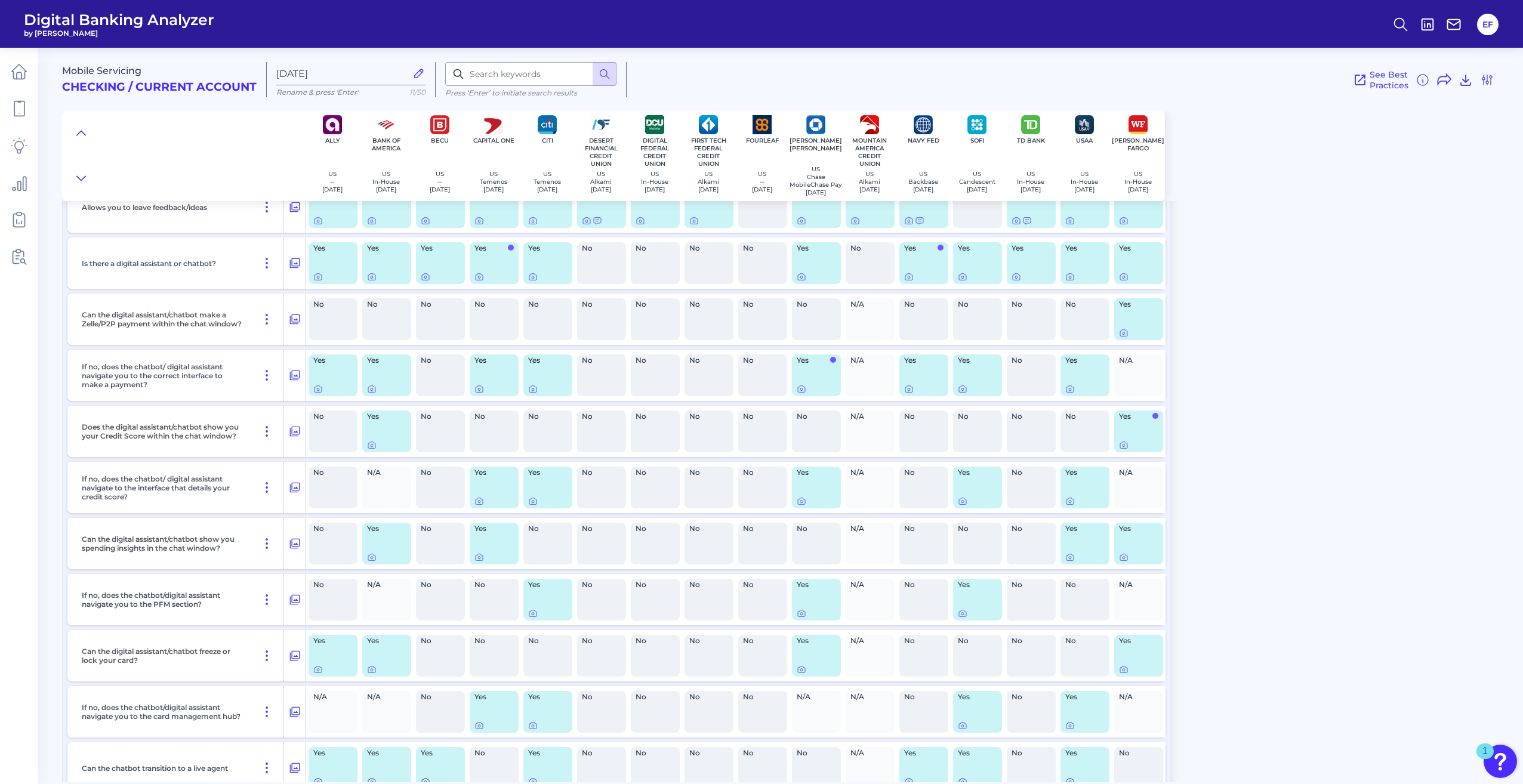
click at [762, 275] on div "No" at bounding box center [762, 263] width 49 height 42
click at [762, 273] on div "No" at bounding box center [762, 263] width 49 height 42
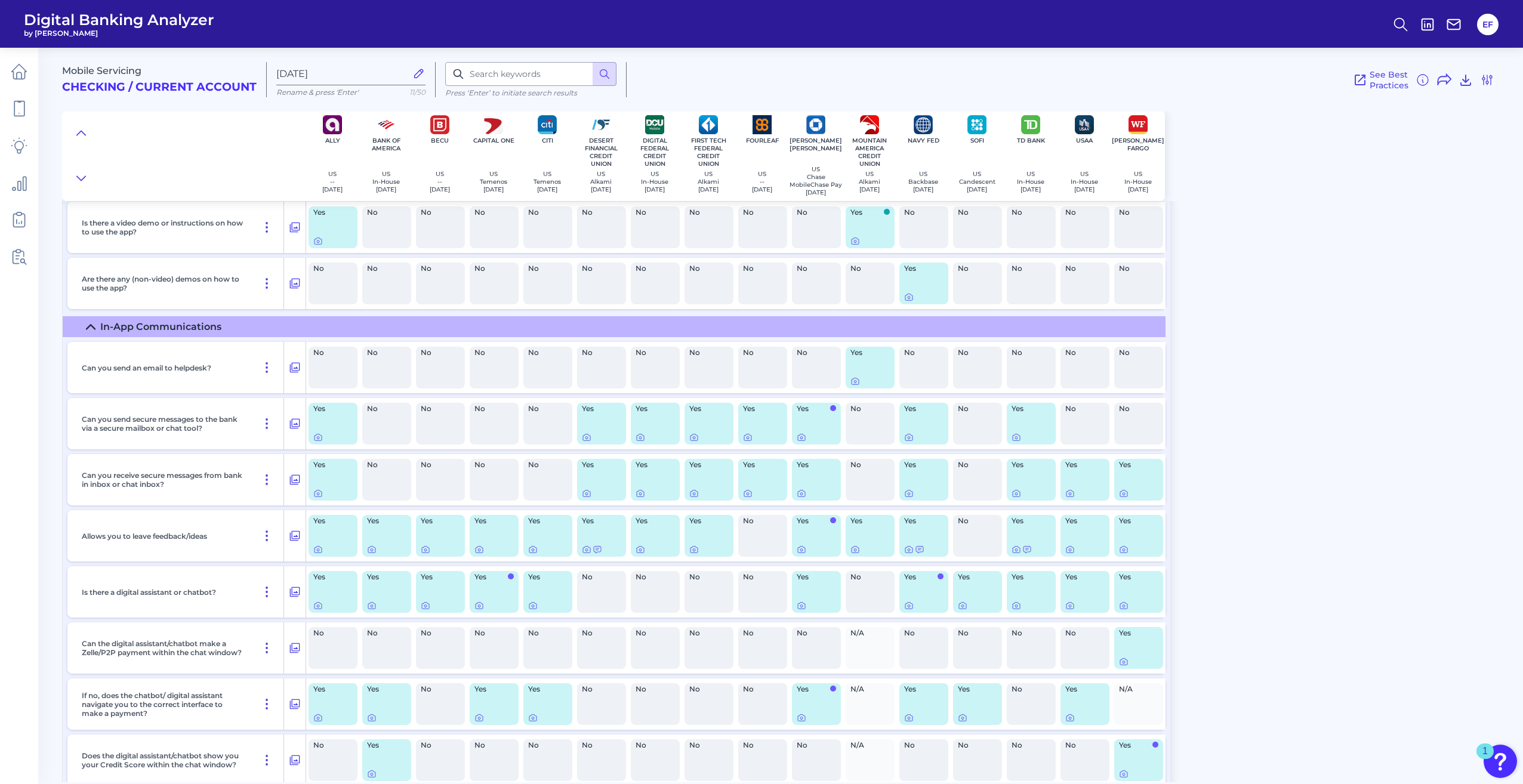
scroll to position [0, 0]
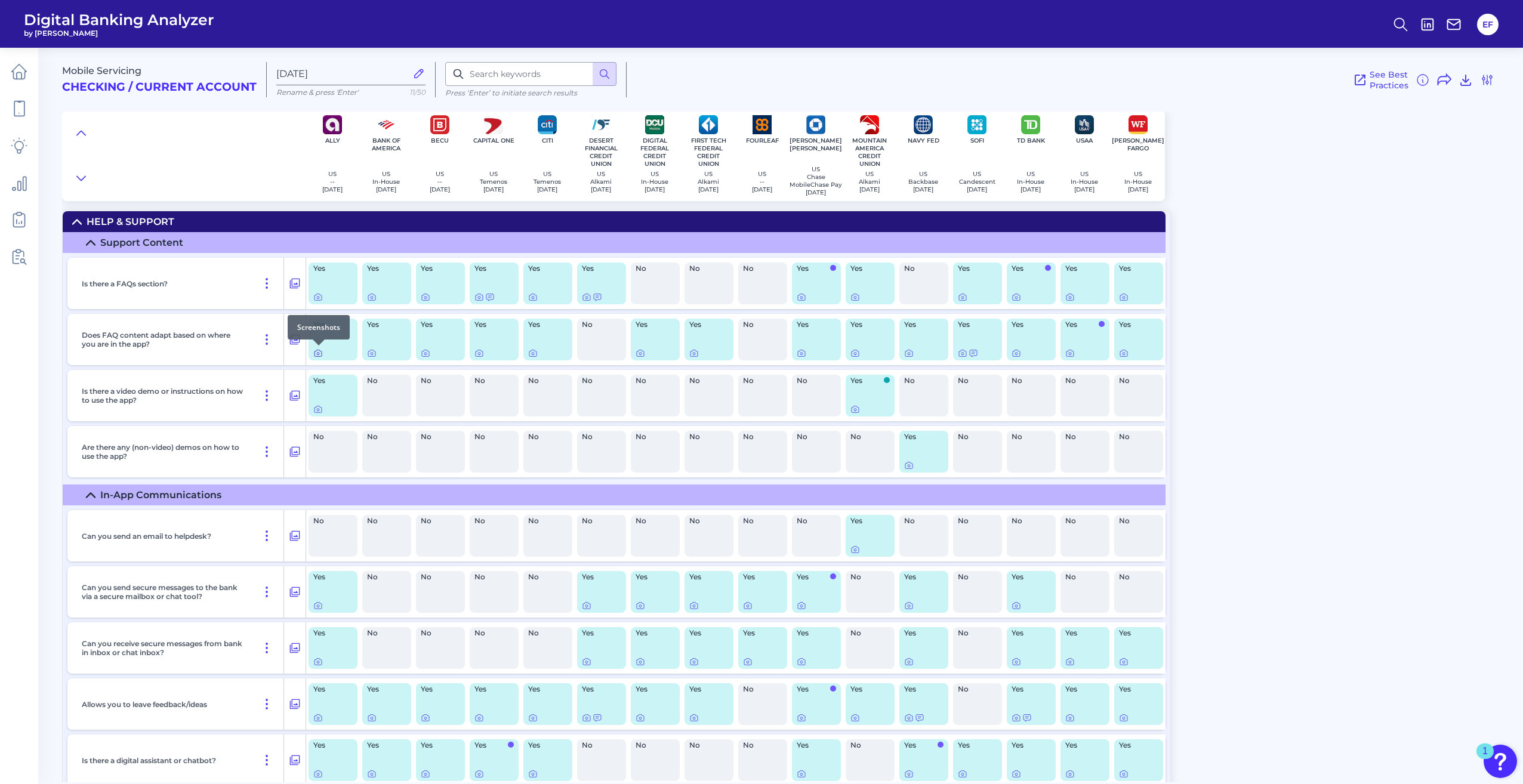
click at [319, 353] on icon at bounding box center [318, 354] width 2 height 2
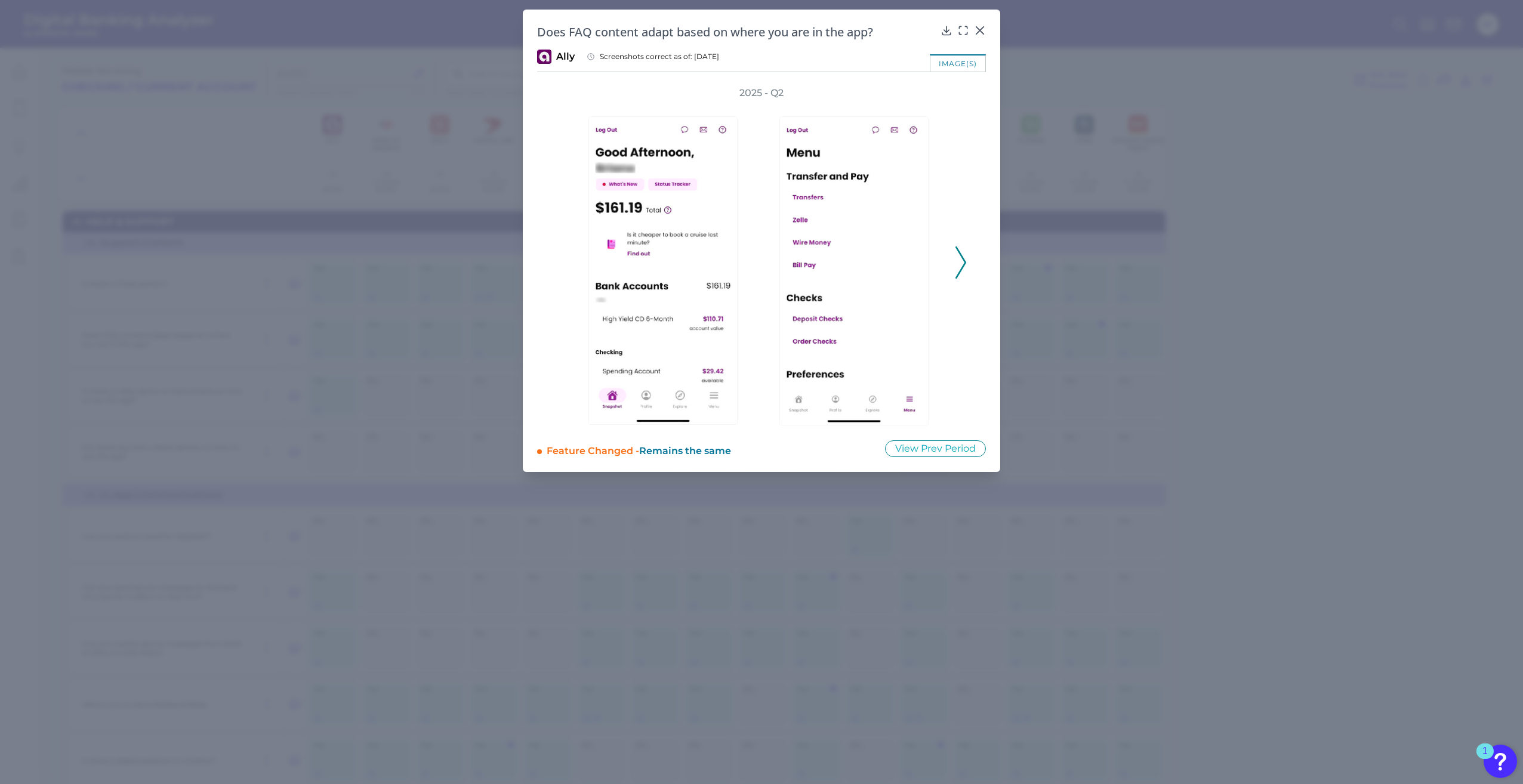
click at [958, 275] on polyline at bounding box center [960, 262] width 9 height 30
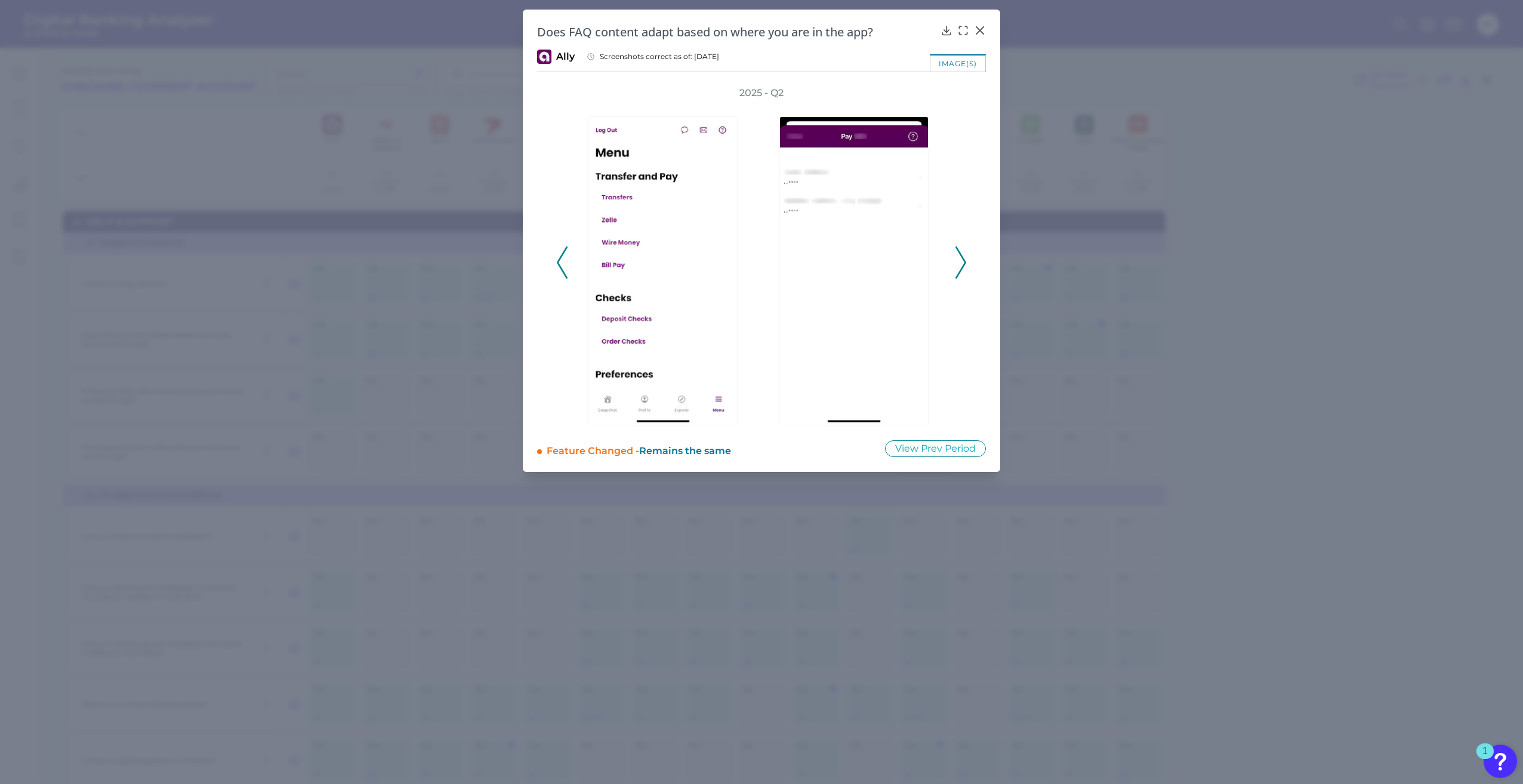
click at [958, 275] on polyline at bounding box center [960, 262] width 9 height 30
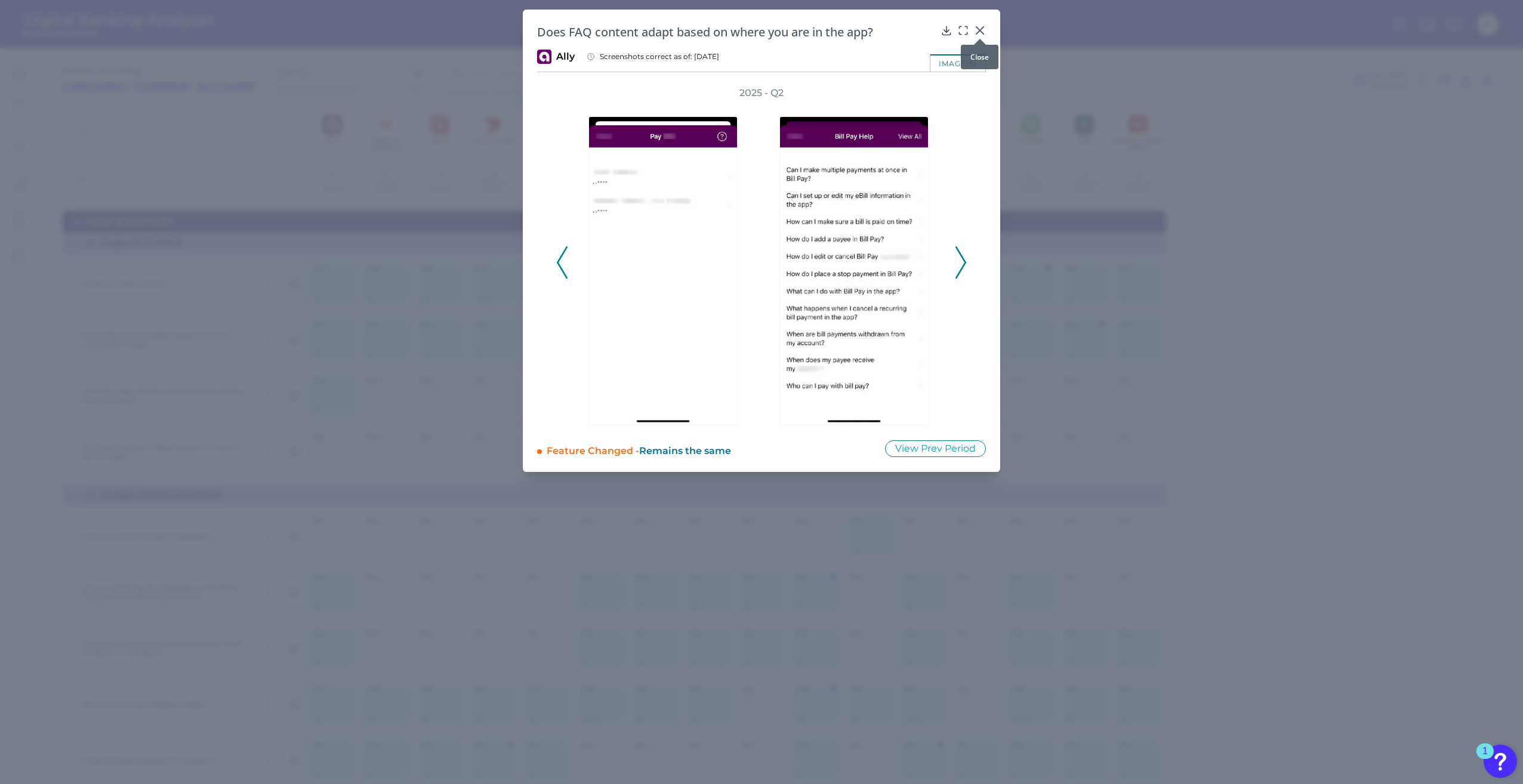
click at [981, 30] on icon at bounding box center [980, 30] width 7 height 7
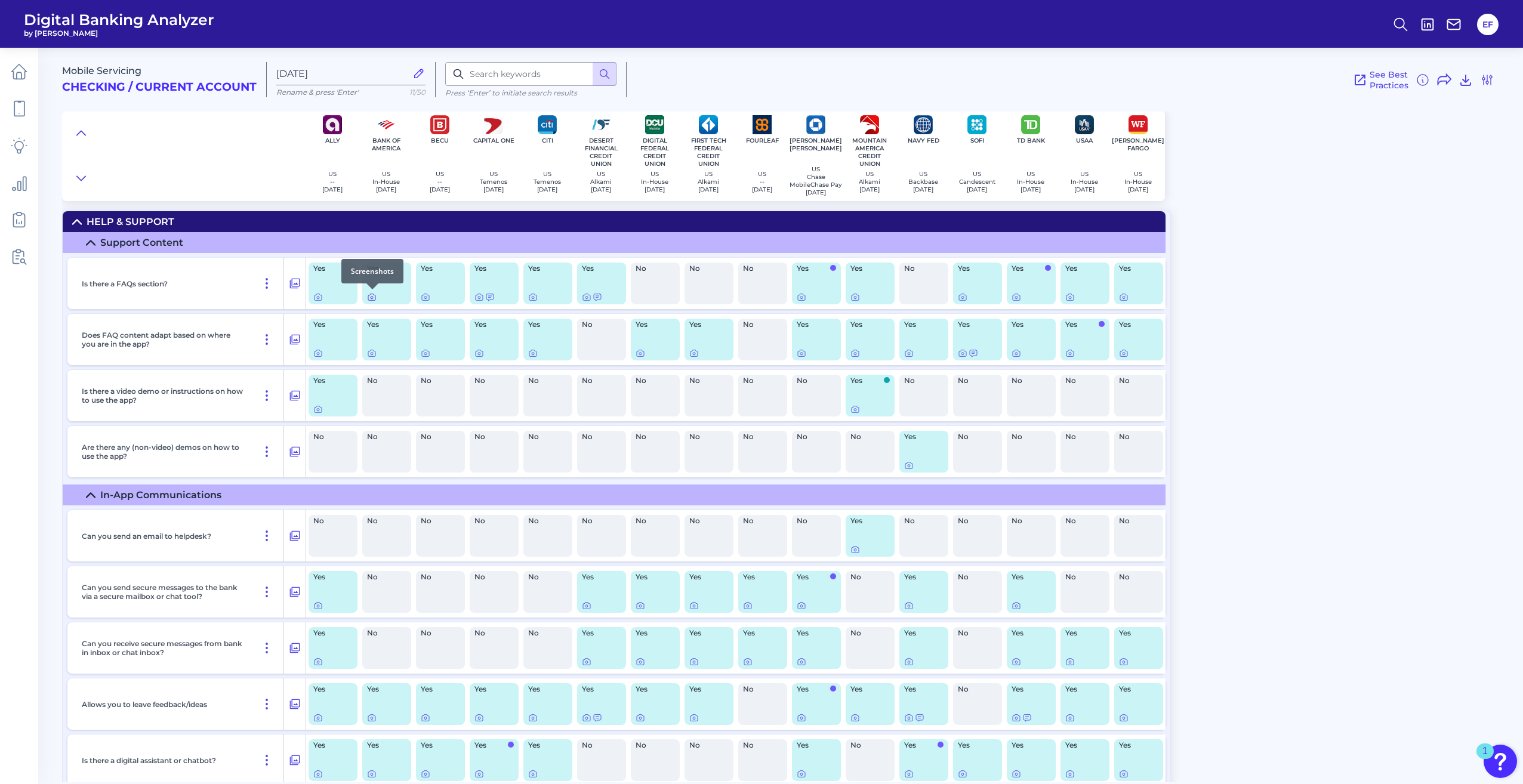
click at [373, 297] on icon at bounding box center [372, 297] width 10 height 10
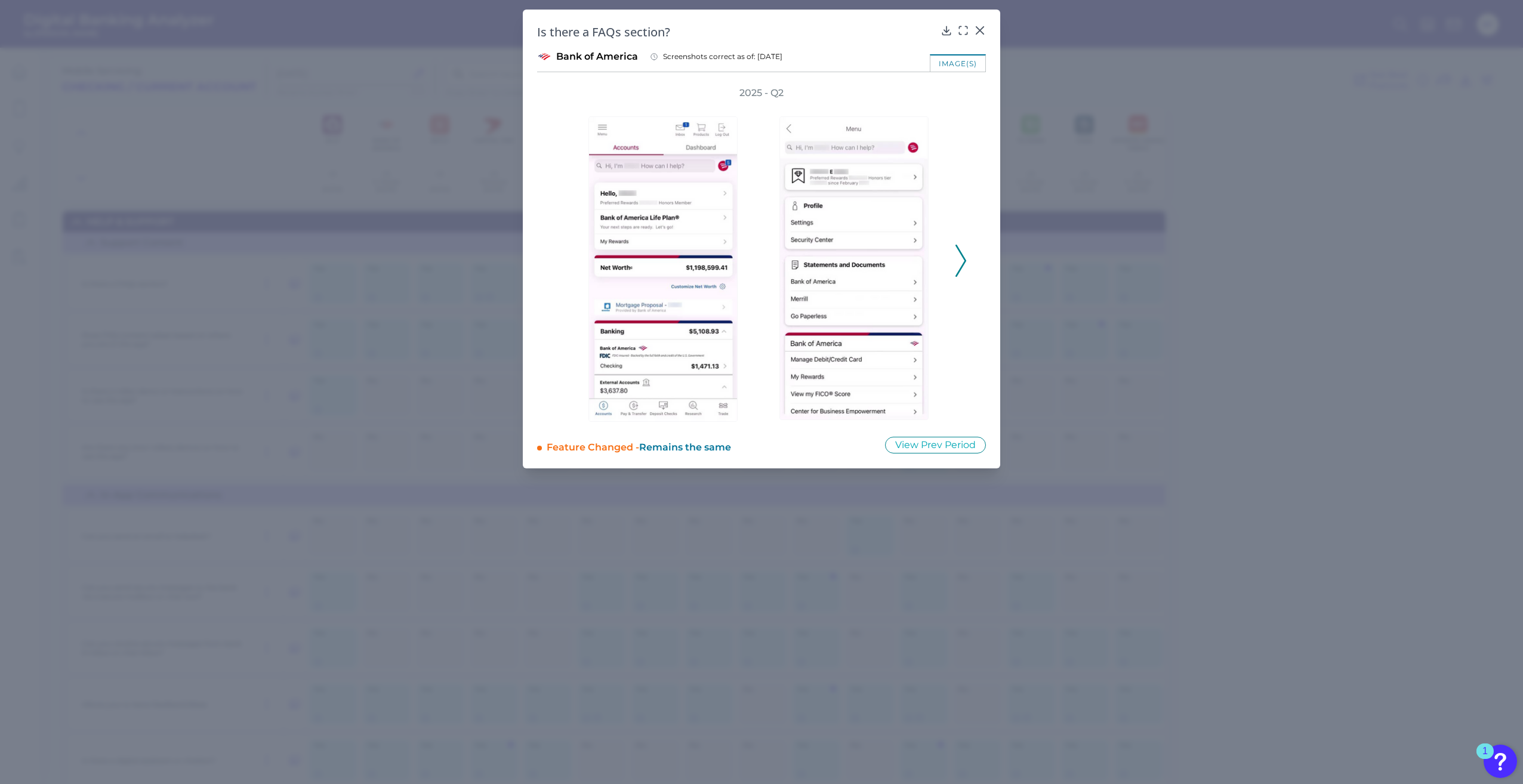
click at [963, 261] on icon at bounding box center [960, 260] width 11 height 32
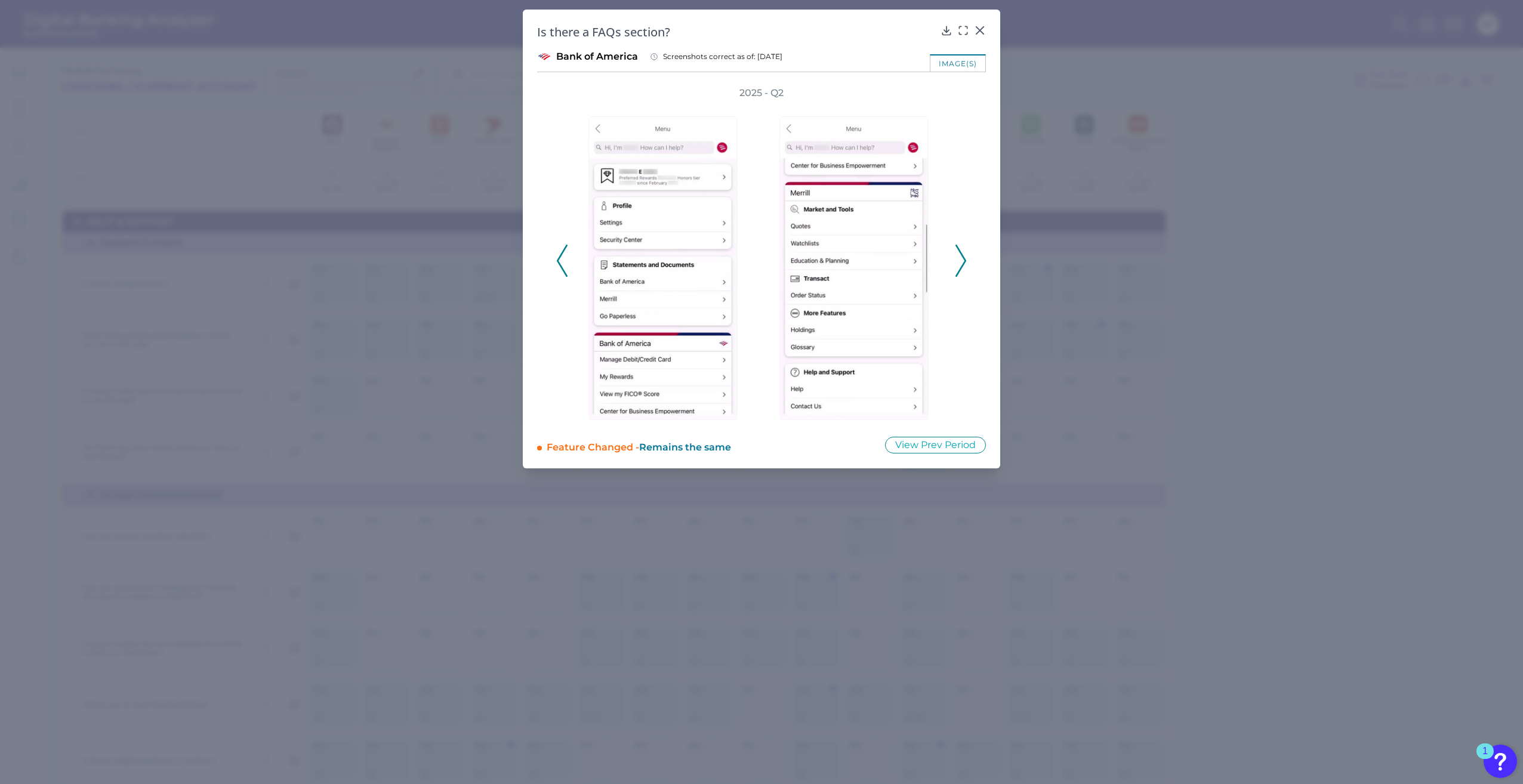
click at [963, 261] on icon at bounding box center [960, 260] width 11 height 32
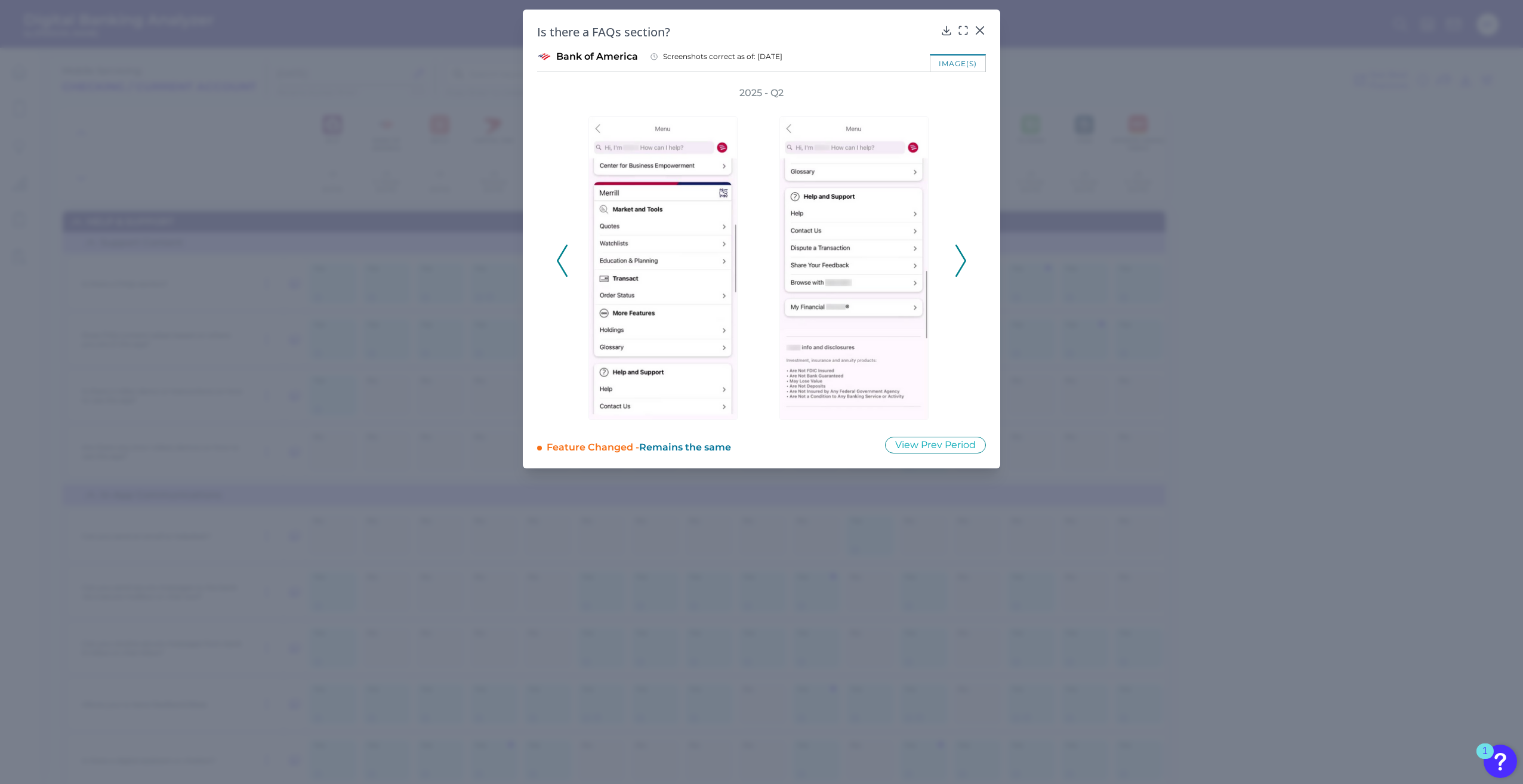
click at [963, 261] on icon at bounding box center [960, 260] width 11 height 32
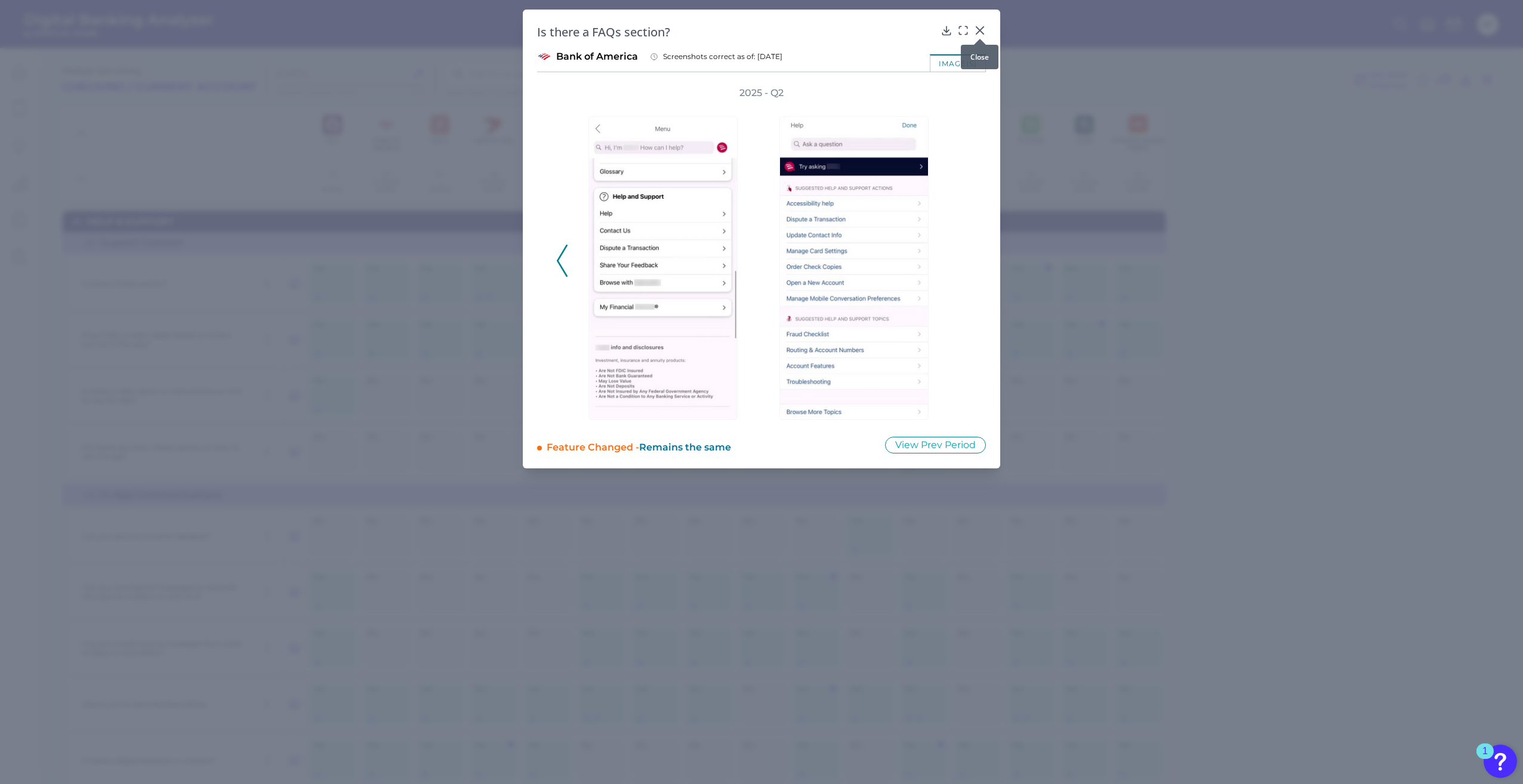
click at [978, 27] on icon at bounding box center [980, 30] width 12 height 12
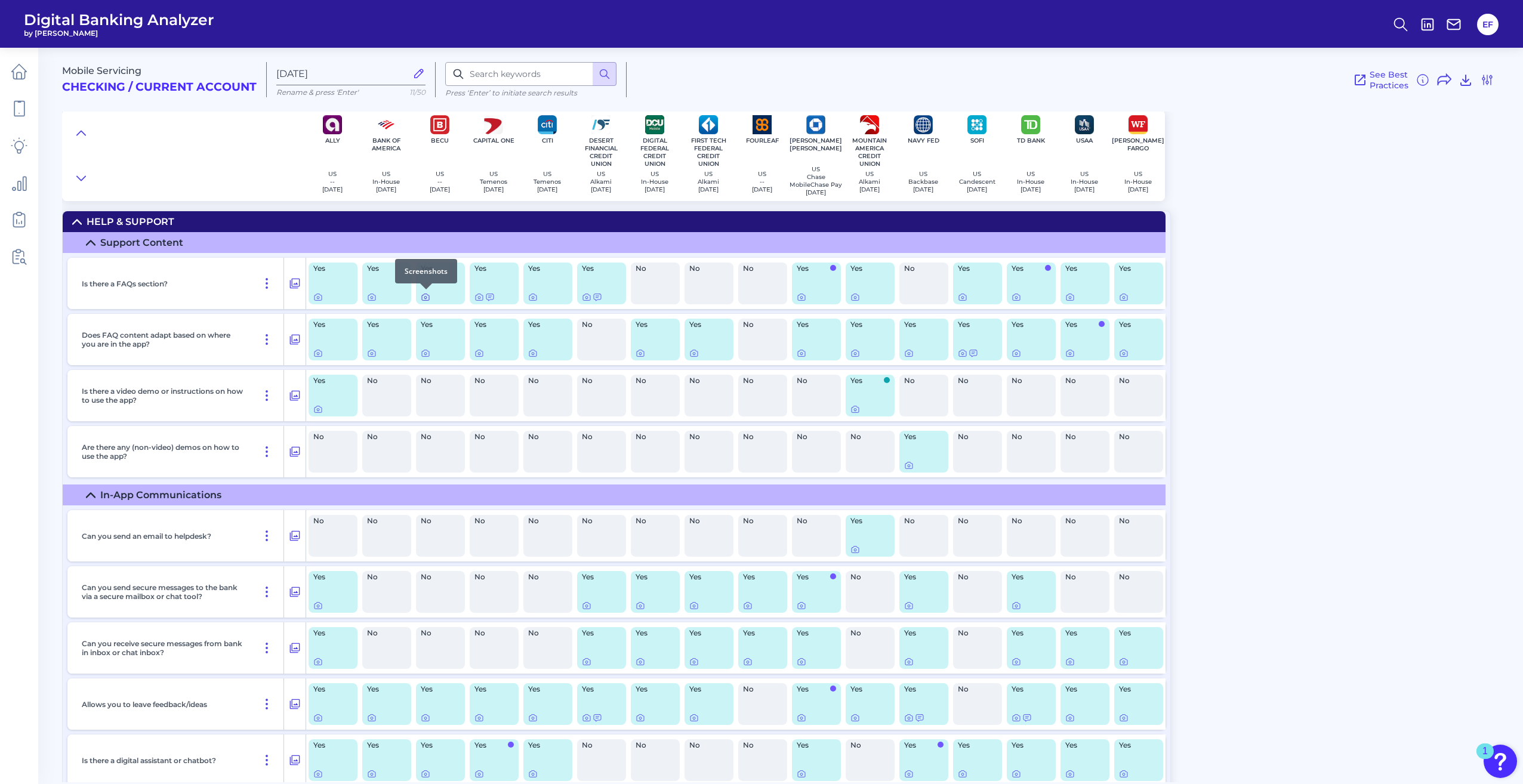
click at [429, 298] on icon at bounding box center [425, 297] width 10 height 10
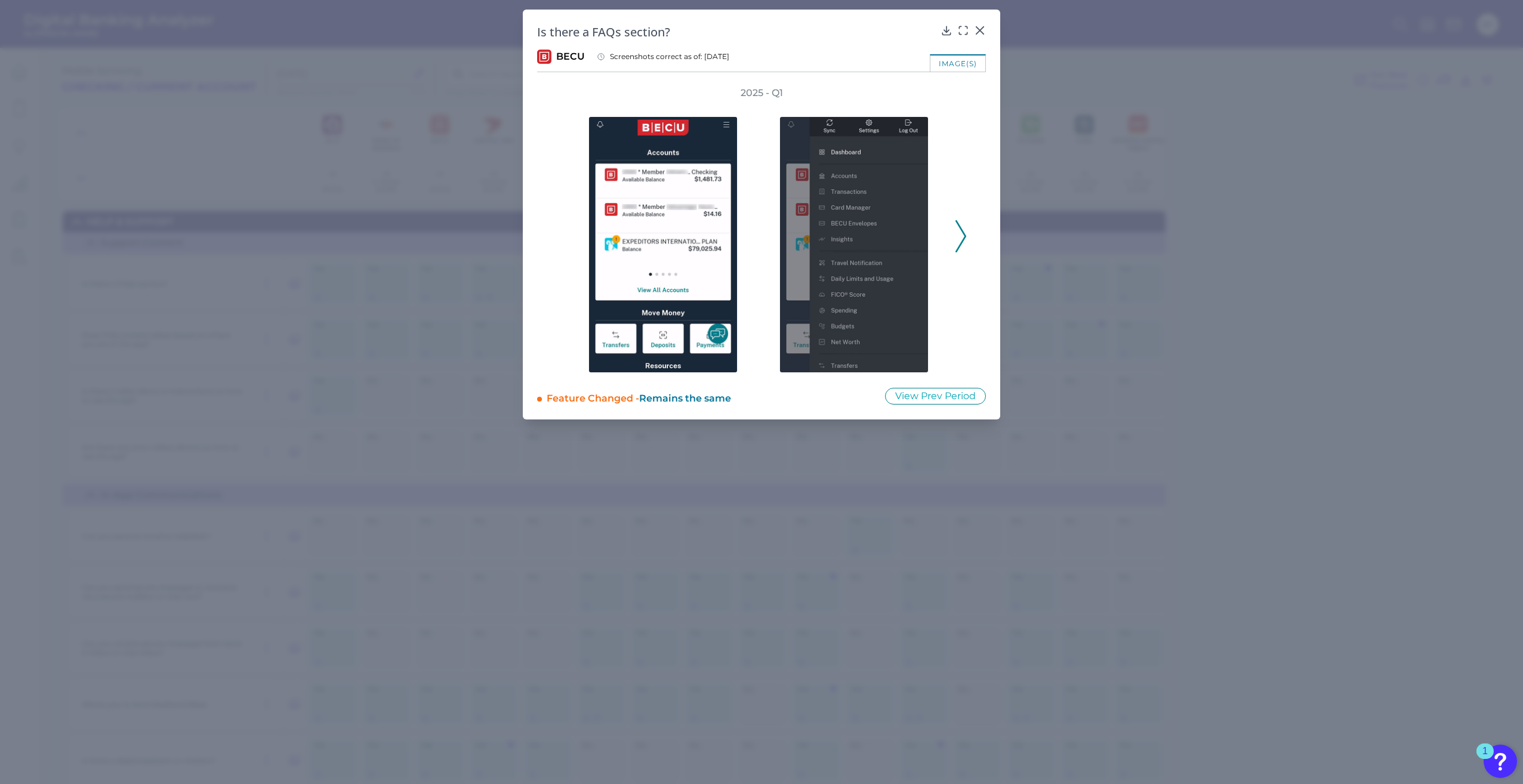
click at [964, 238] on polyline at bounding box center [960, 235] width 9 height 30
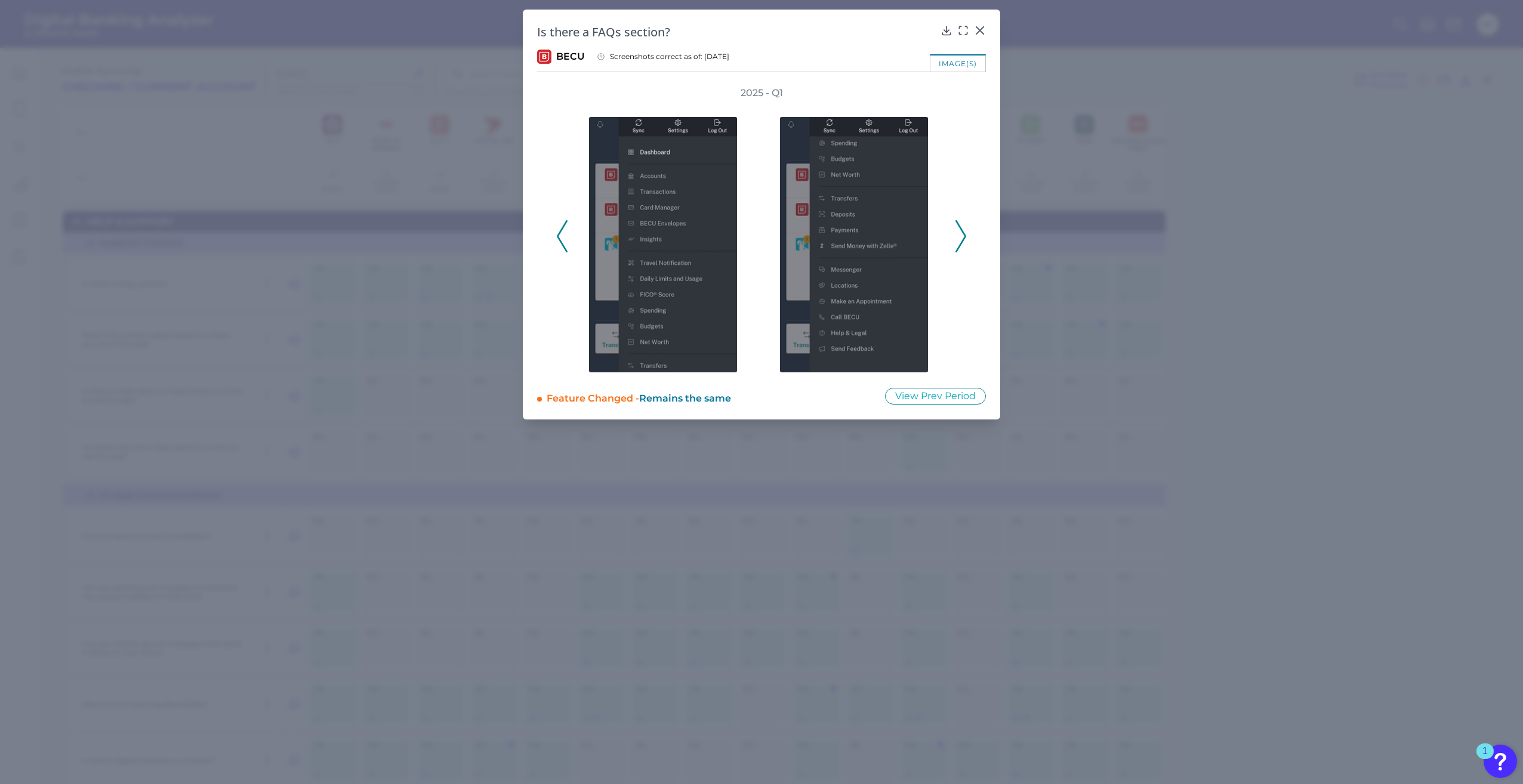
click at [964, 238] on polyline at bounding box center [960, 235] width 9 height 30
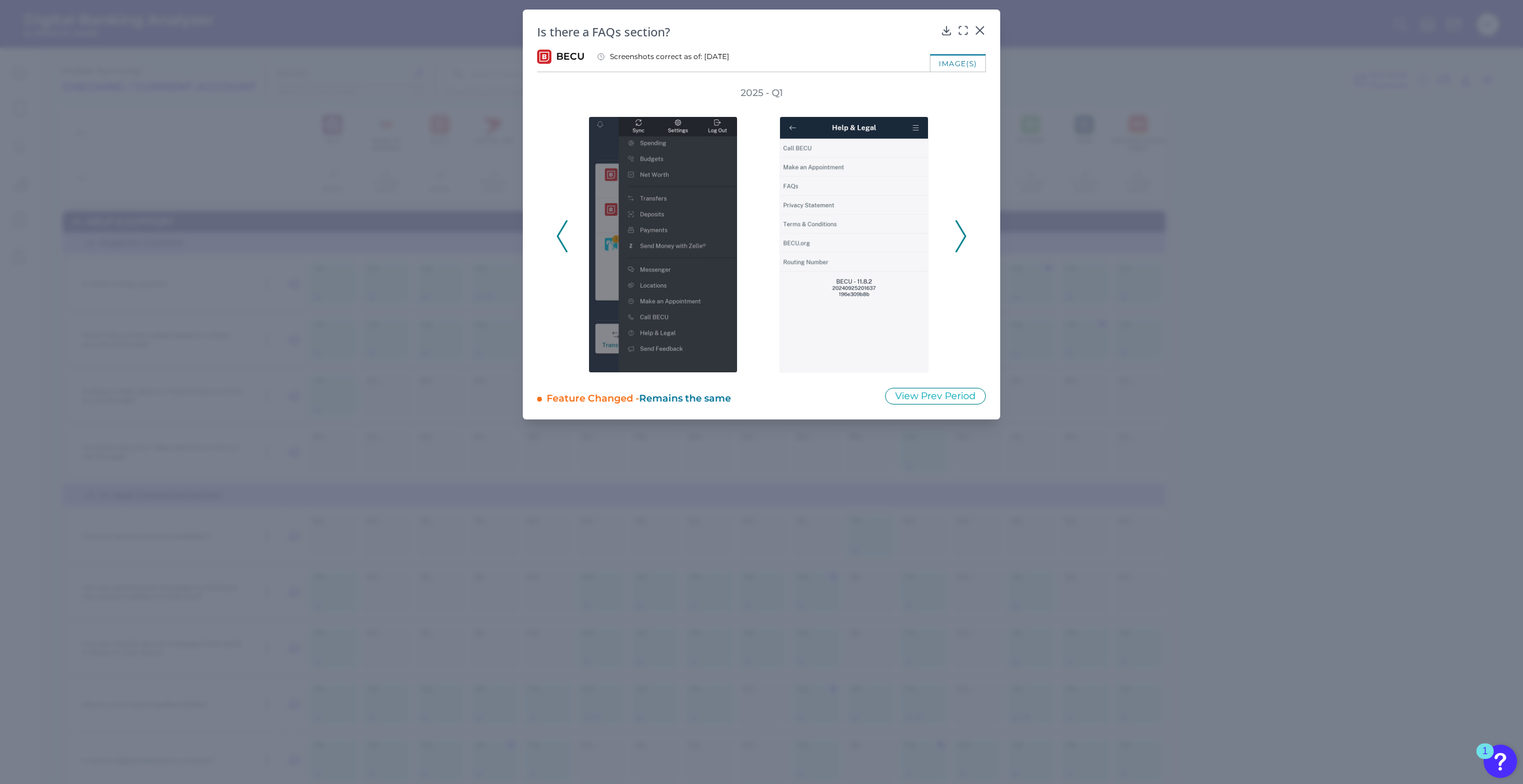
click at [959, 238] on icon at bounding box center [960, 236] width 11 height 32
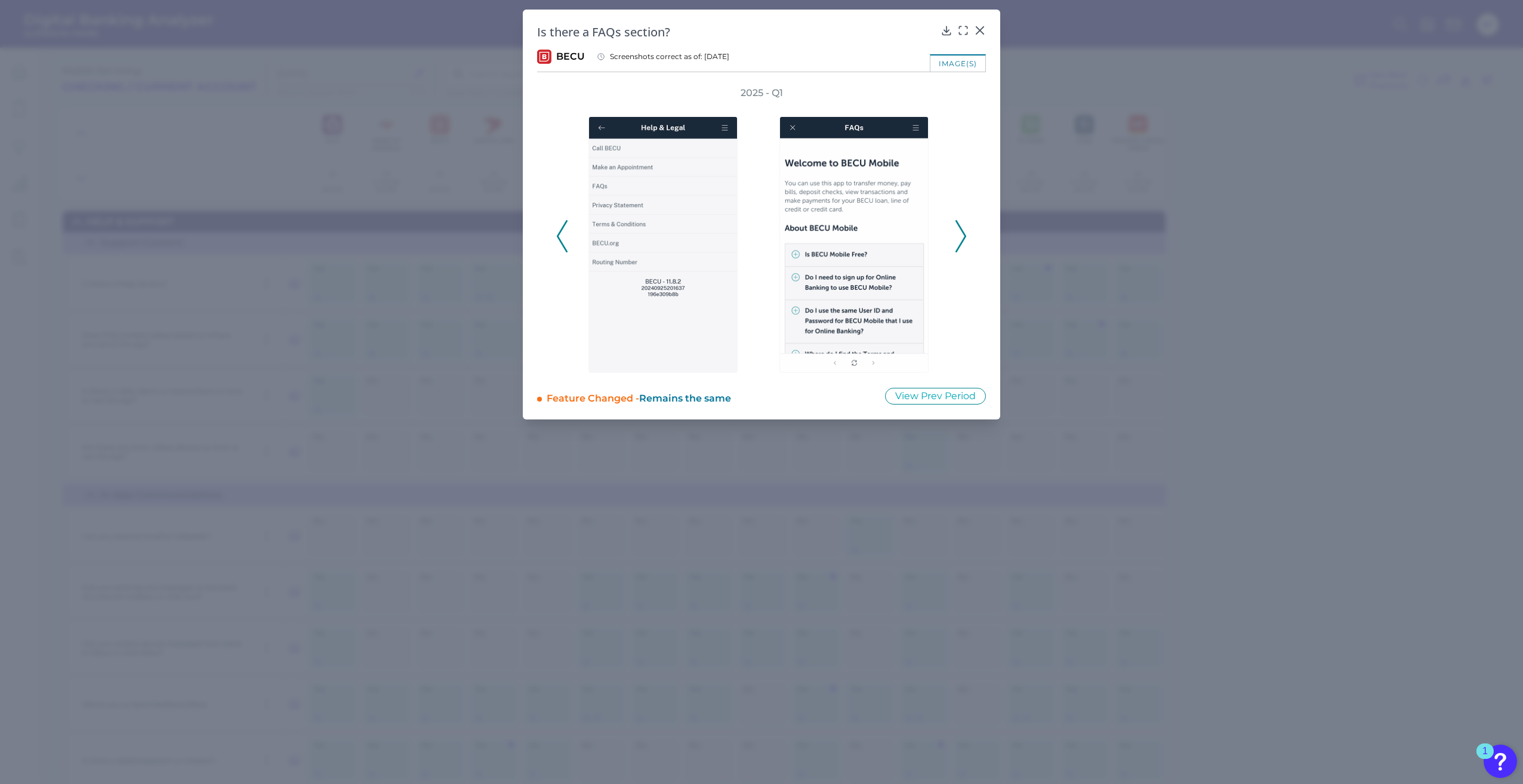
click at [959, 238] on icon at bounding box center [960, 236] width 11 height 32
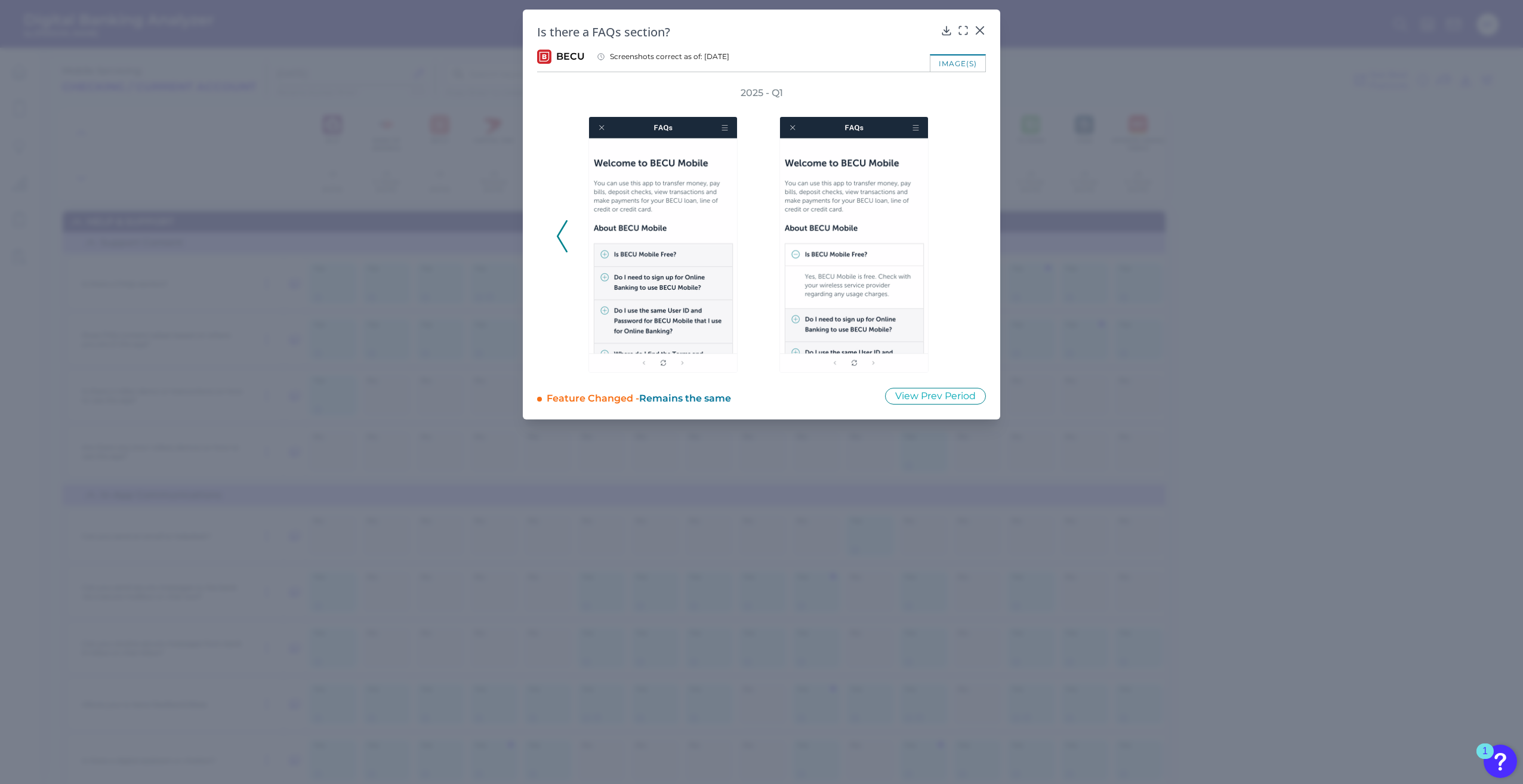
click at [974, 36] on div "Is there a FAQs section?" at bounding box center [761, 32] width 448 height 16
click at [975, 34] on div at bounding box center [980, 39] width 12 height 12
click at [983, 25] on icon at bounding box center [980, 30] width 12 height 12
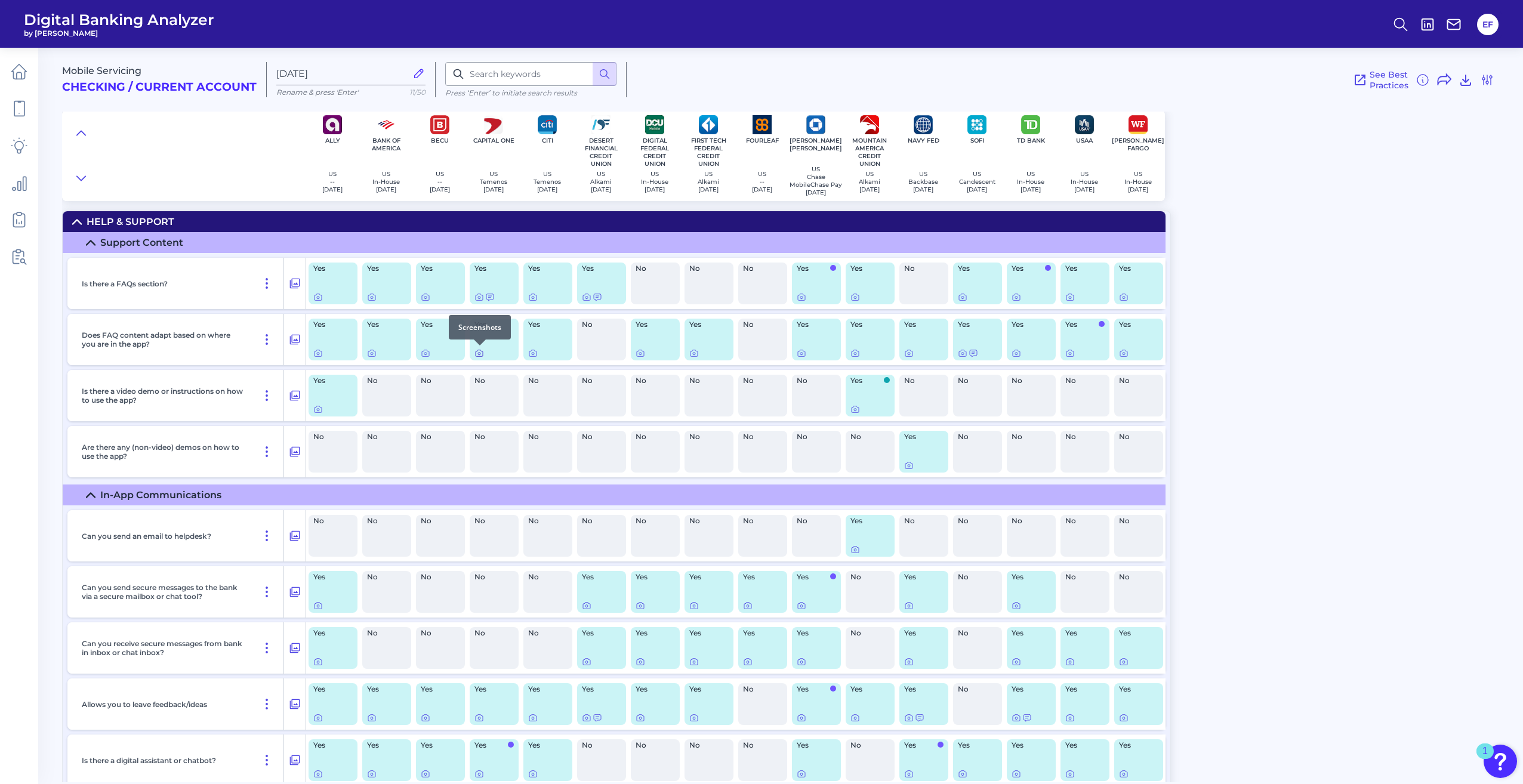
click at [479, 357] on icon at bounding box center [480, 354] width 10 height 10
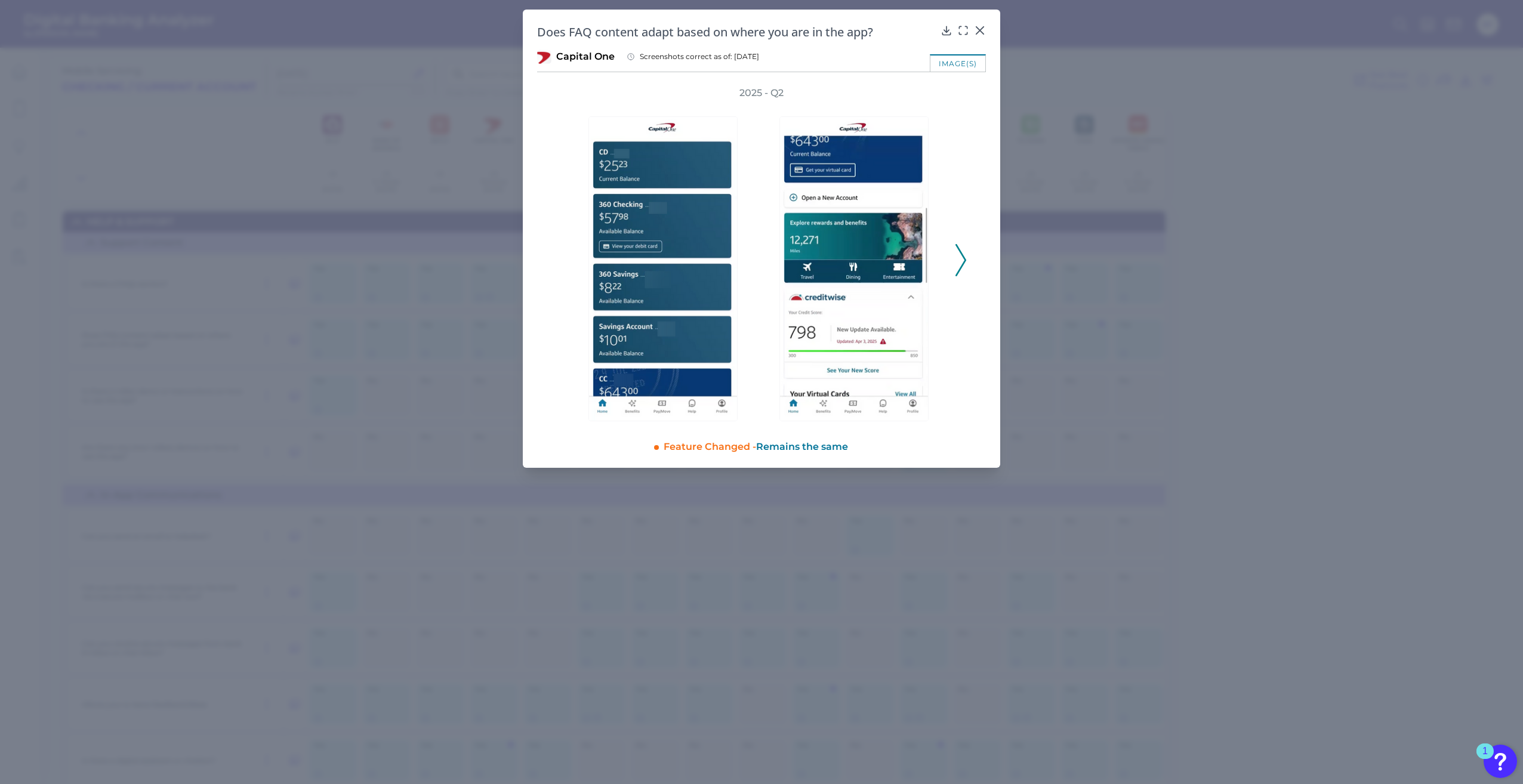
click at [958, 255] on icon at bounding box center [960, 260] width 11 height 32
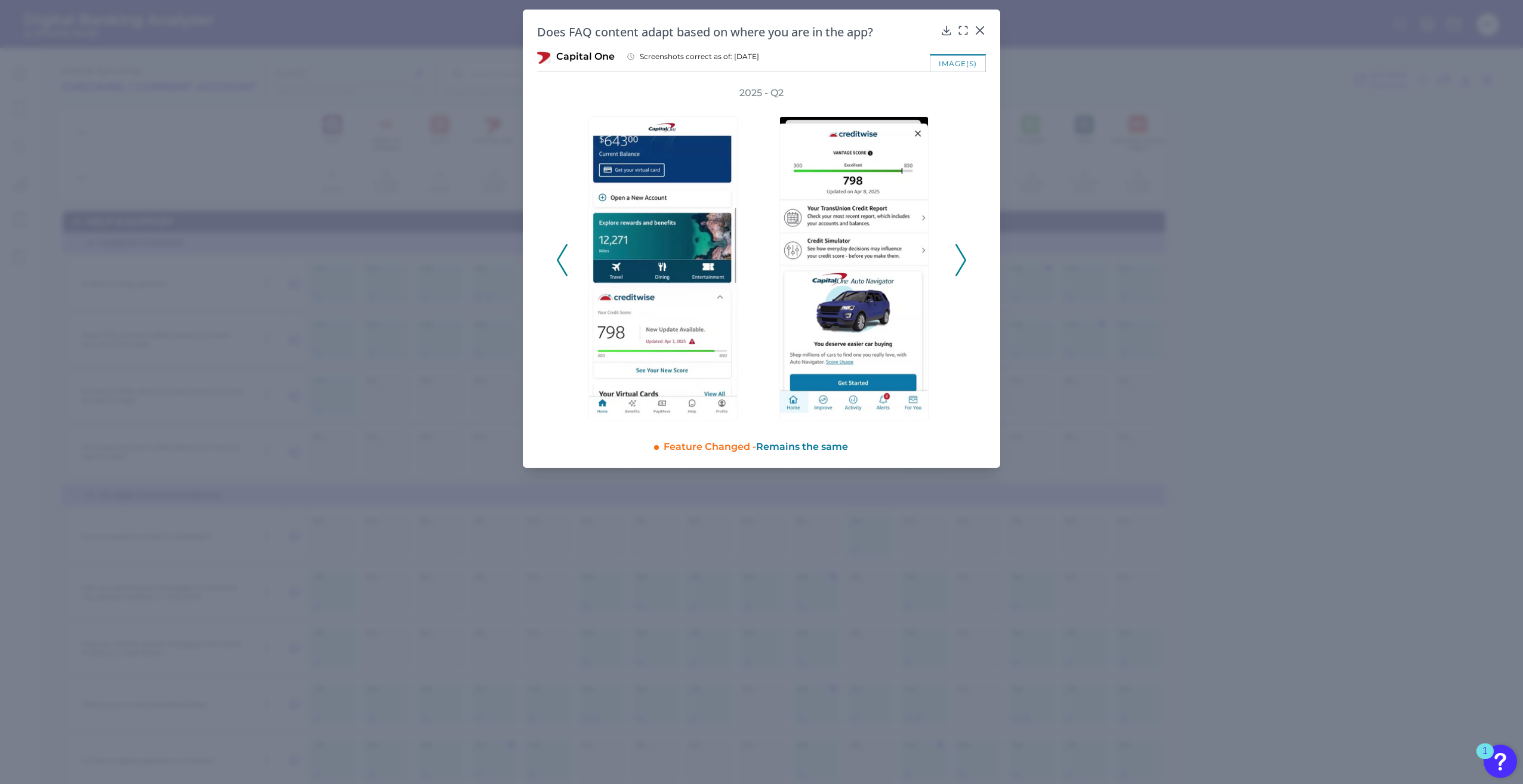
click at [958, 255] on icon at bounding box center [960, 260] width 11 height 32
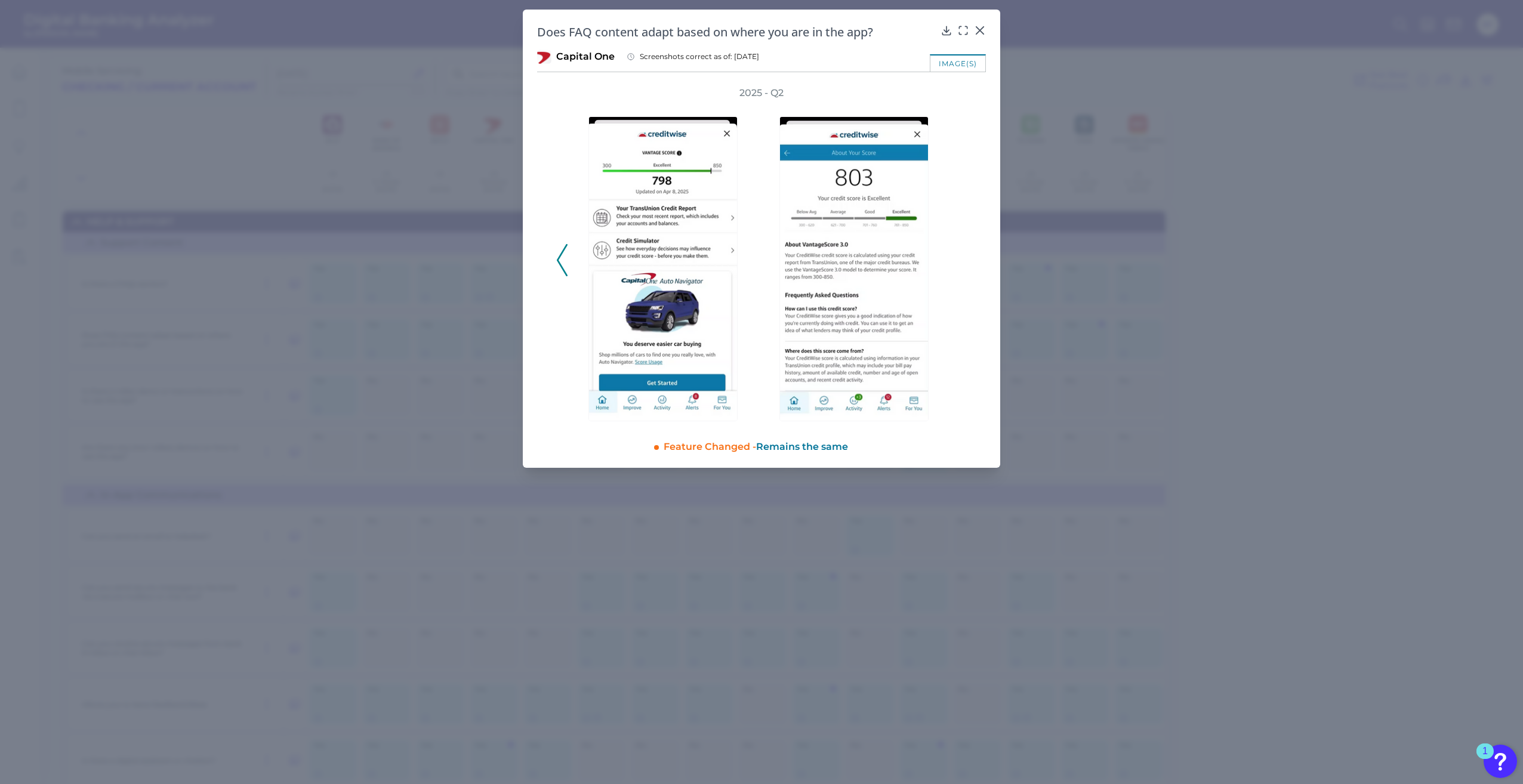
click at [958, 255] on div "2025 - Q2" at bounding box center [761, 253] width 411 height 335
click at [981, 34] on div at bounding box center [980, 39] width 12 height 12
click at [980, 30] on icon at bounding box center [980, 30] width 12 height 12
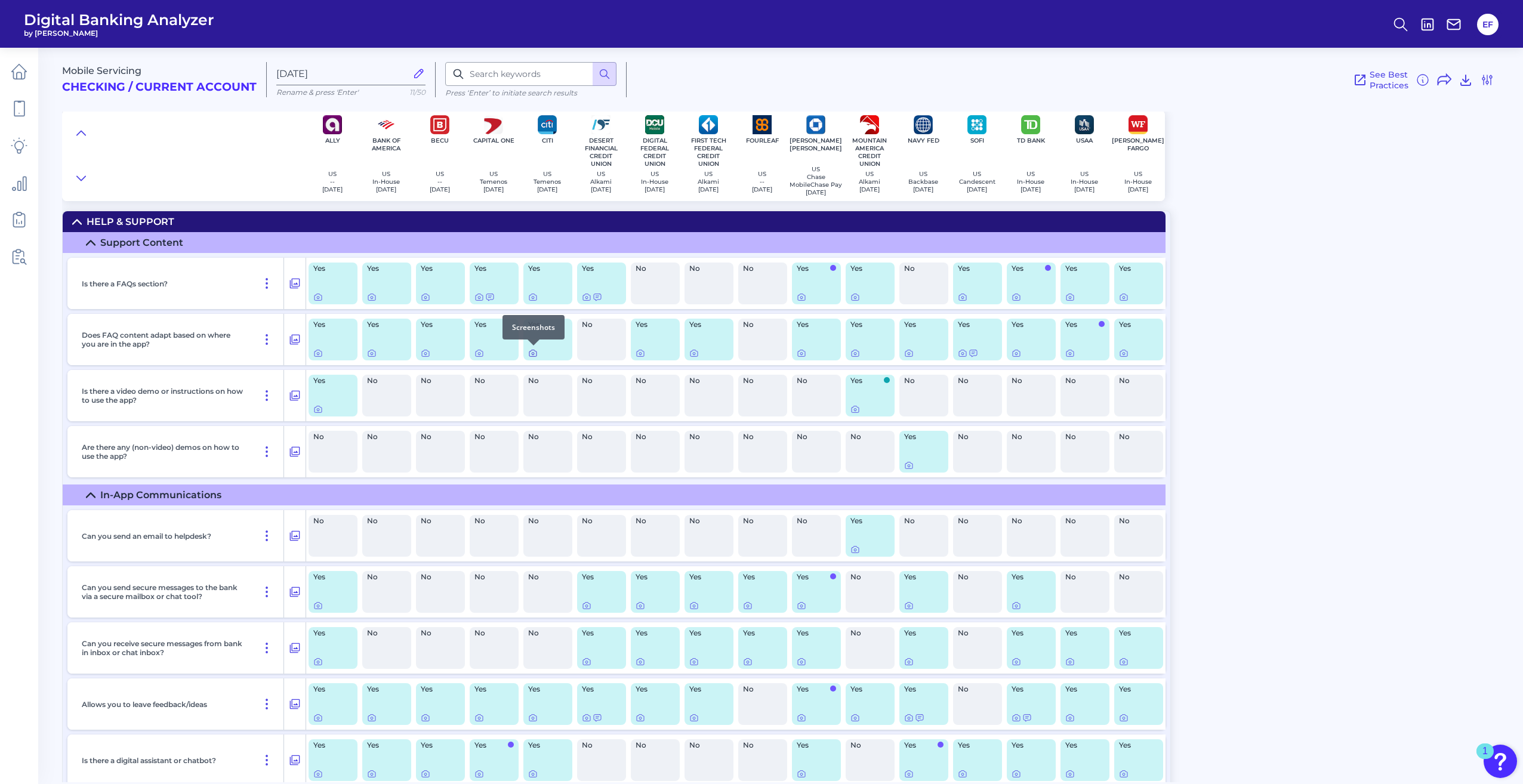
click at [534, 353] on icon at bounding box center [532, 354] width 2 height 2
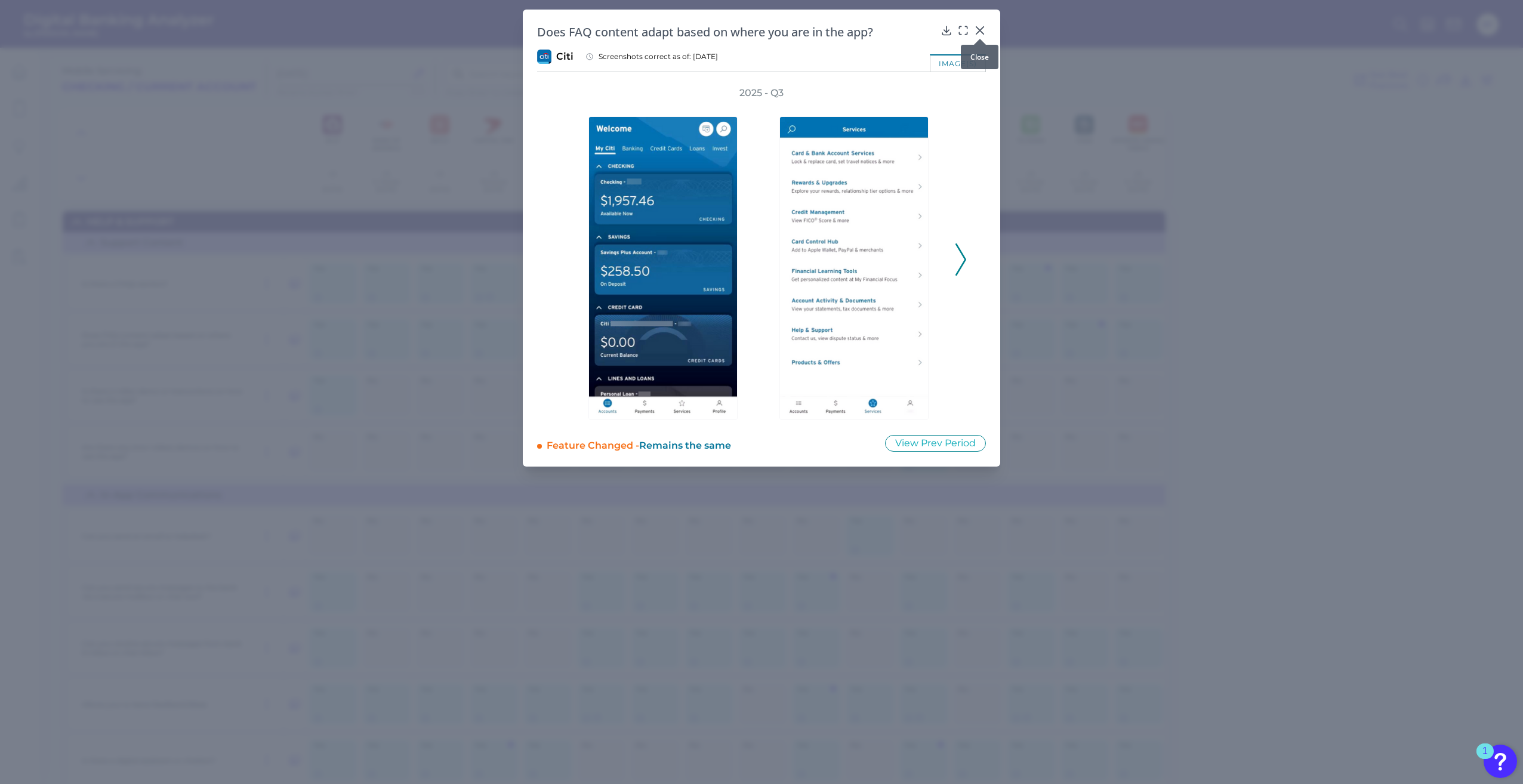
click at [981, 26] on icon at bounding box center [980, 30] width 12 height 12
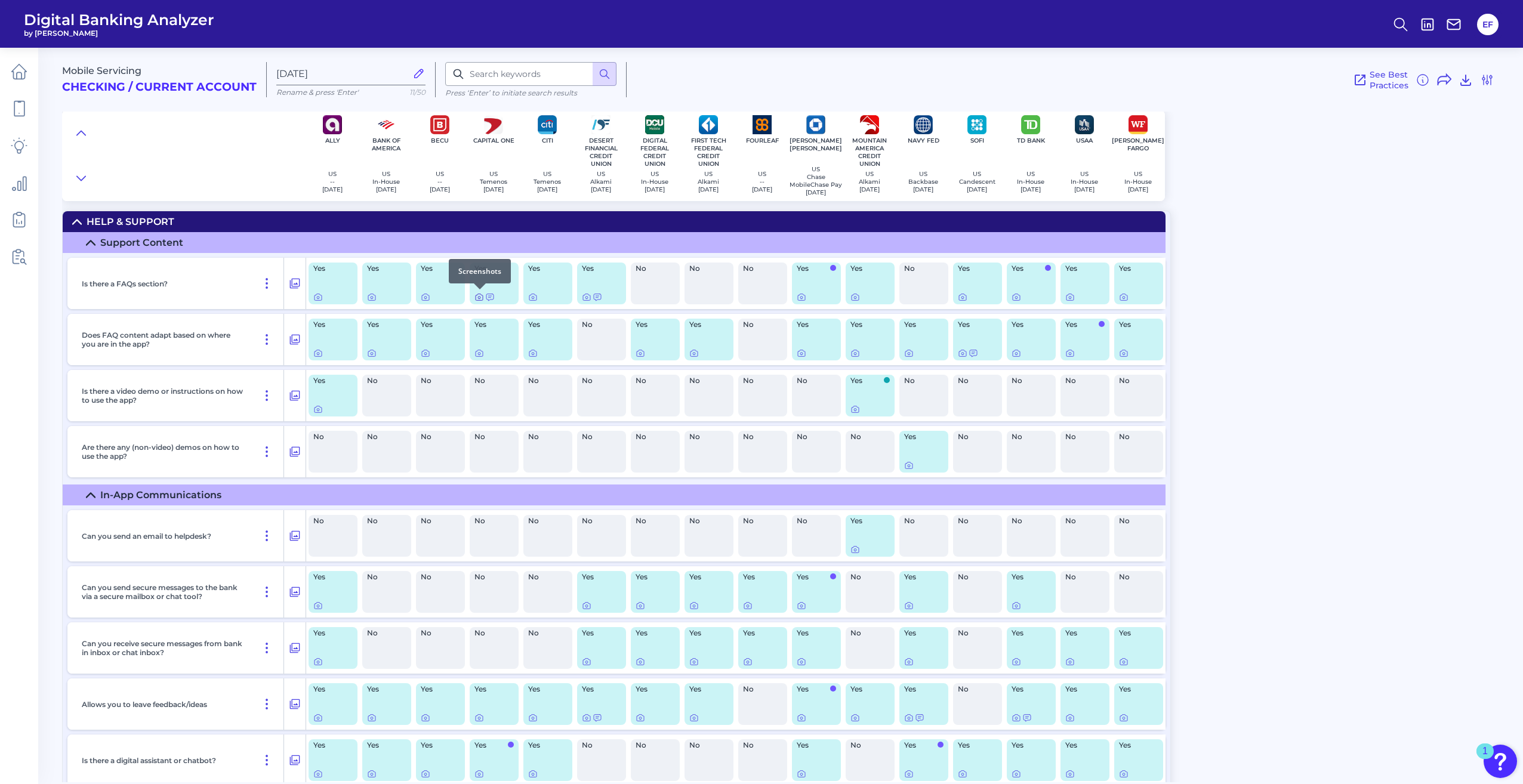
click at [479, 300] on icon at bounding box center [480, 297] width 10 height 10
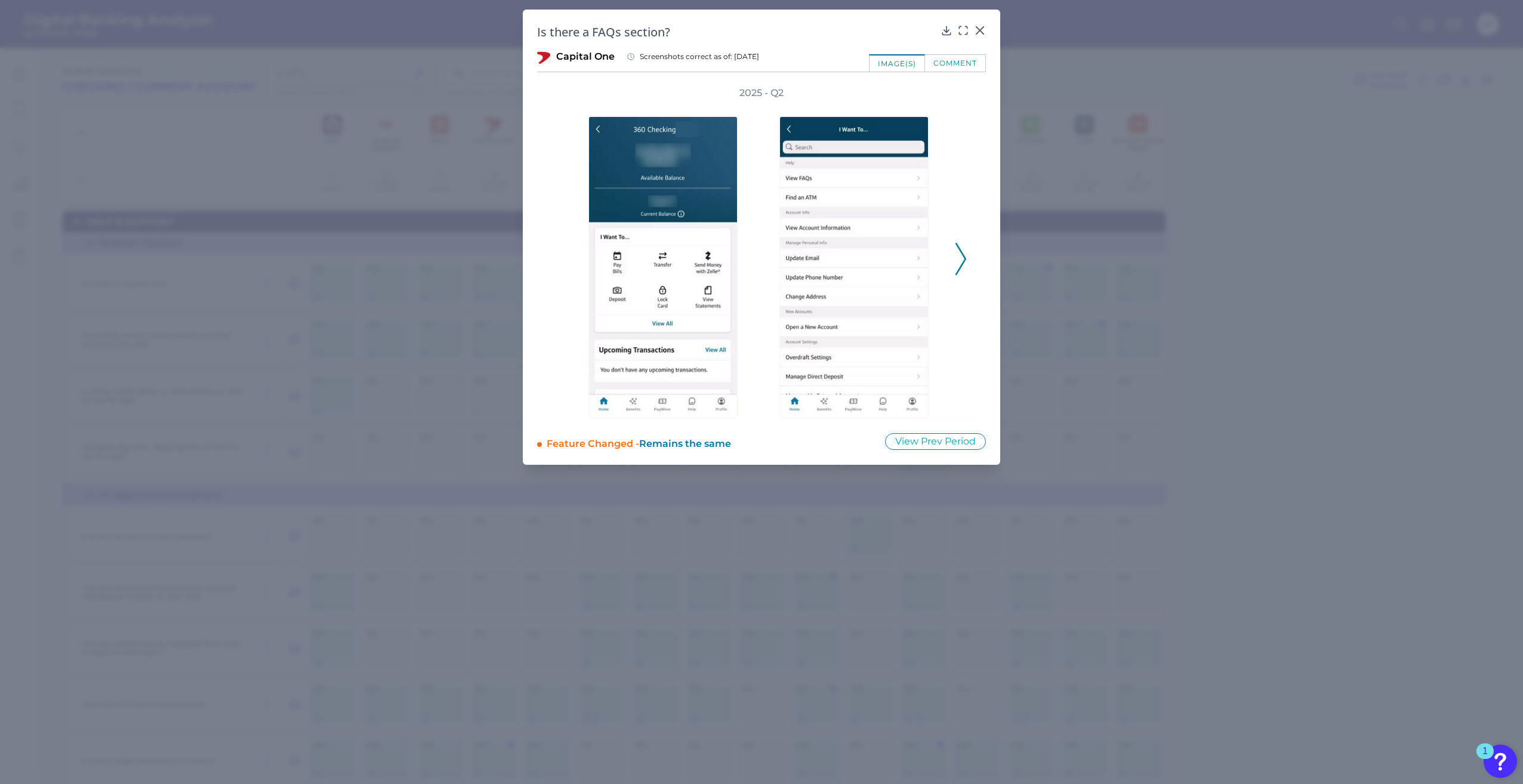
click at [962, 259] on icon at bounding box center [960, 258] width 11 height 32
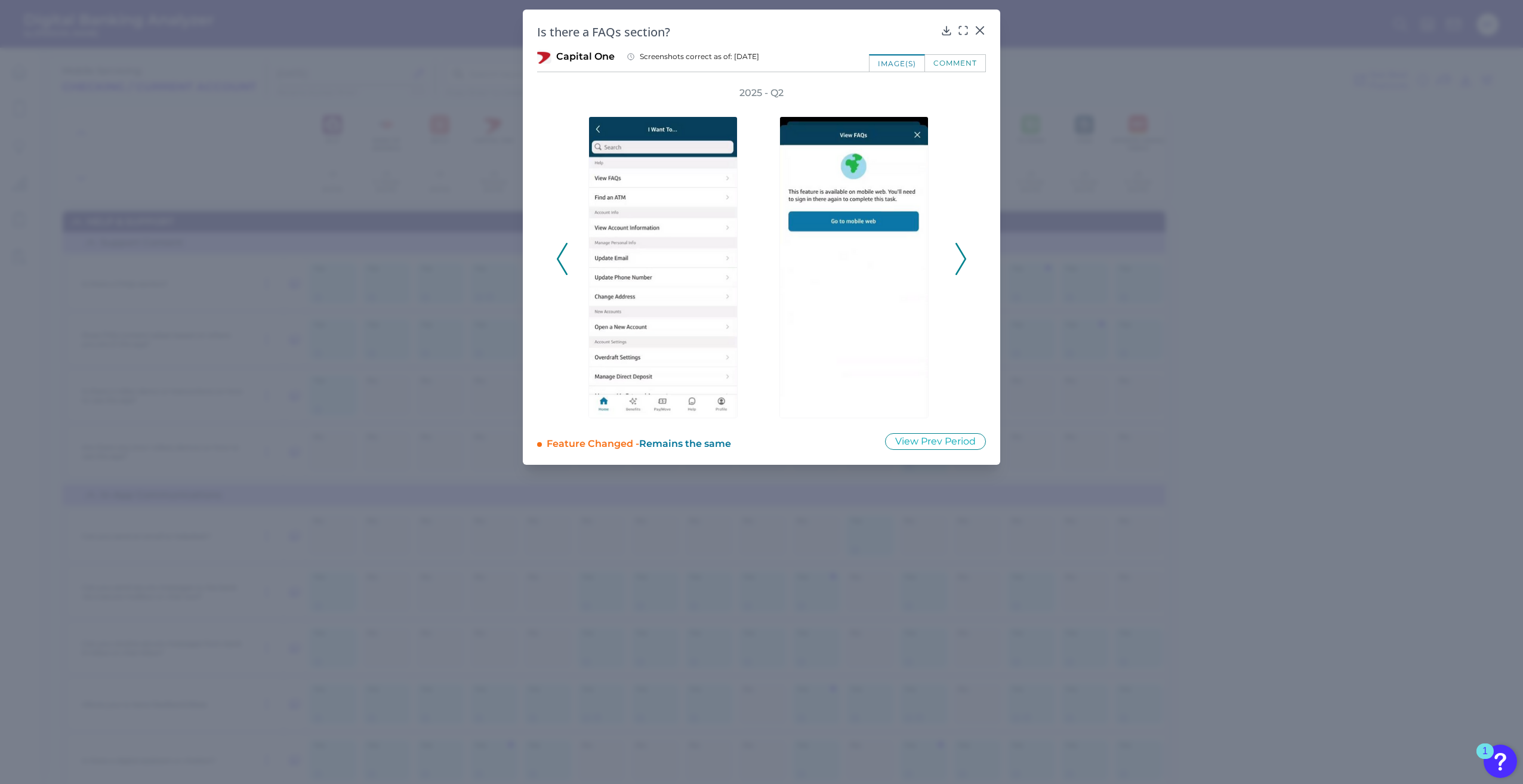
click at [962, 259] on icon at bounding box center [960, 258] width 11 height 32
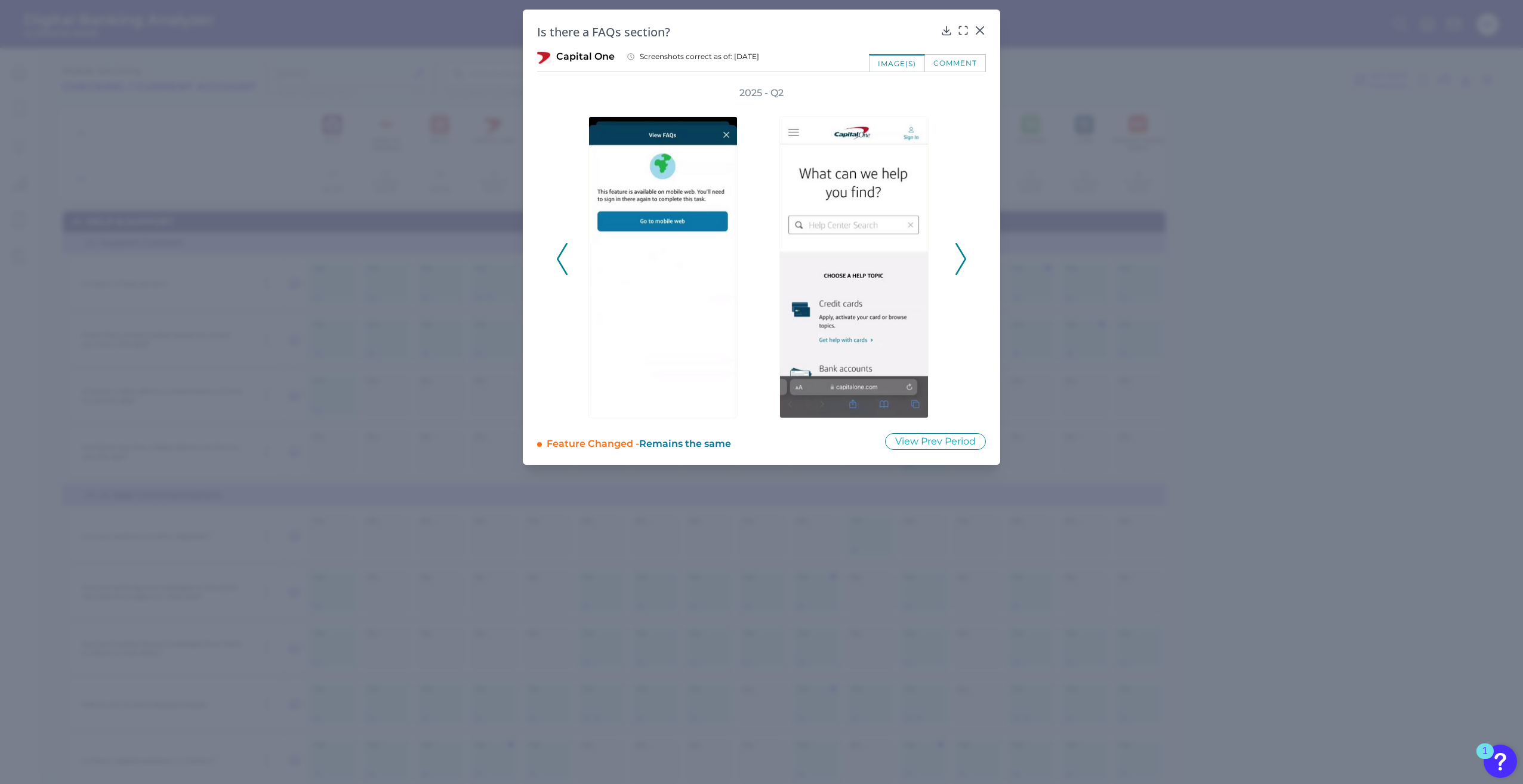
click at [962, 259] on icon at bounding box center [960, 258] width 11 height 32
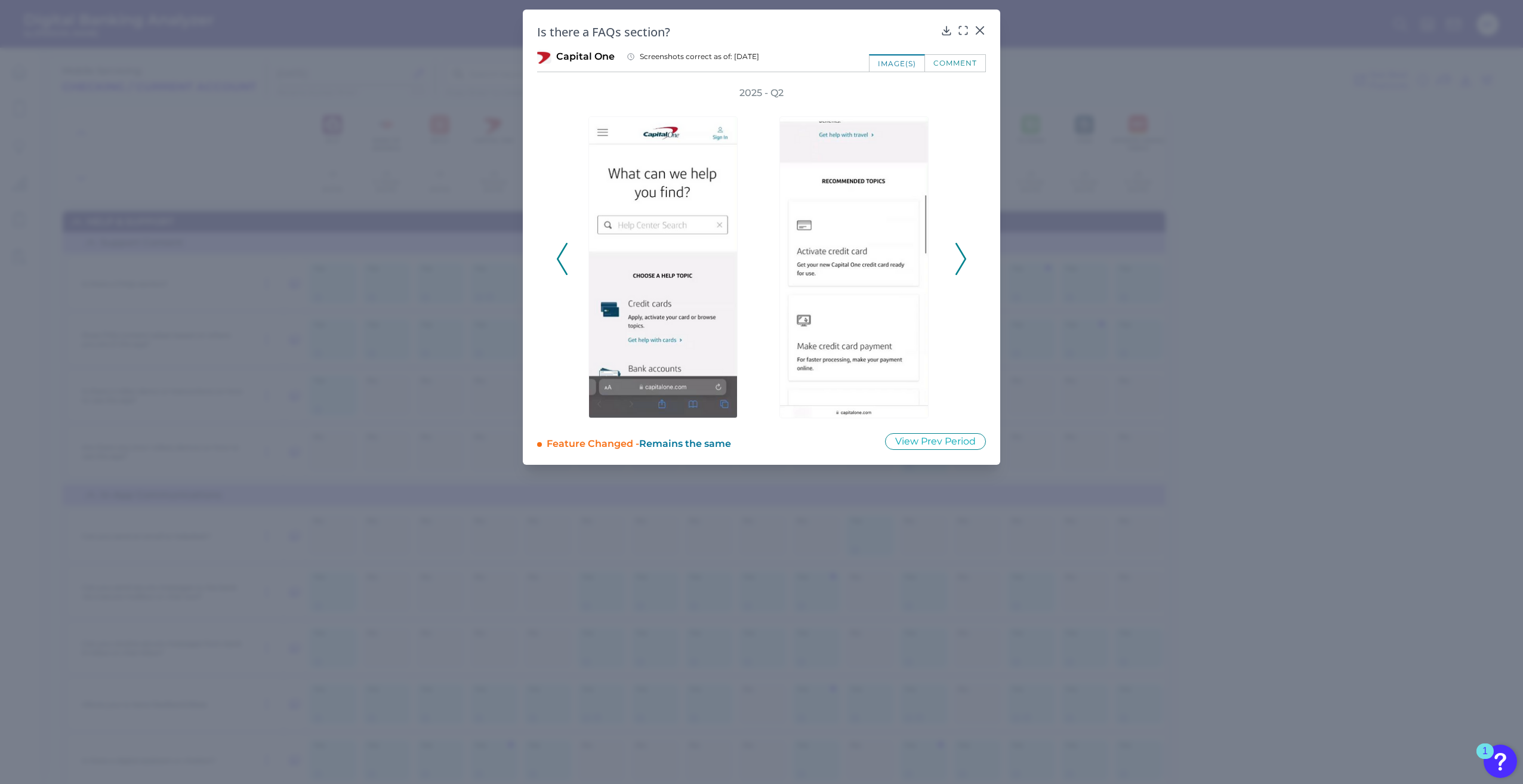
click at [962, 259] on icon at bounding box center [960, 258] width 11 height 32
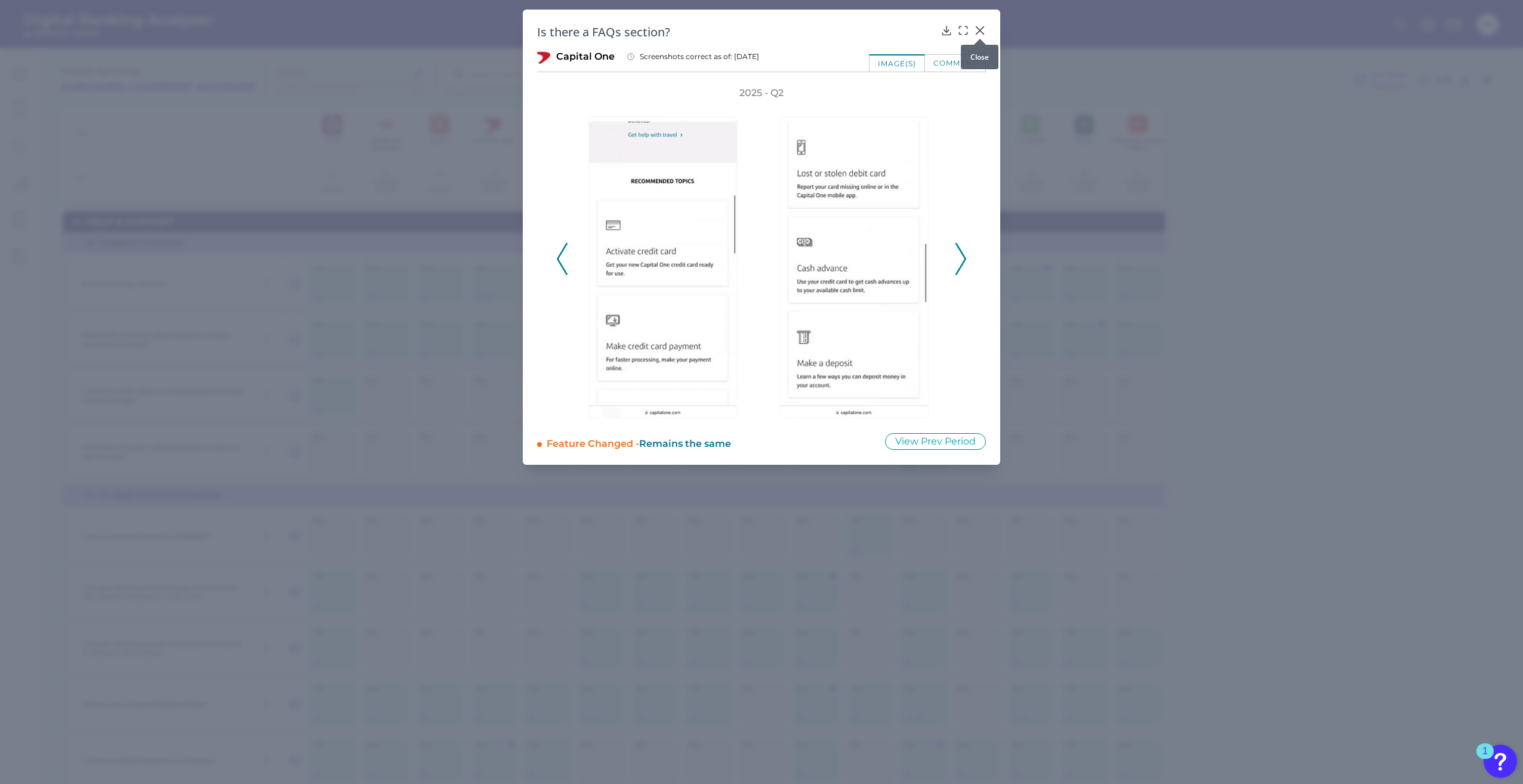
click at [982, 30] on icon at bounding box center [980, 30] width 12 height 12
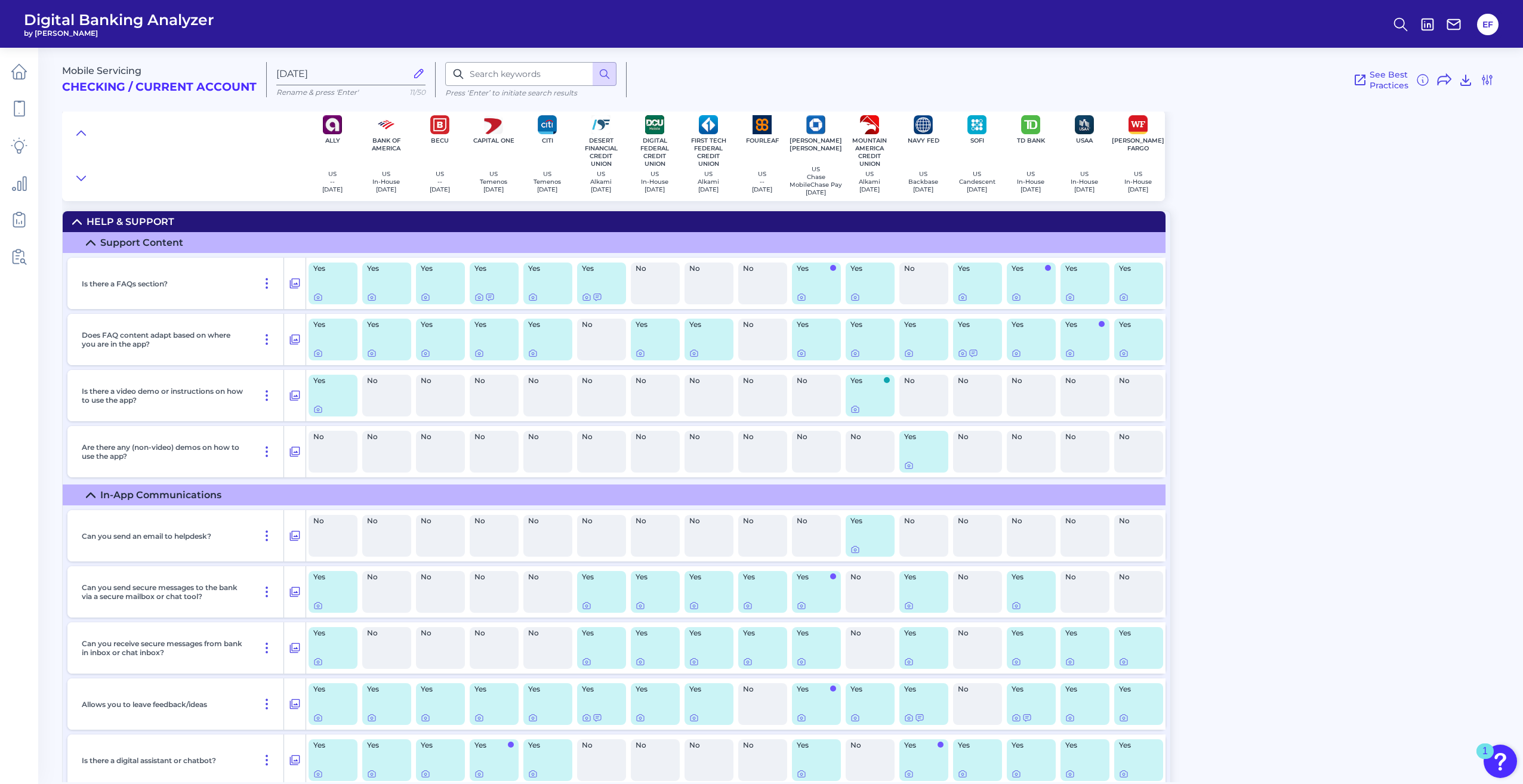
drag, startPoint x: 538, startPoint y: 296, endPoint x: 520, endPoint y: 304, distance: 19.7
click at [538, 297] on div at bounding box center [548, 297] width 39 height 10
click at [537, 298] on icon at bounding box center [533, 297] width 10 height 10
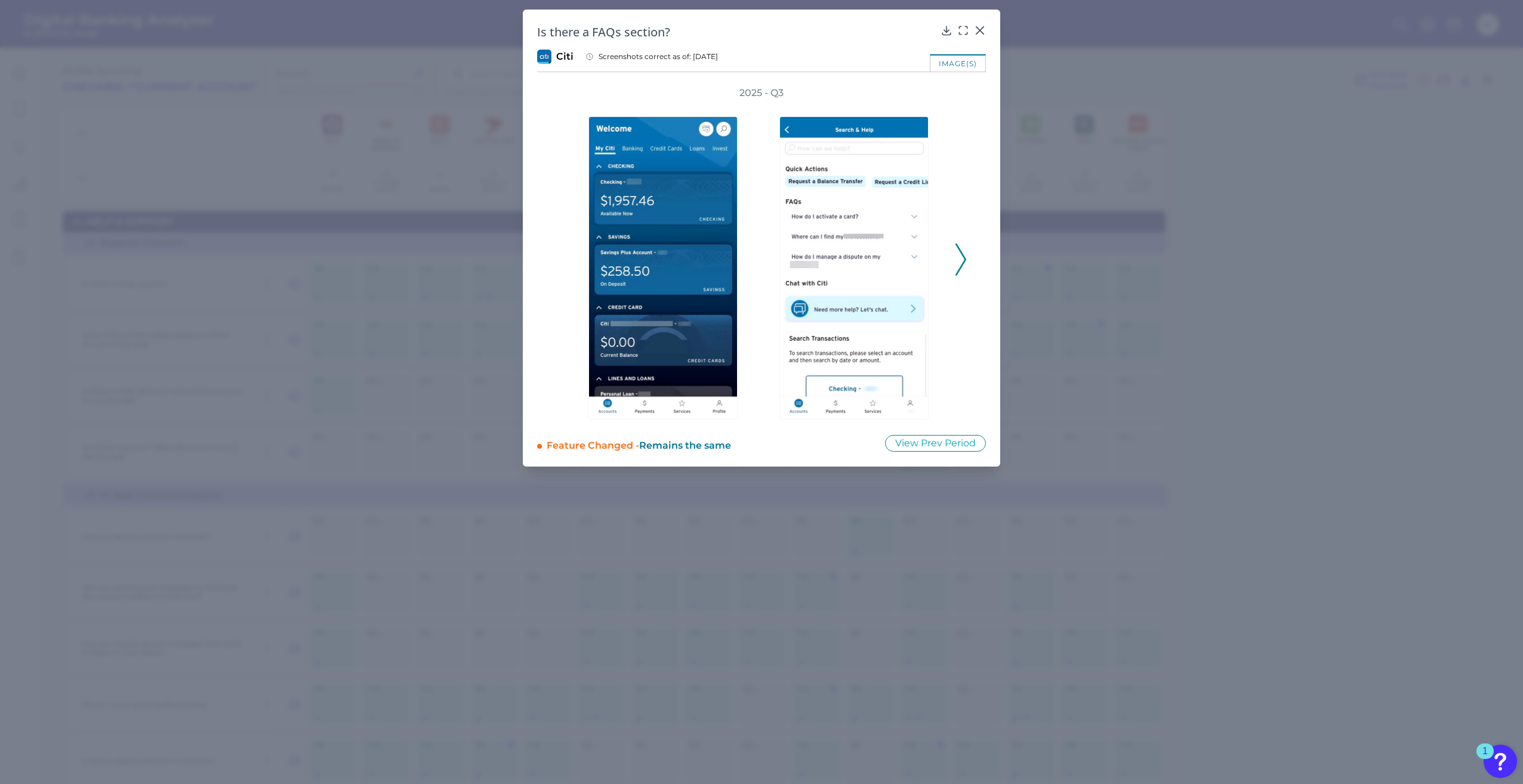
click at [959, 258] on icon at bounding box center [960, 259] width 11 height 32
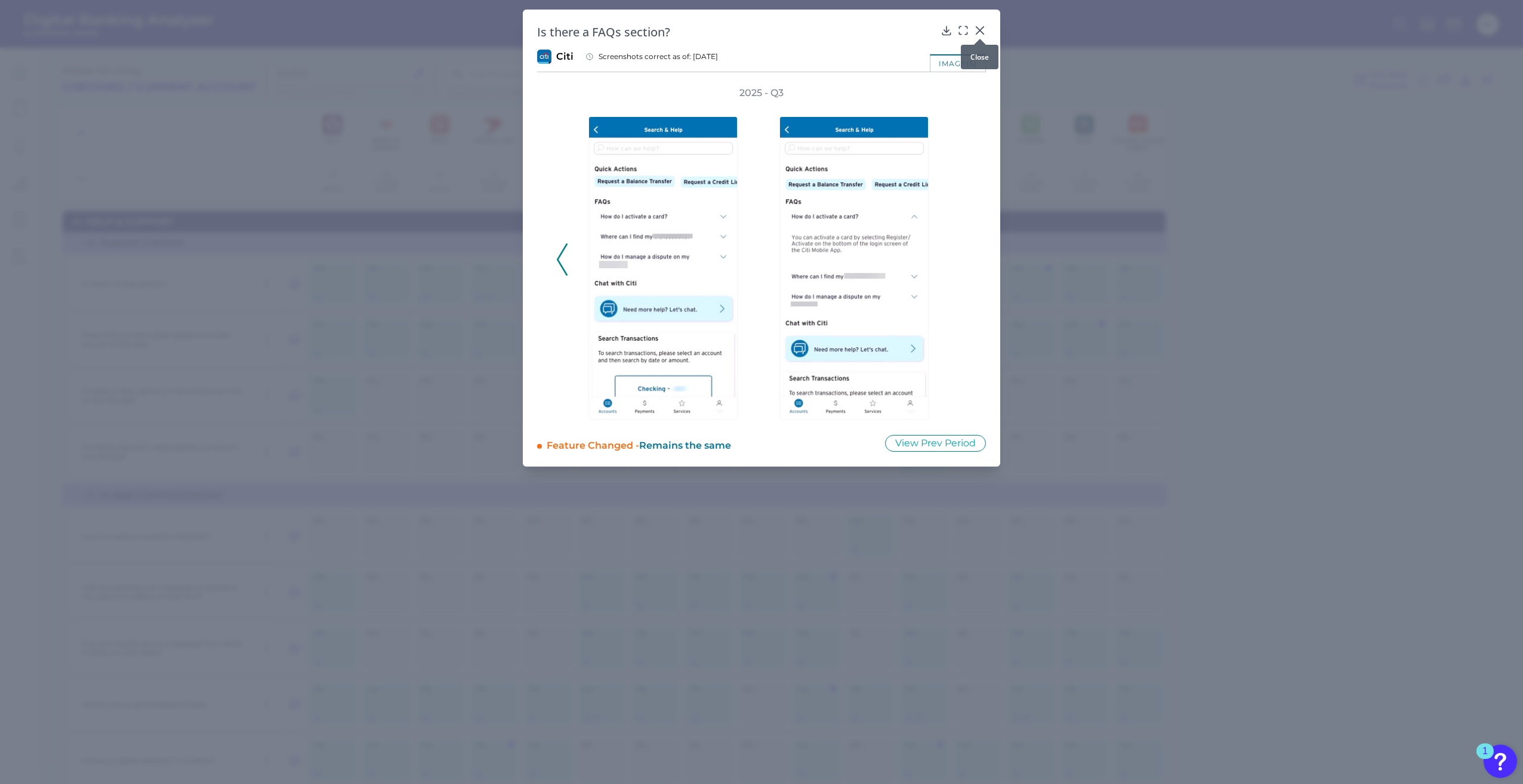
click at [986, 35] on div at bounding box center [980, 39] width 12 height 12
click at [981, 30] on icon at bounding box center [980, 30] width 7 height 7
